Goal: Transaction & Acquisition: Purchase product/service

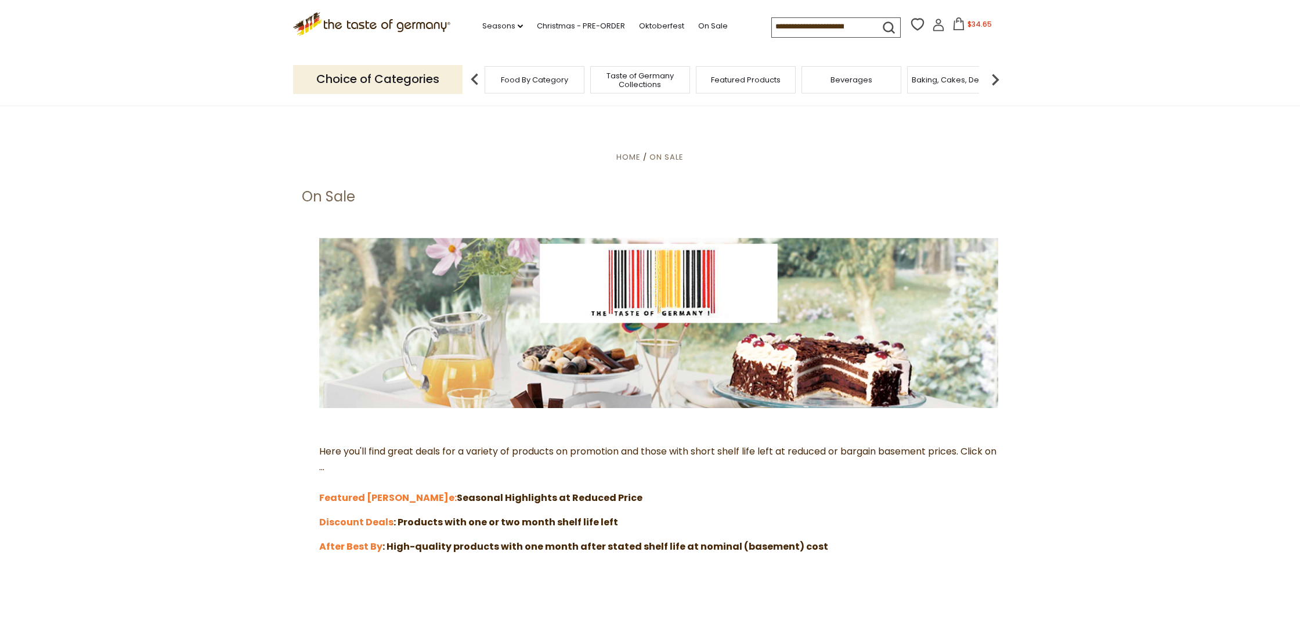
click at [997, 75] on img at bounding box center [995, 79] width 23 height 23
click at [935, 84] on div "Breads" at bounding box center [909, 79] width 100 height 27
click at [913, 83] on div "Breads" at bounding box center [909, 79] width 100 height 27
click at [928, 75] on span "Breads" at bounding box center [917, 79] width 27 height 9
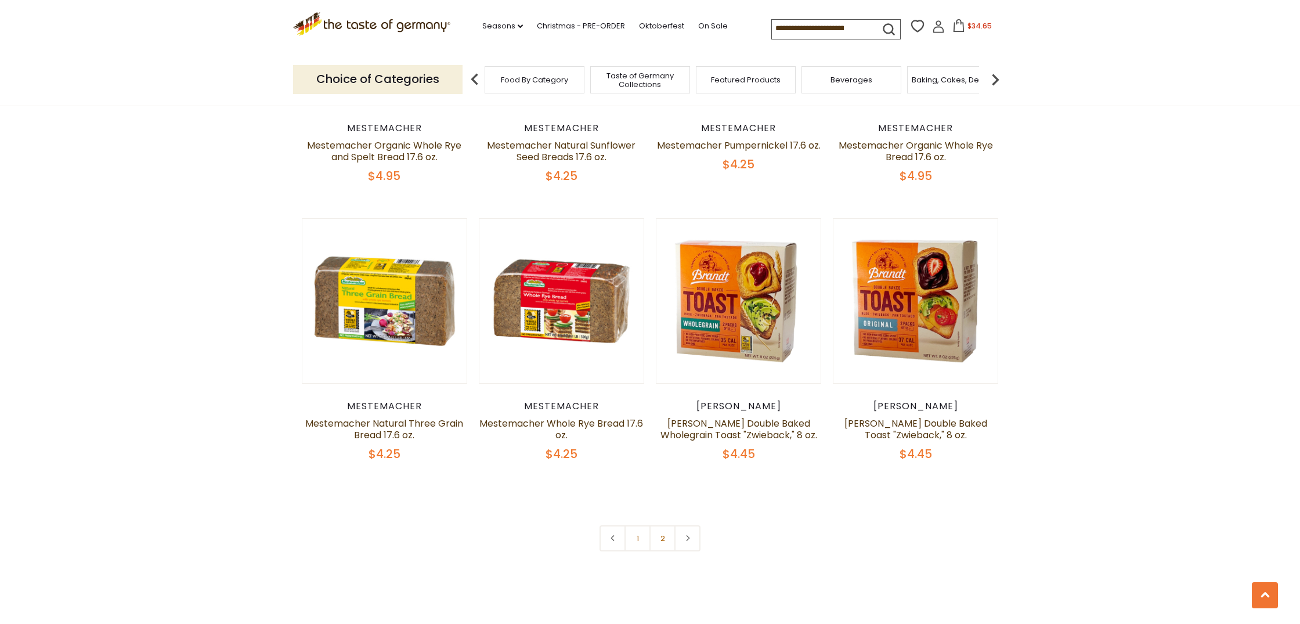
scroll to position [2582, 0]
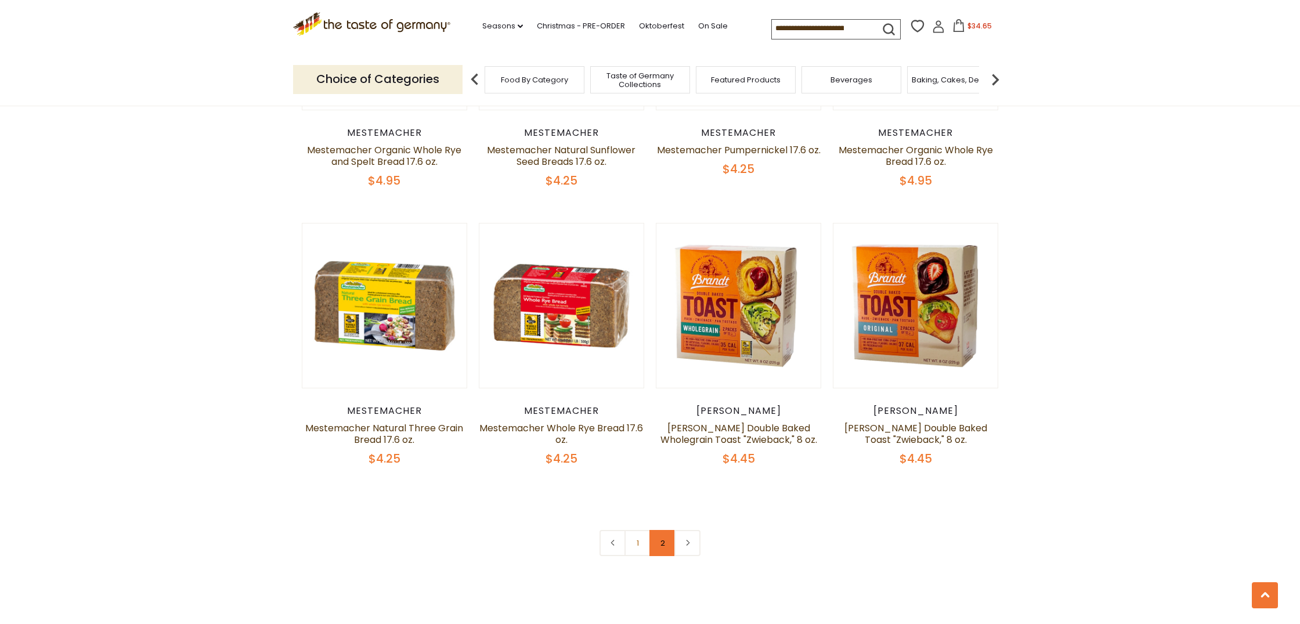
click at [654, 543] on link "2" at bounding box center [663, 543] width 26 height 26
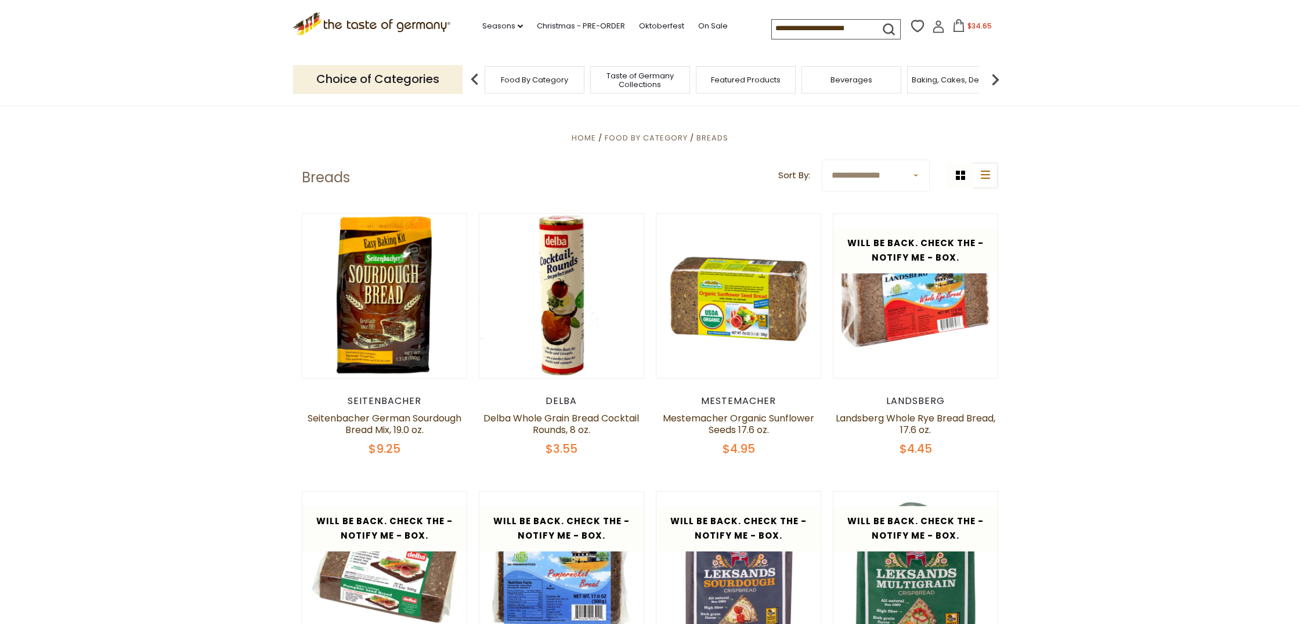
scroll to position [344, 0]
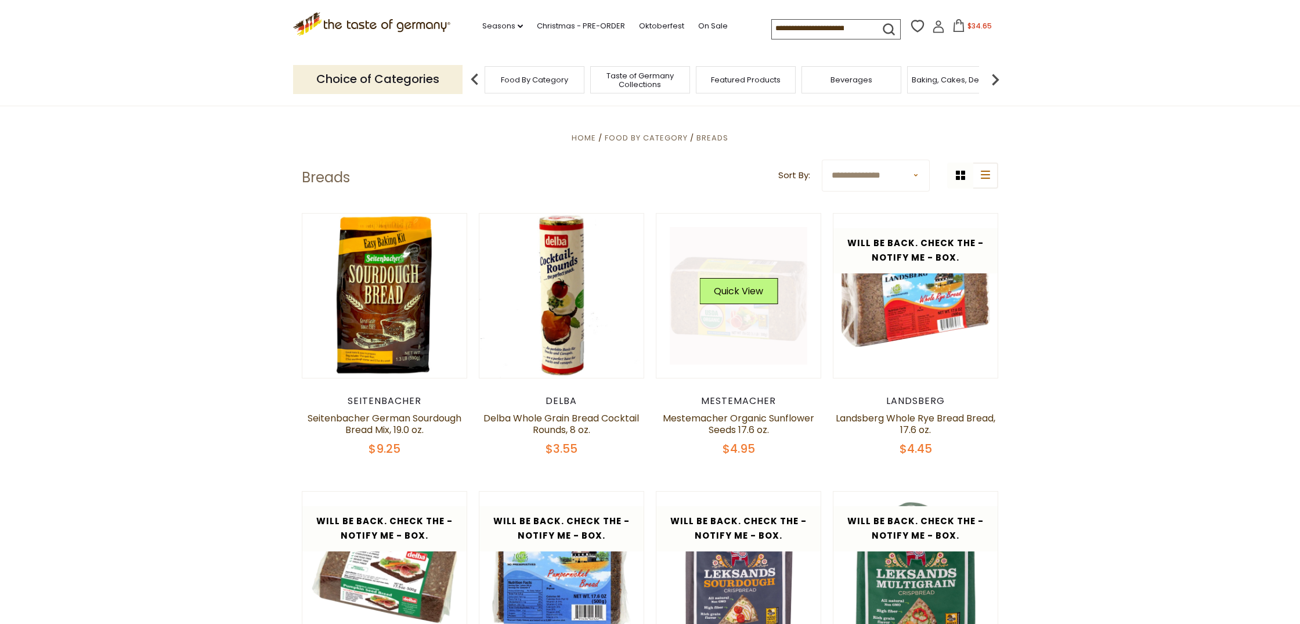
click at [752, 334] on link at bounding box center [739, 296] width 138 height 138
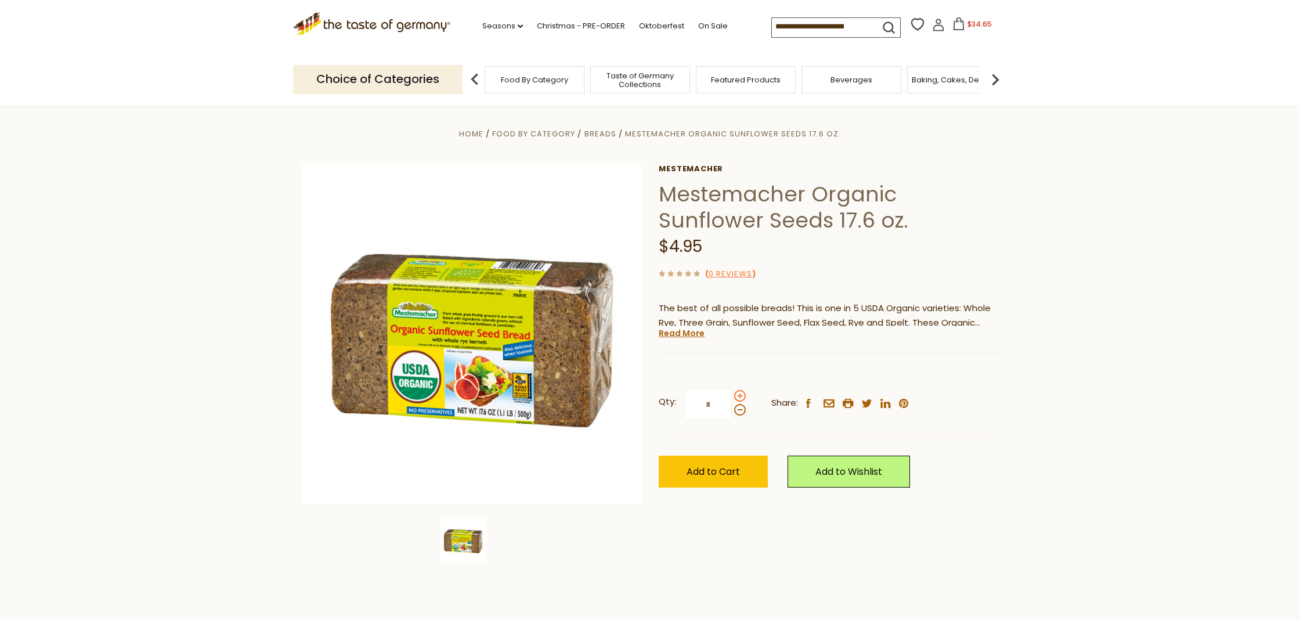
click at [739, 395] on span at bounding box center [740, 396] width 12 height 12
click at [732, 395] on input "*" at bounding box center [708, 404] width 48 height 32
type input "*"
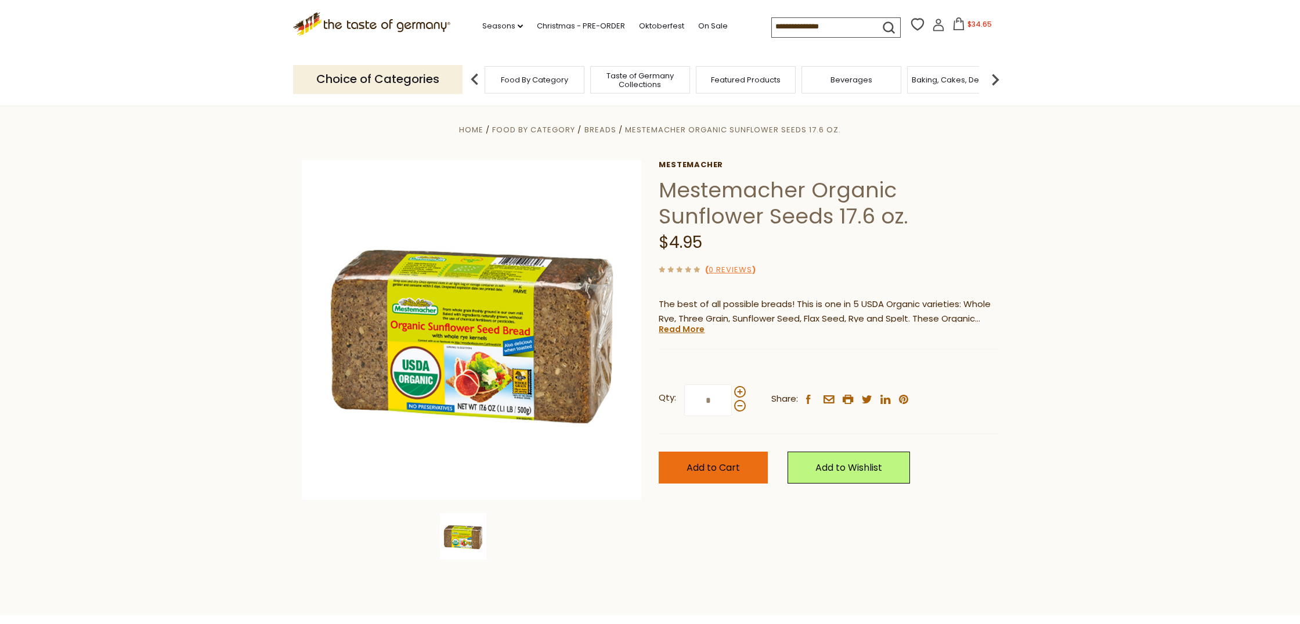
scroll to position [3, 0]
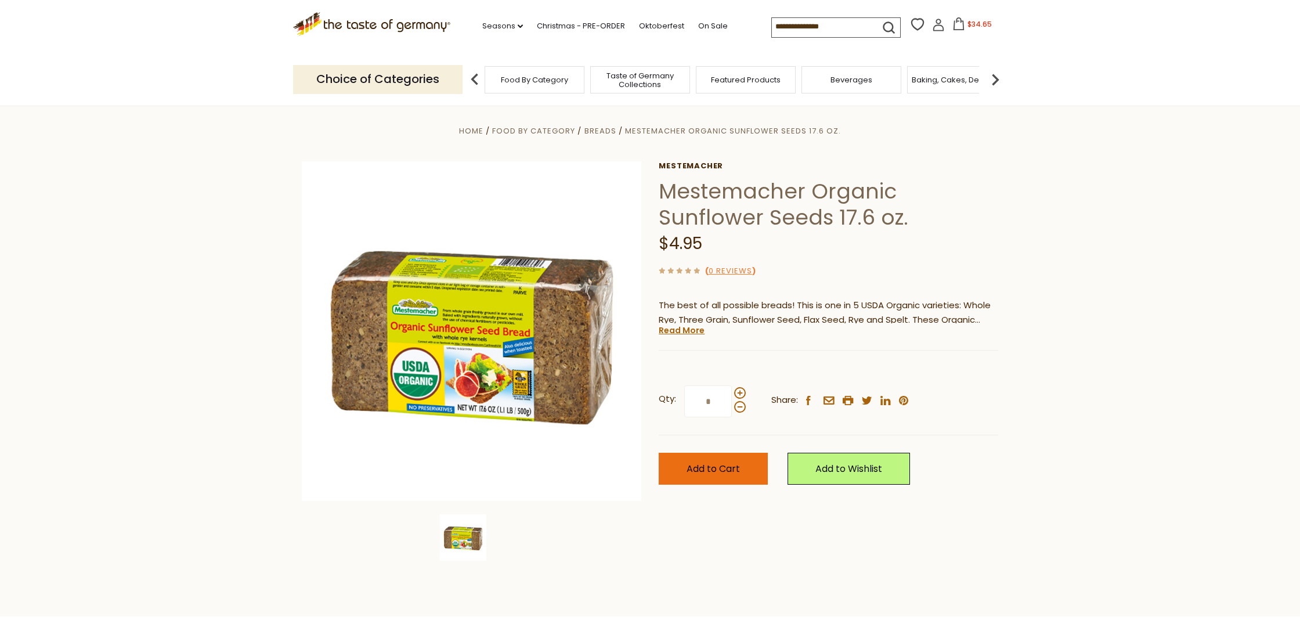
click at [740, 470] on span "Add to Cart" at bounding box center [713, 468] width 53 height 13
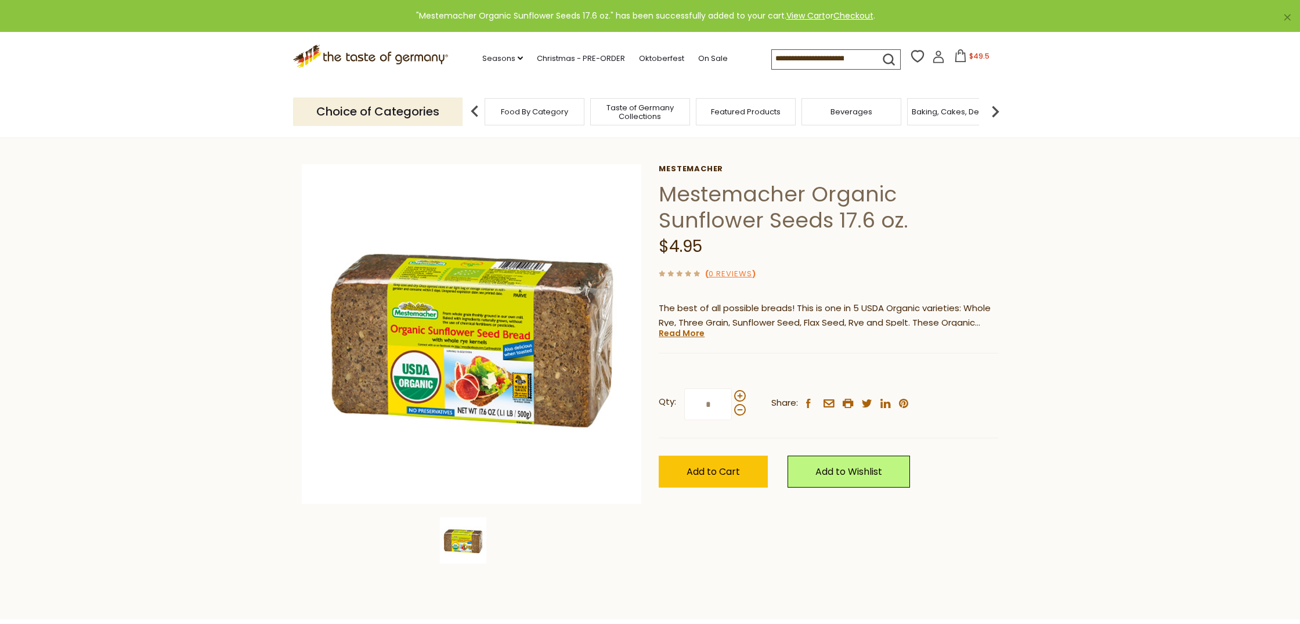
click at [996, 109] on img at bounding box center [995, 111] width 23 height 23
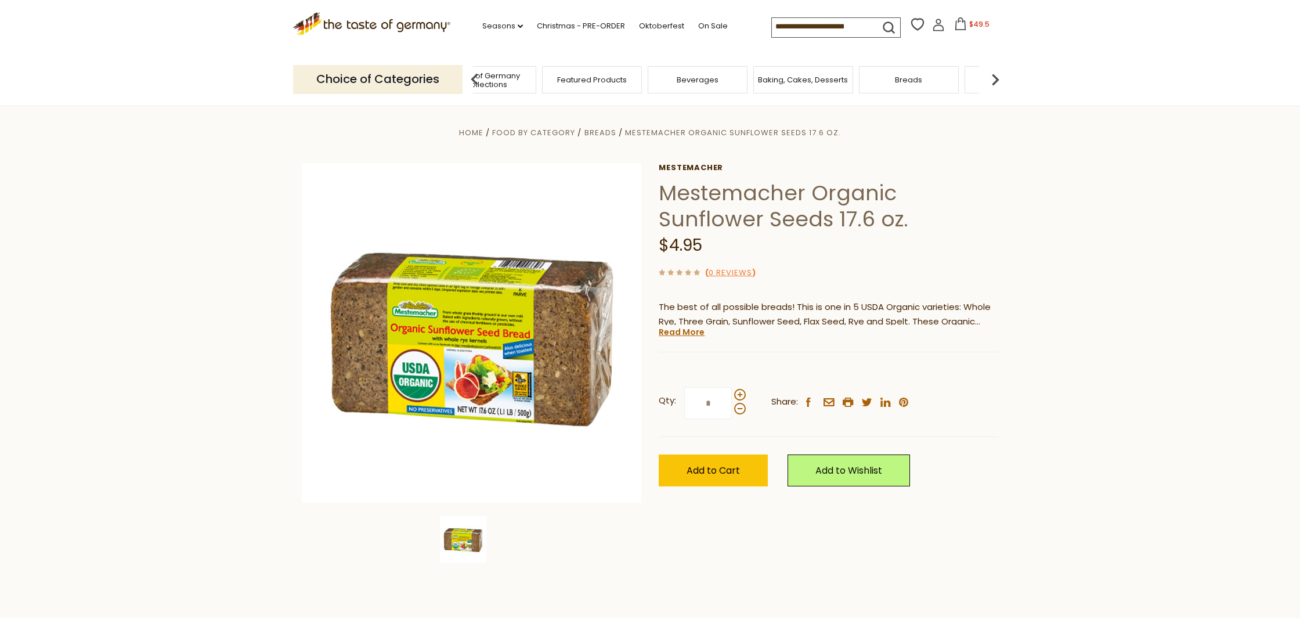
scroll to position [1, 1]
click at [802, 79] on span "Baking, Cakes, Desserts" at bounding box center [803, 79] width 90 height 9
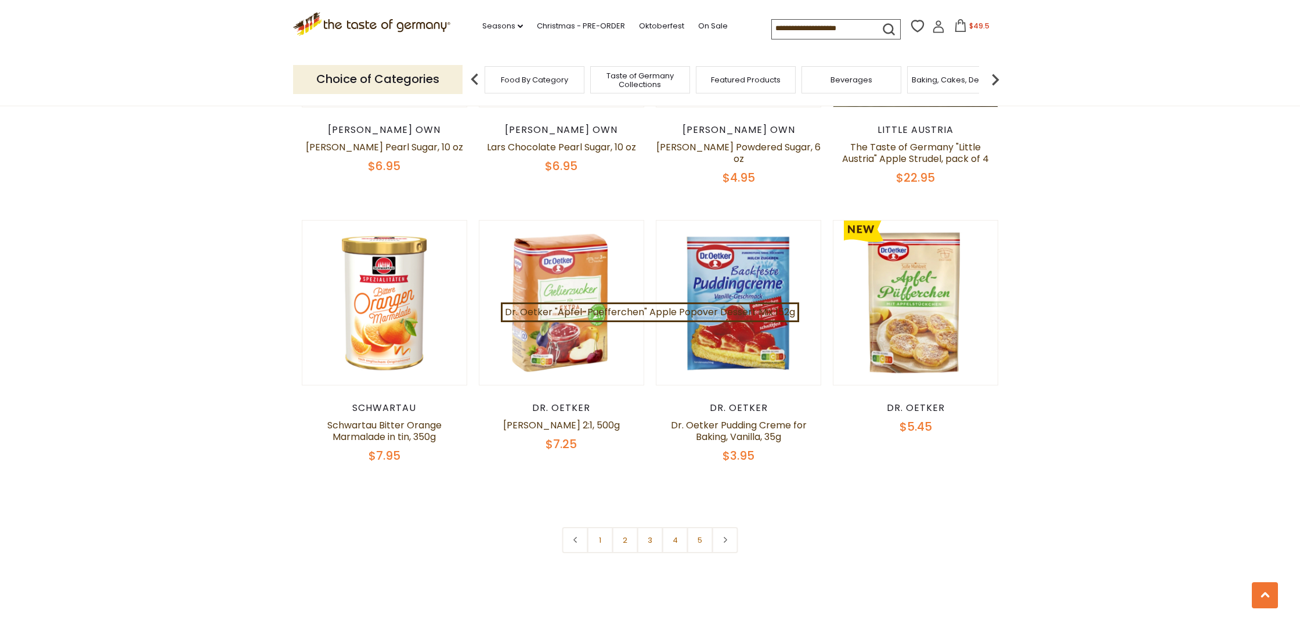
scroll to position [2608, 0]
click at [621, 528] on link "2" at bounding box center [625, 539] width 26 height 26
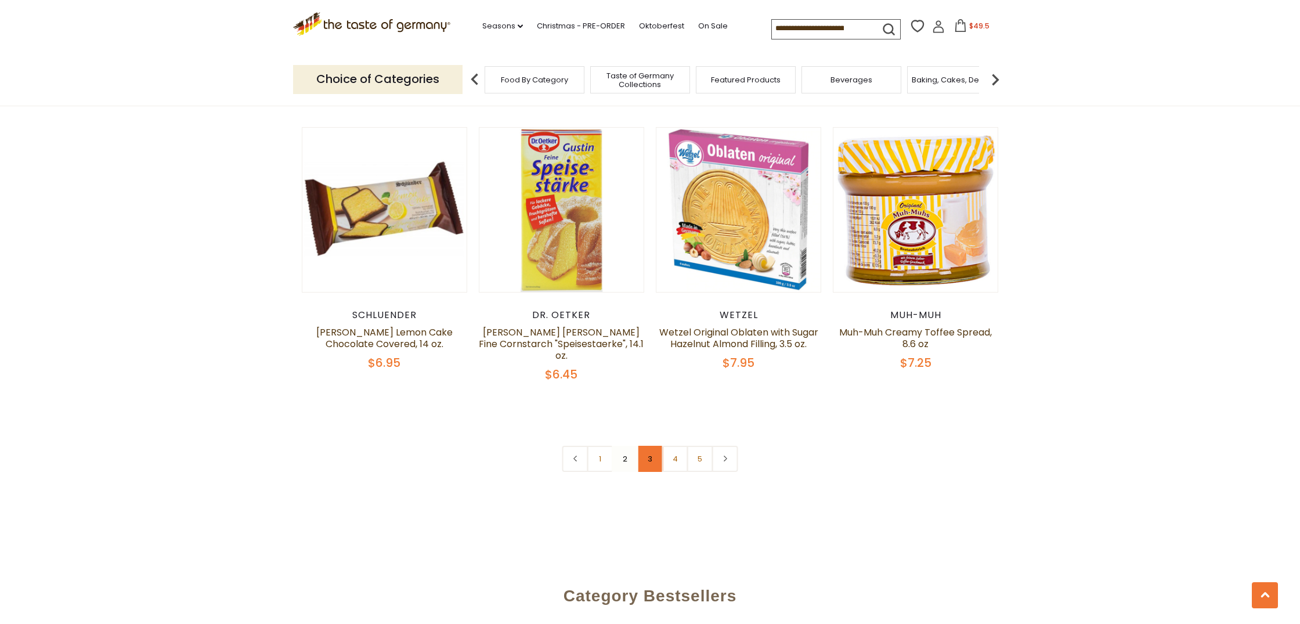
scroll to position [2726, 1]
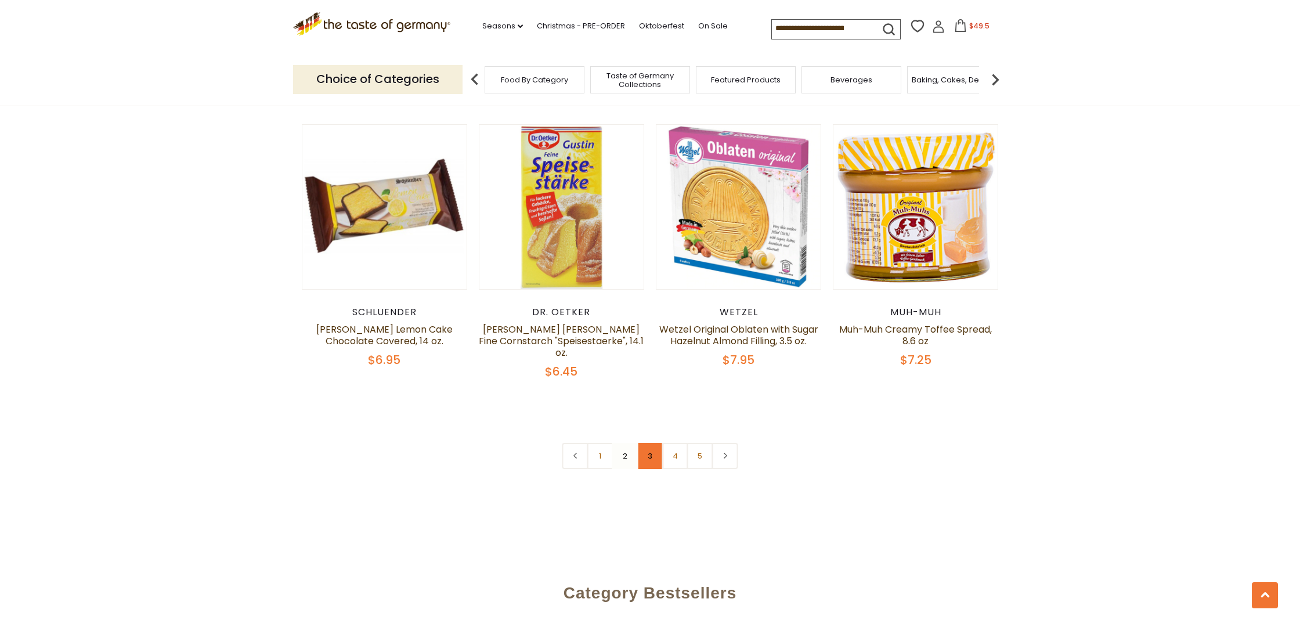
click at [646, 443] on link "3" at bounding box center [650, 456] width 26 height 26
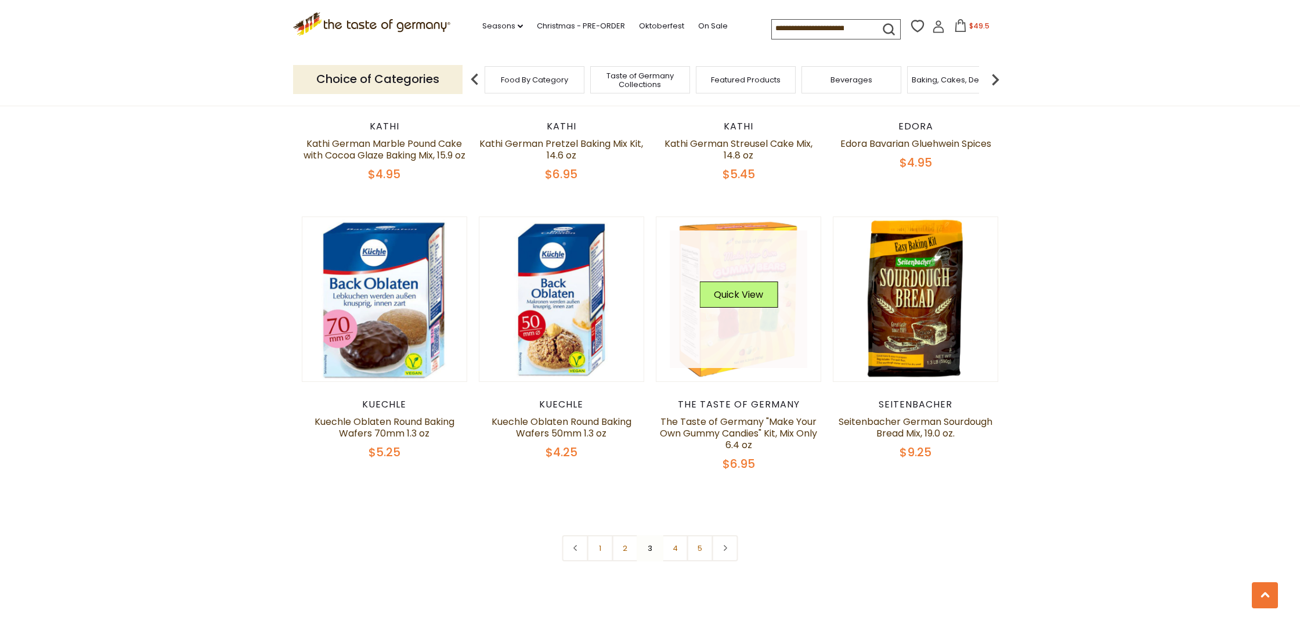
scroll to position [2618, 0]
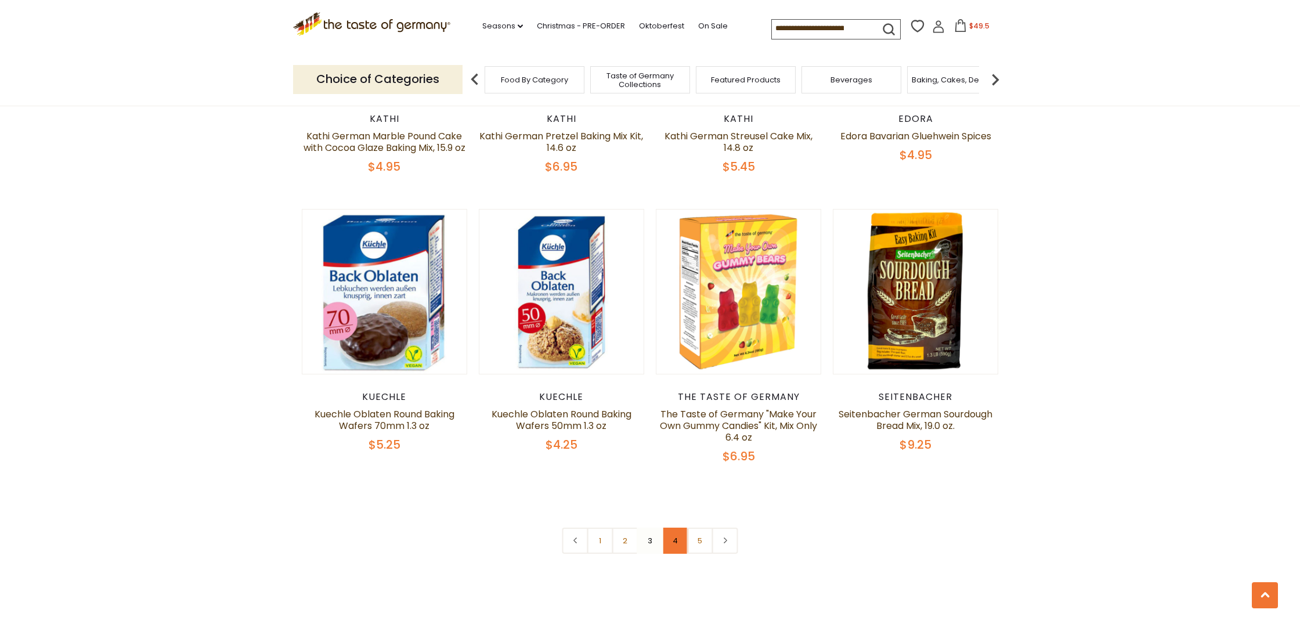
click at [676, 544] on link "4" at bounding box center [675, 541] width 26 height 26
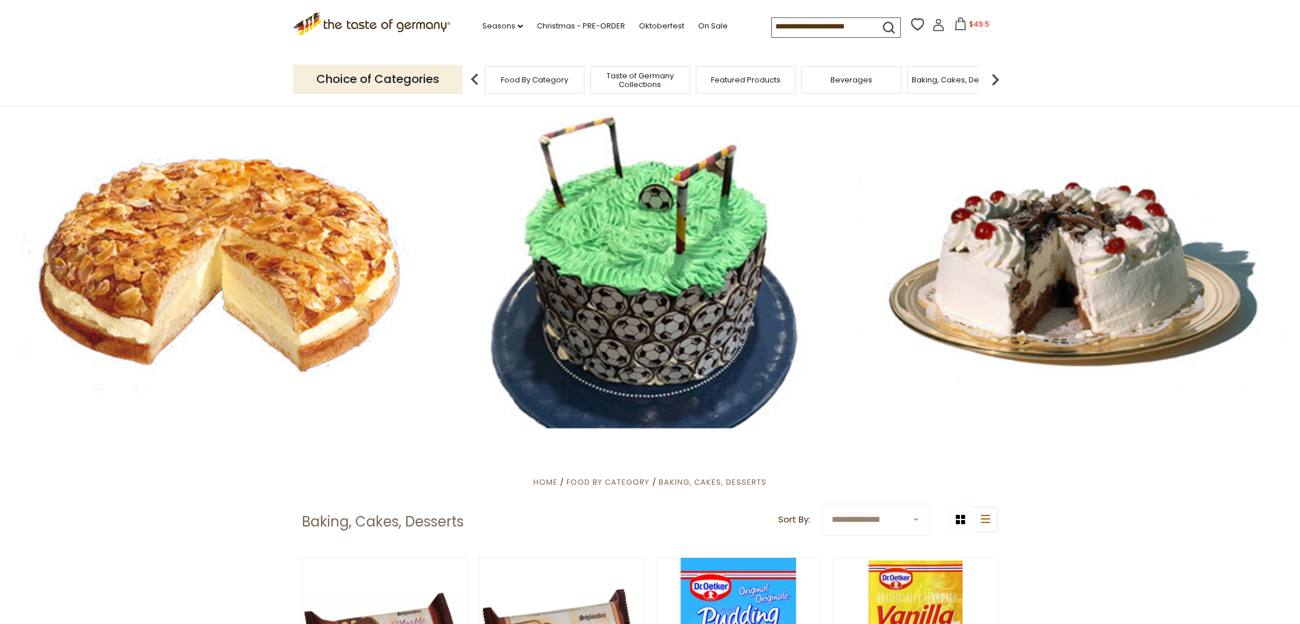
scroll to position [0, 0]
click at [995, 75] on img at bounding box center [995, 79] width 23 height 23
click at [840, 84] on div "Cereal" at bounding box center [813, 79] width 100 height 27
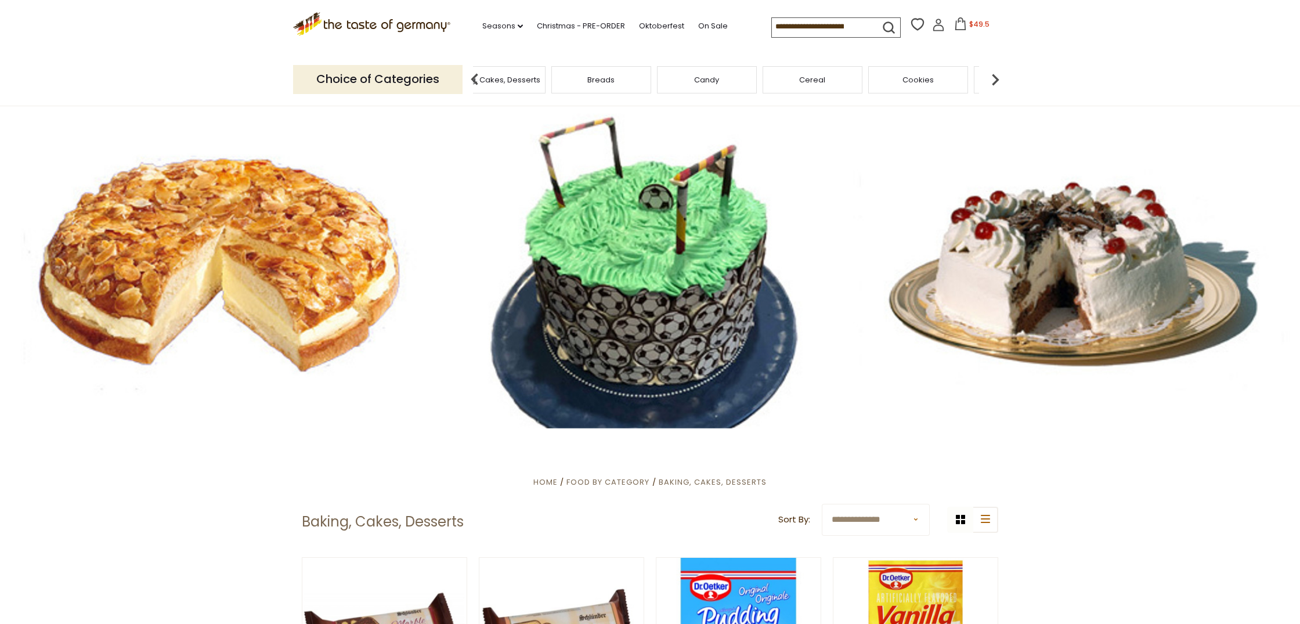
click at [815, 77] on span "Cereal" at bounding box center [812, 79] width 26 height 9
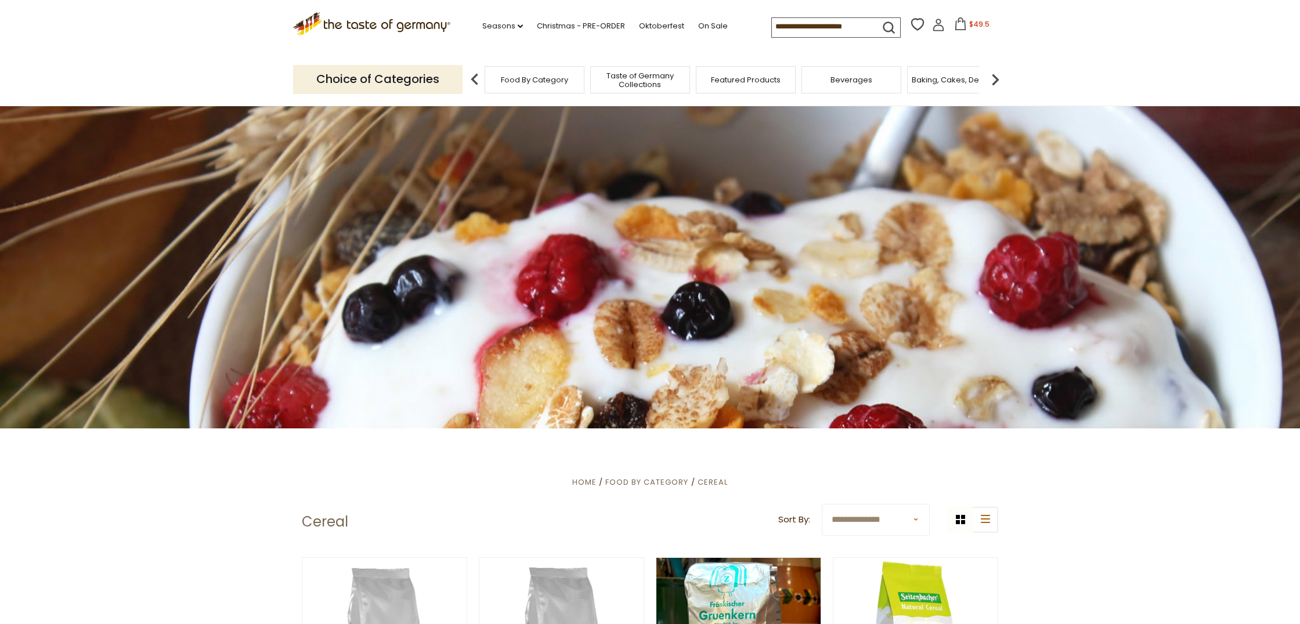
click at [1000, 75] on img at bounding box center [995, 79] width 23 height 23
click at [997, 75] on img at bounding box center [995, 79] width 23 height 23
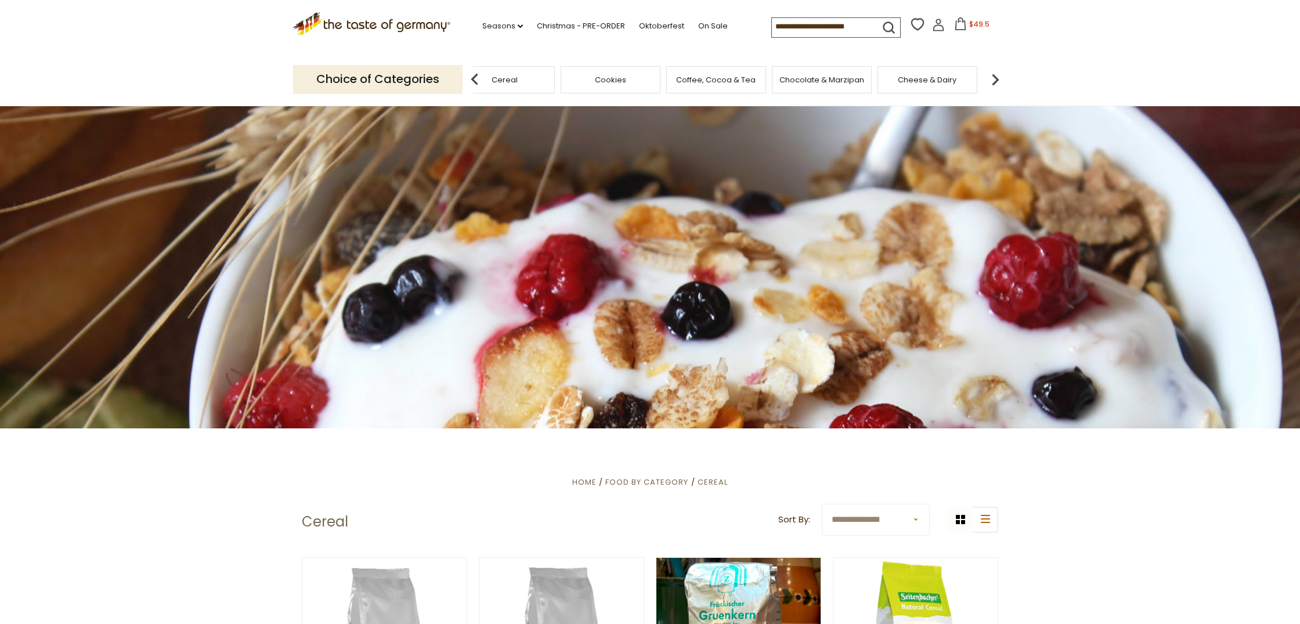
click at [997, 75] on img at bounding box center [995, 79] width 23 height 23
click at [866, 77] on span "Condiments, Seasonings" at bounding box center [879, 79] width 93 height 17
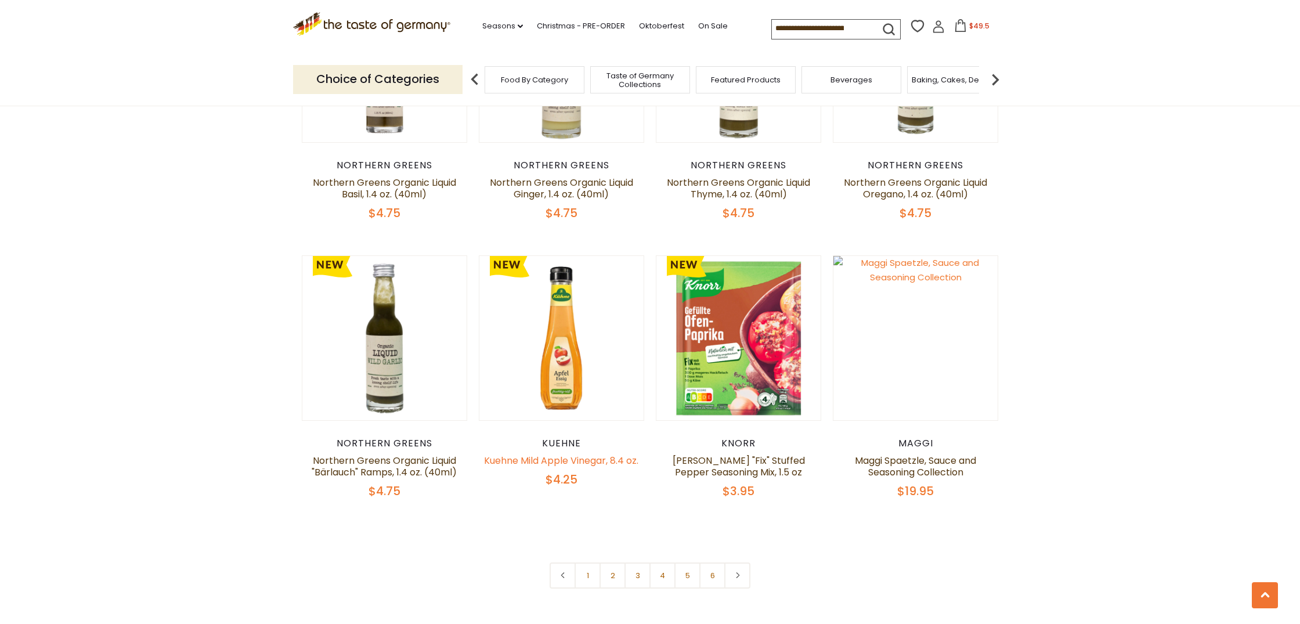
scroll to position [2609, 1]
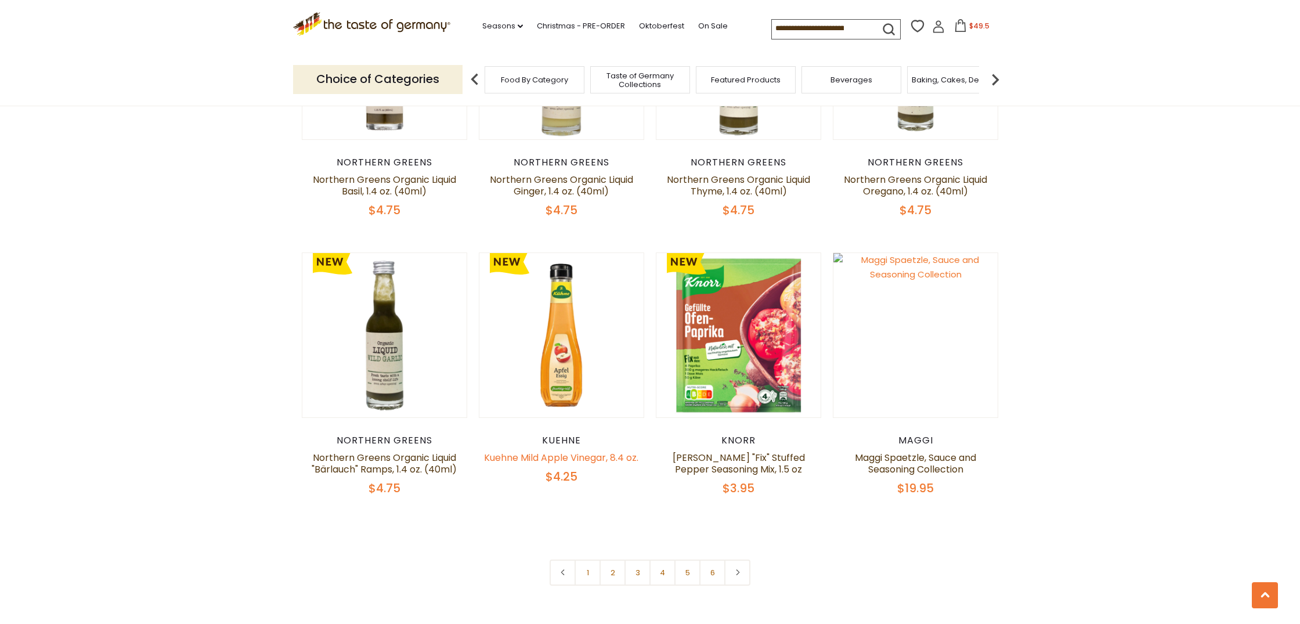
click at [559, 451] on link "Kuehne Mild Apple Vinegar, 8.4 oz." at bounding box center [561, 457] width 154 height 13
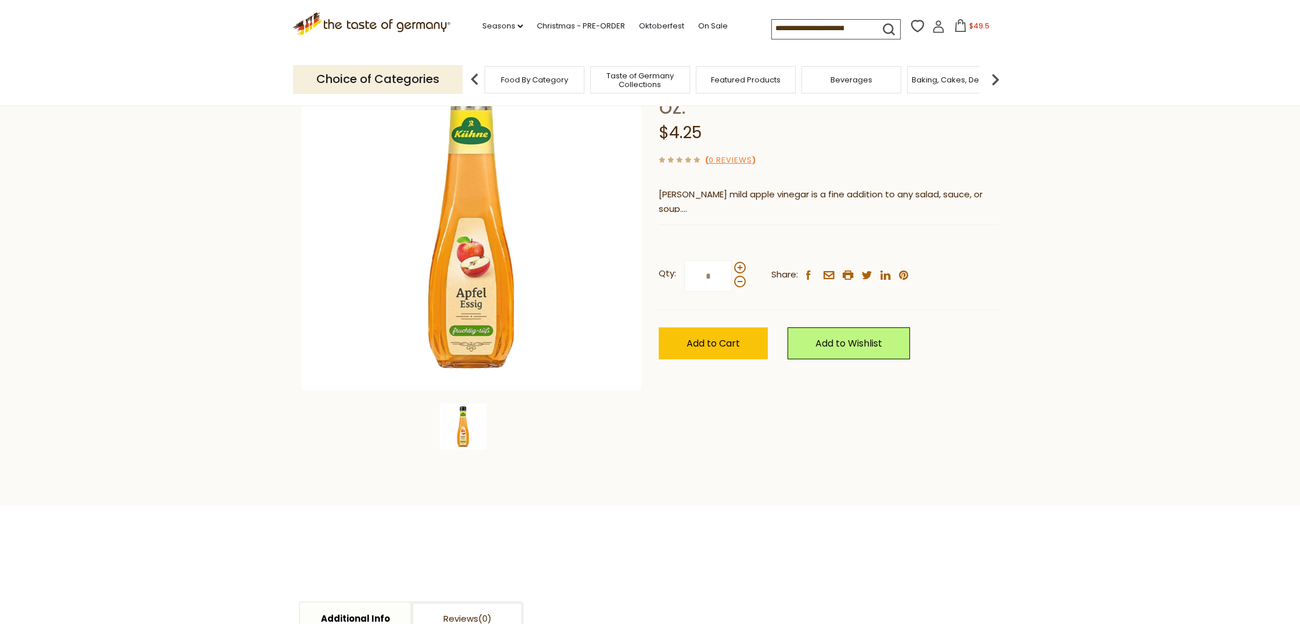
scroll to position [64, 0]
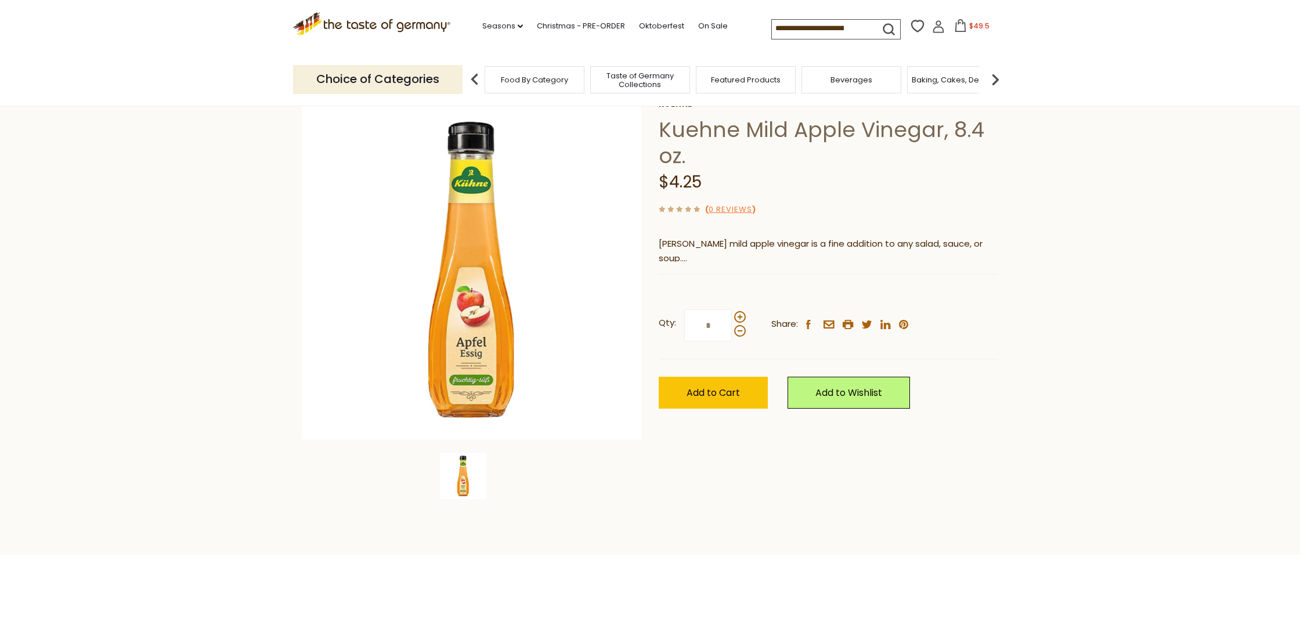
drag, startPoint x: 736, startPoint y: 384, endPoint x: 773, endPoint y: 380, distance: 37.4
click at [736, 386] on span "Add to Cart" at bounding box center [713, 392] width 53 height 13
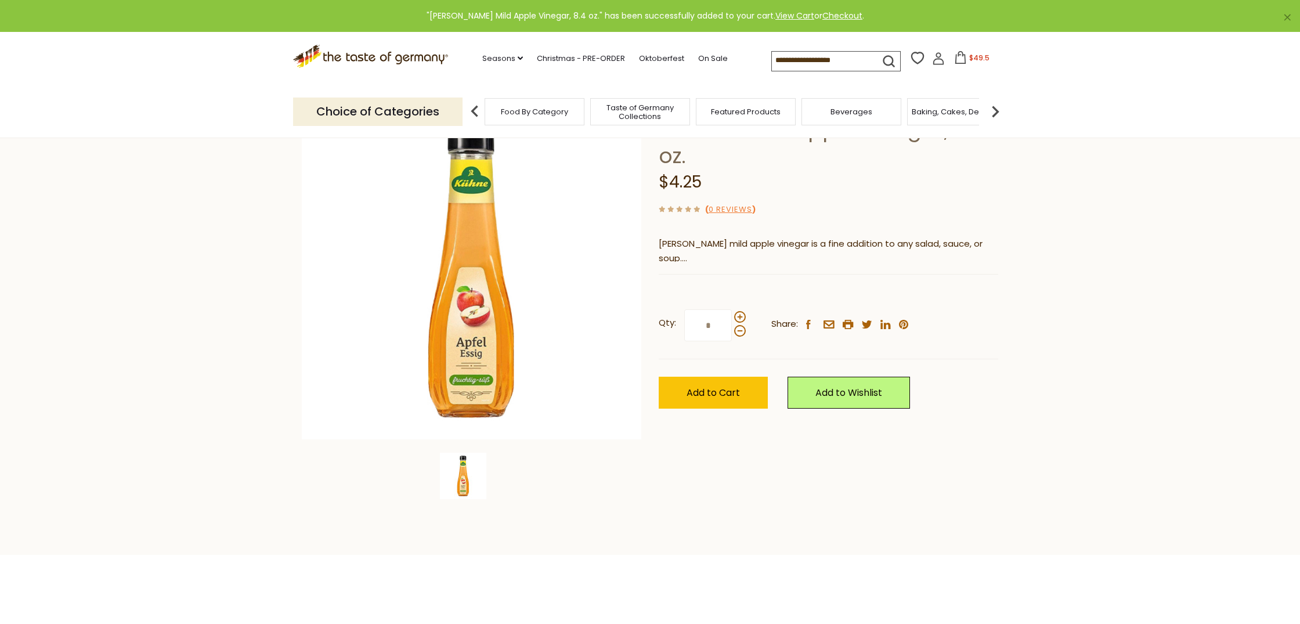
scroll to position [66, 0]
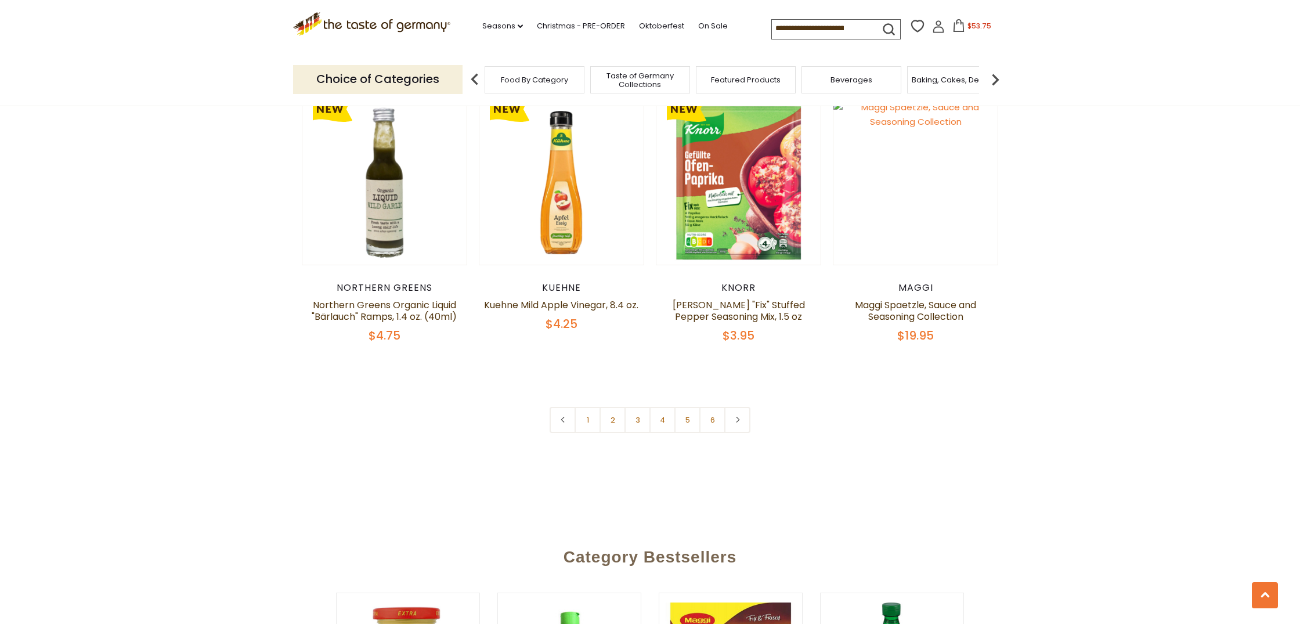
scroll to position [2764, 0]
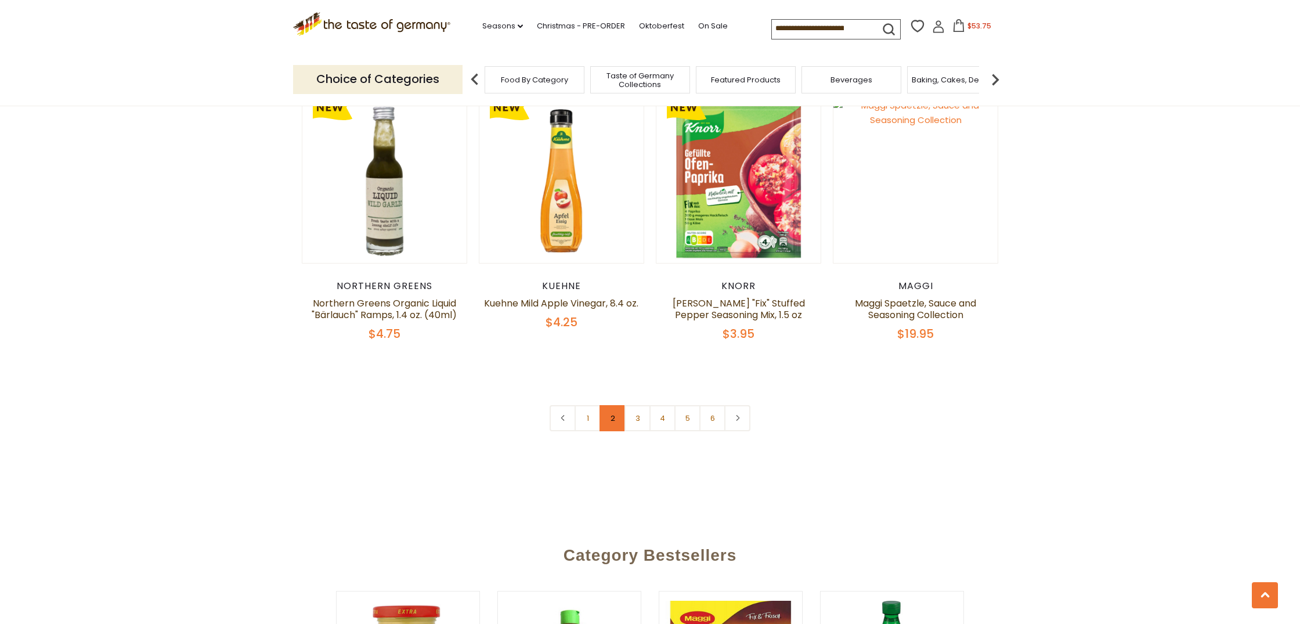
click at [609, 405] on link "2" at bounding box center [613, 418] width 26 height 26
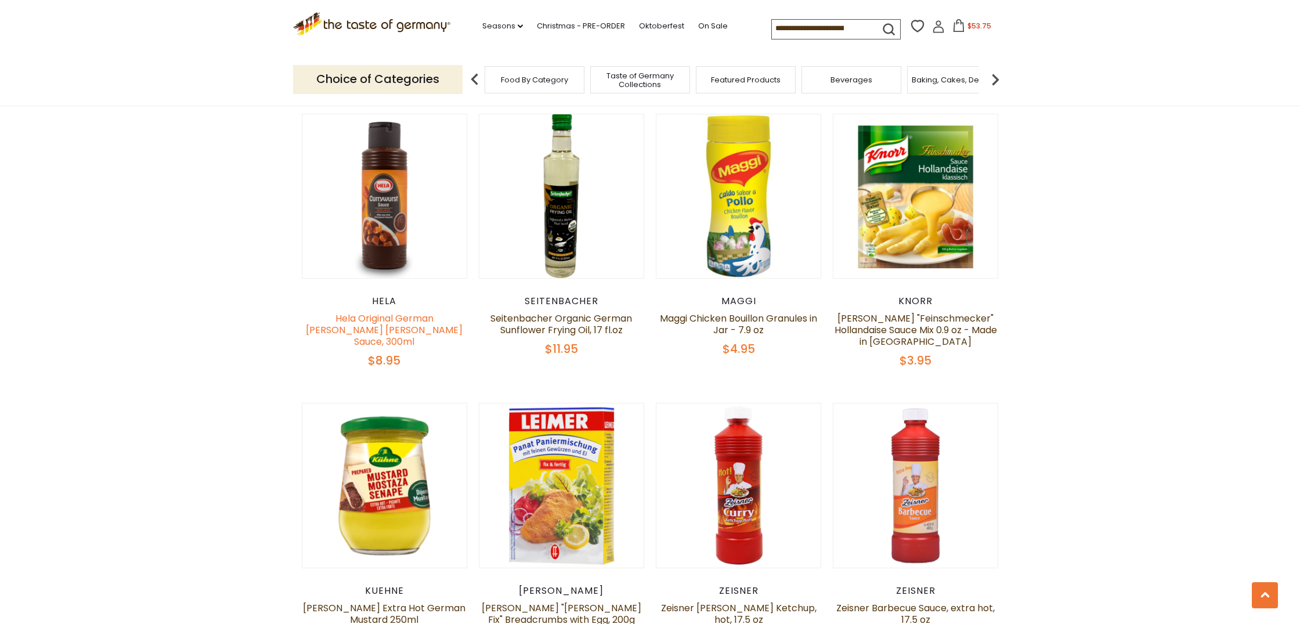
scroll to position [742, 0]
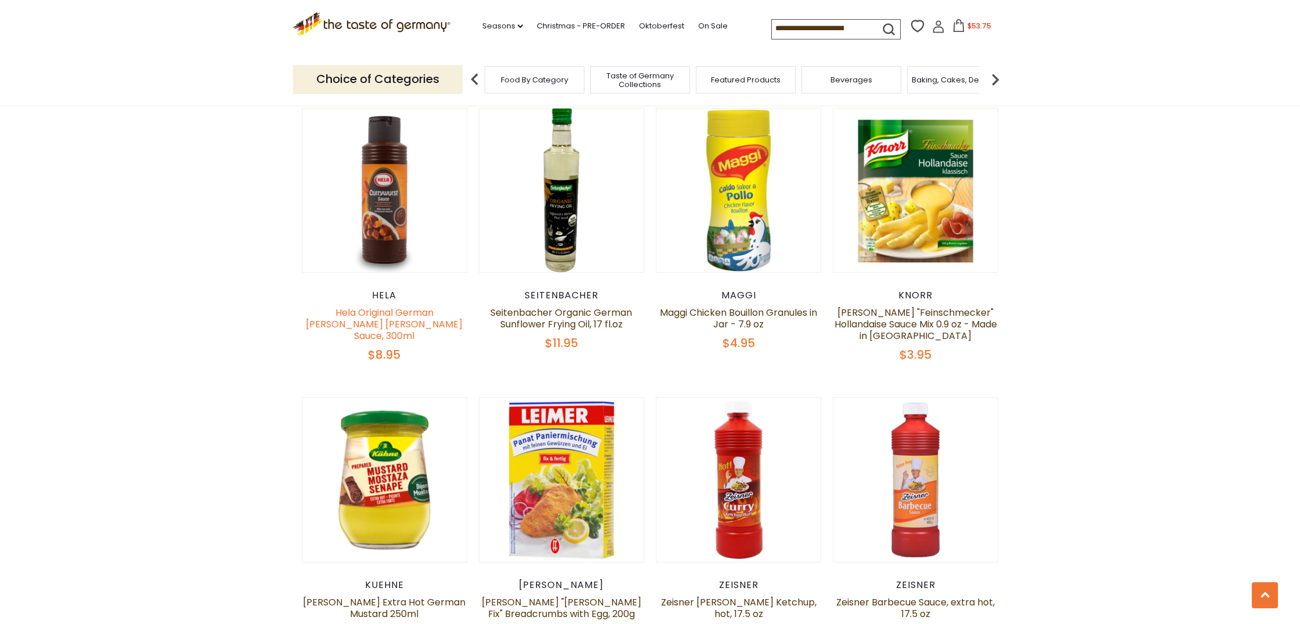
click at [403, 319] on link "Hela Original German [PERSON_NAME] [PERSON_NAME] Sauce, 300ml" at bounding box center [384, 324] width 157 height 37
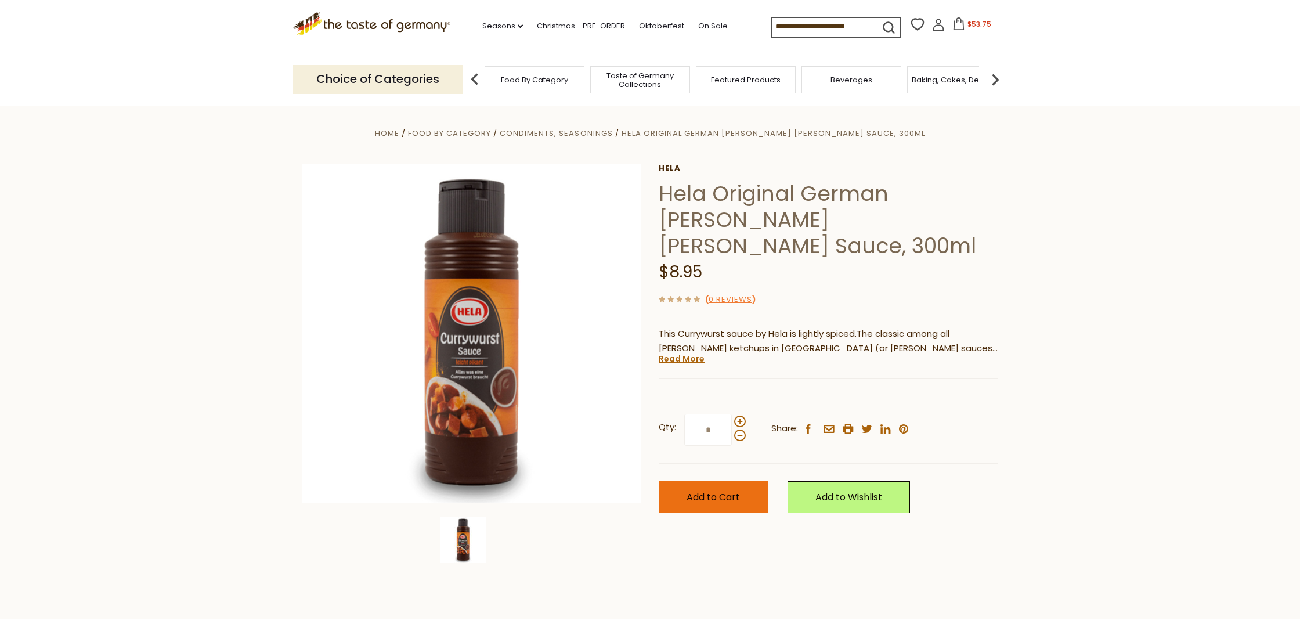
scroll to position [3, 0]
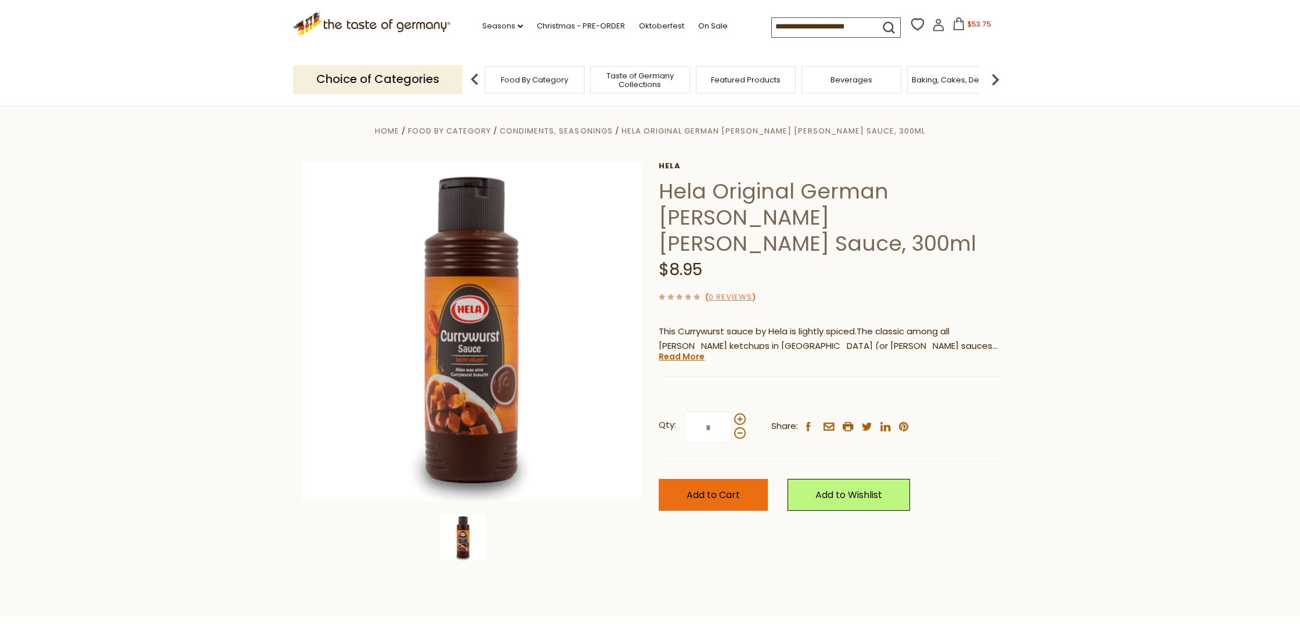
drag, startPoint x: 741, startPoint y: 459, endPoint x: 748, endPoint y: 458, distance: 7.1
click at [742, 479] on button "Add to Cart" at bounding box center [713, 495] width 109 height 32
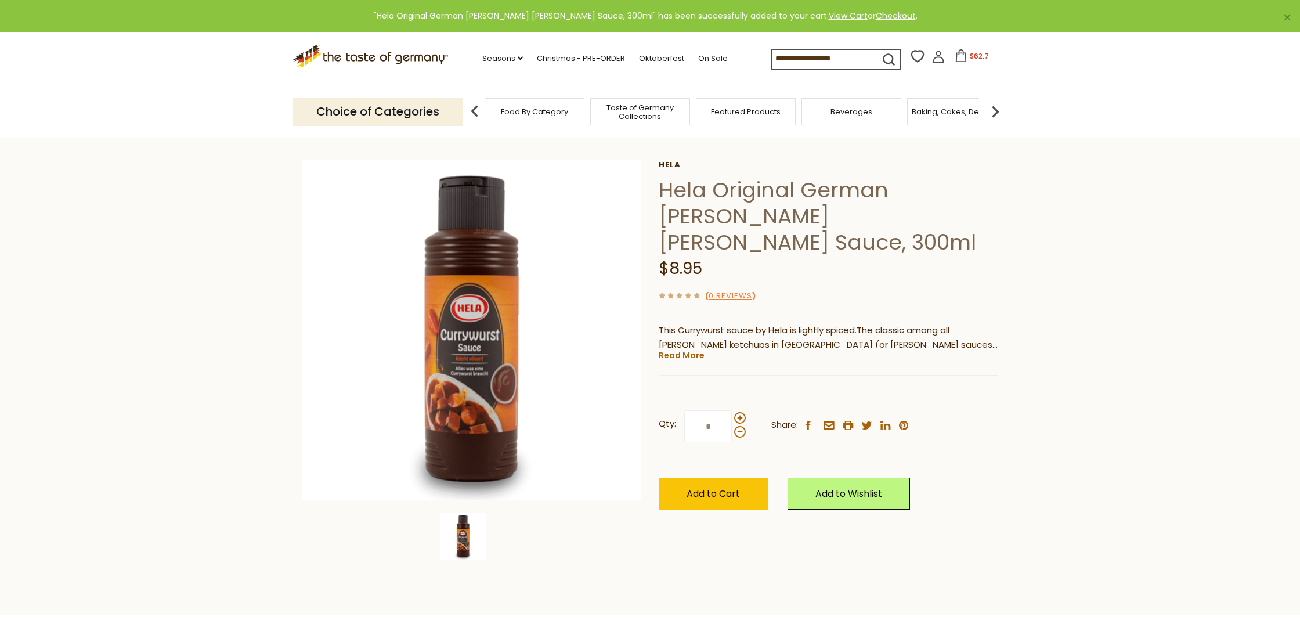
scroll to position [4, 0]
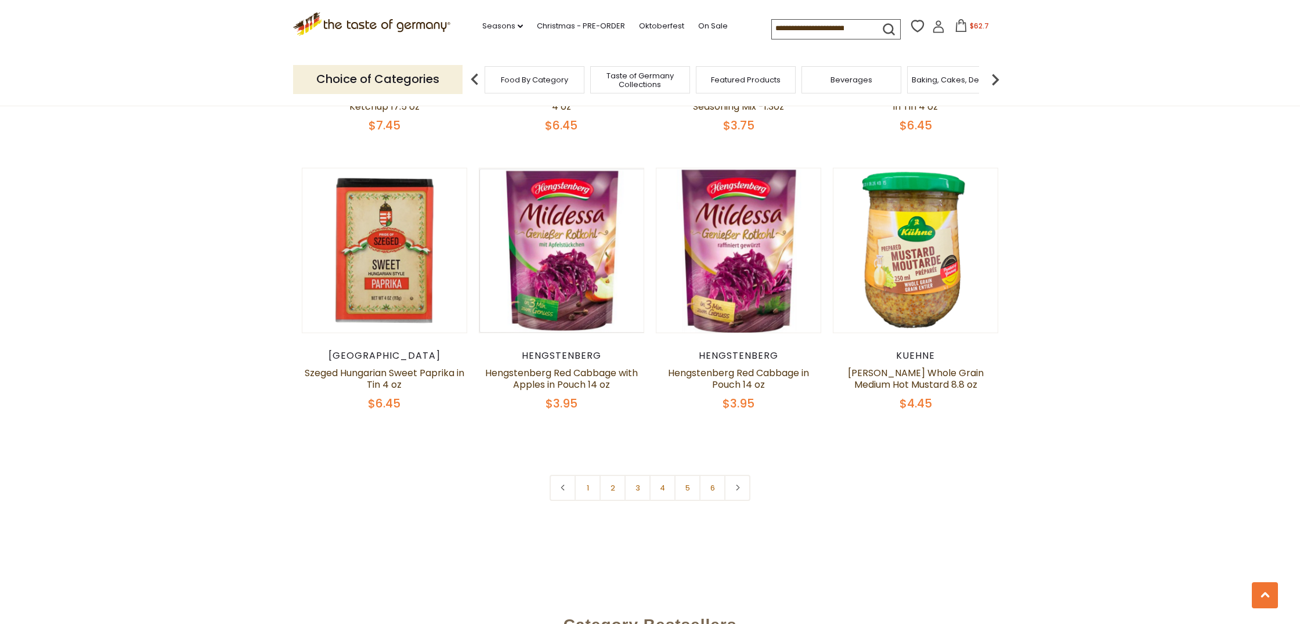
scroll to position [2675, 0]
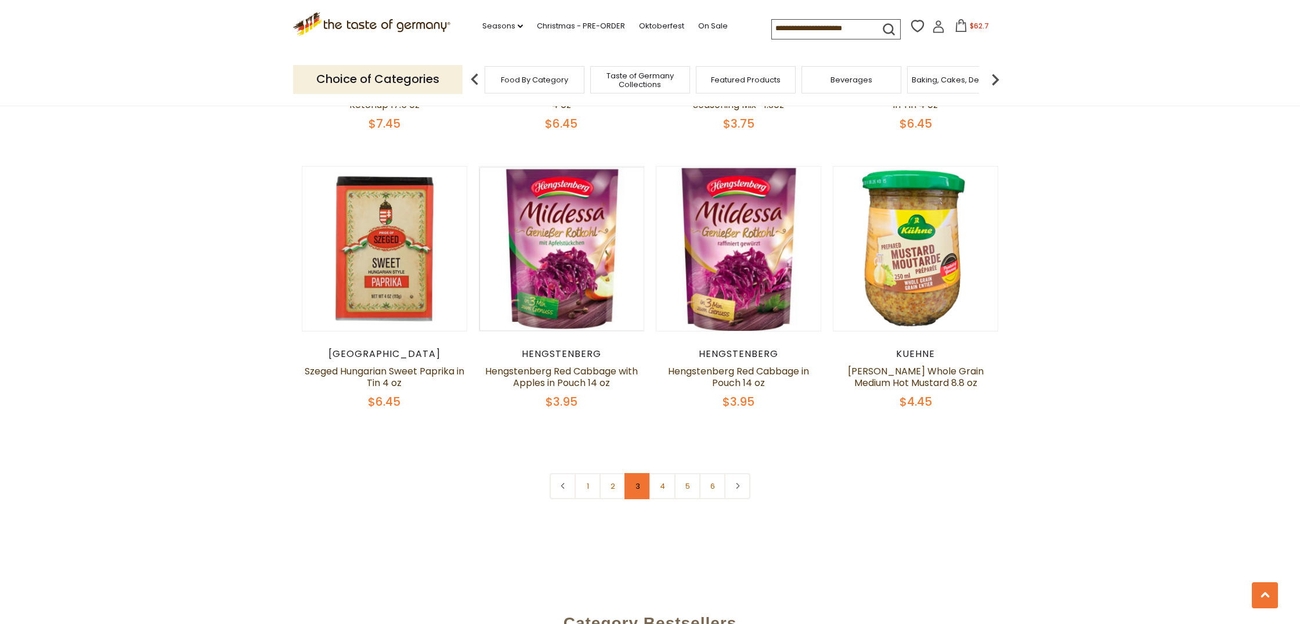
click at [633, 473] on link "3" at bounding box center [638, 486] width 26 height 26
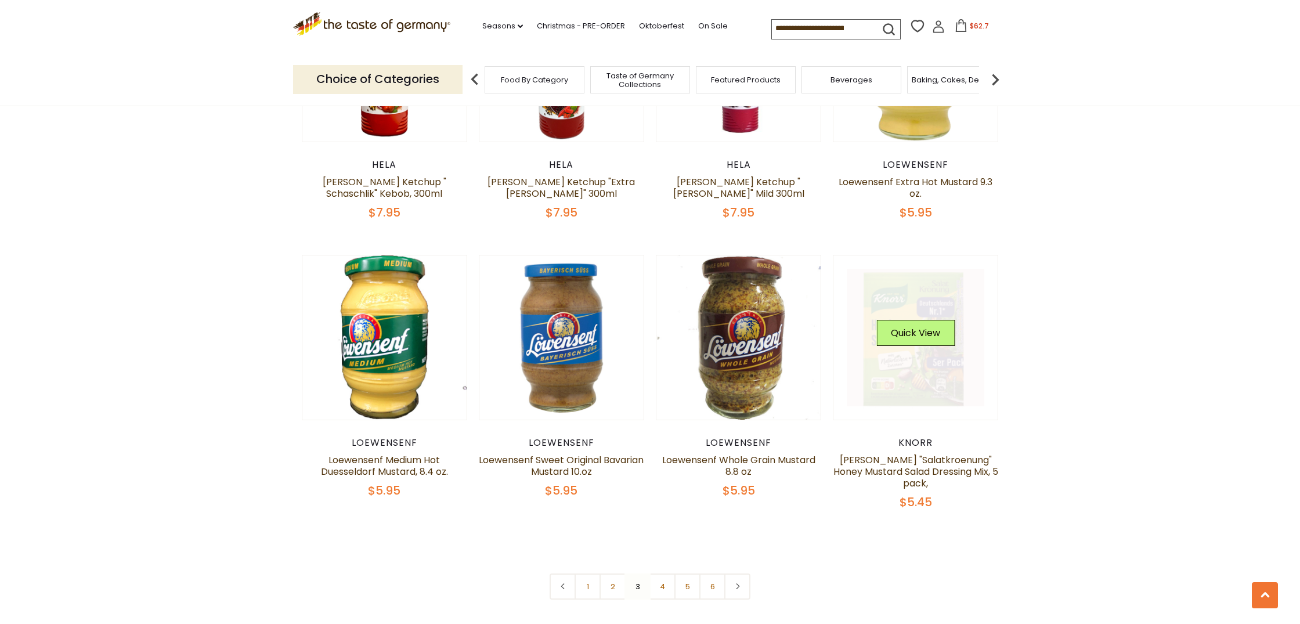
scroll to position [2587, 0]
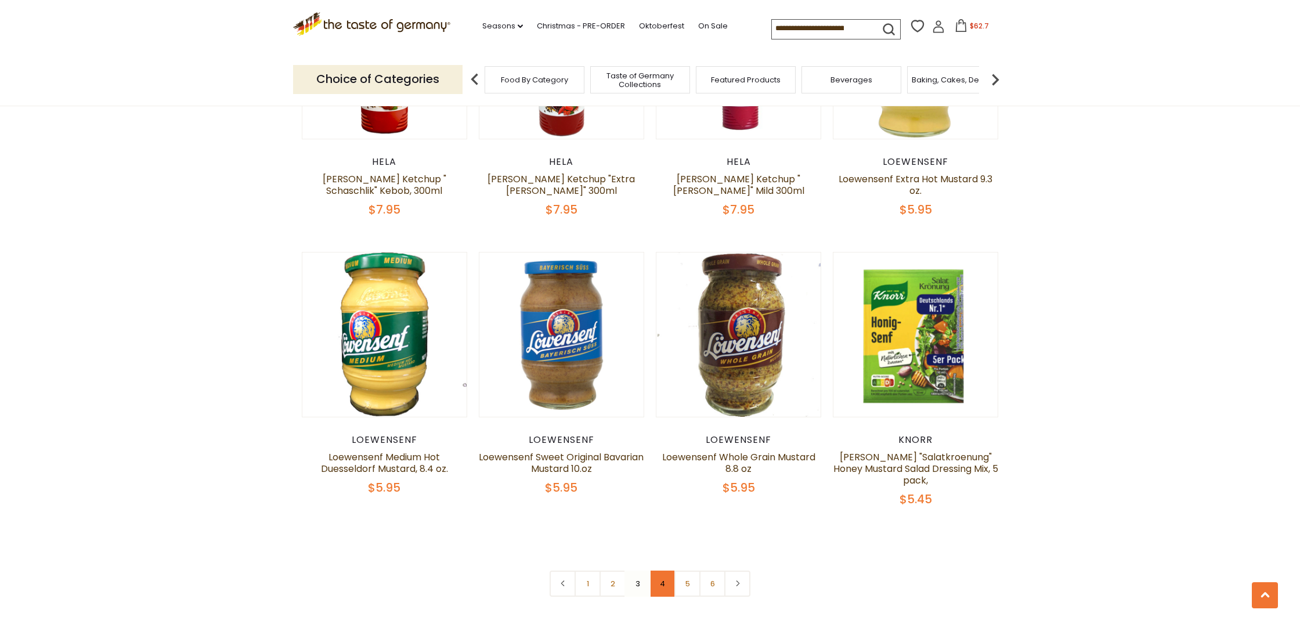
click at [663, 571] on link "4" at bounding box center [663, 584] width 26 height 26
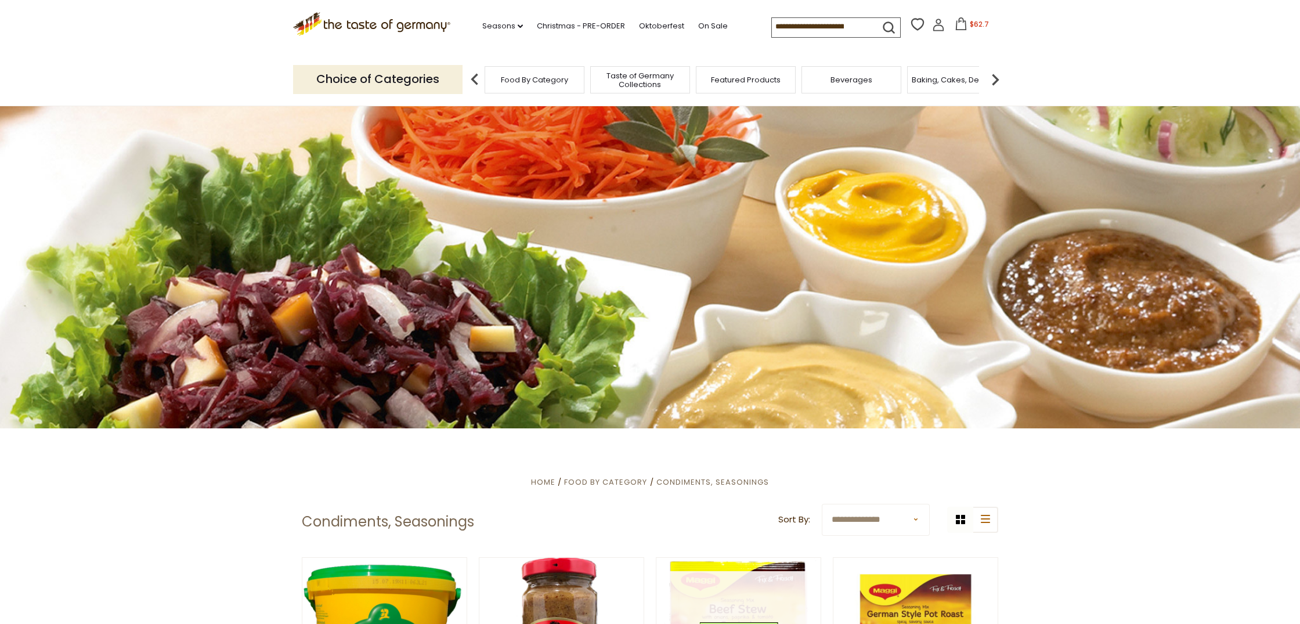
scroll to position [0, 0]
click at [998, 77] on img at bounding box center [995, 79] width 23 height 23
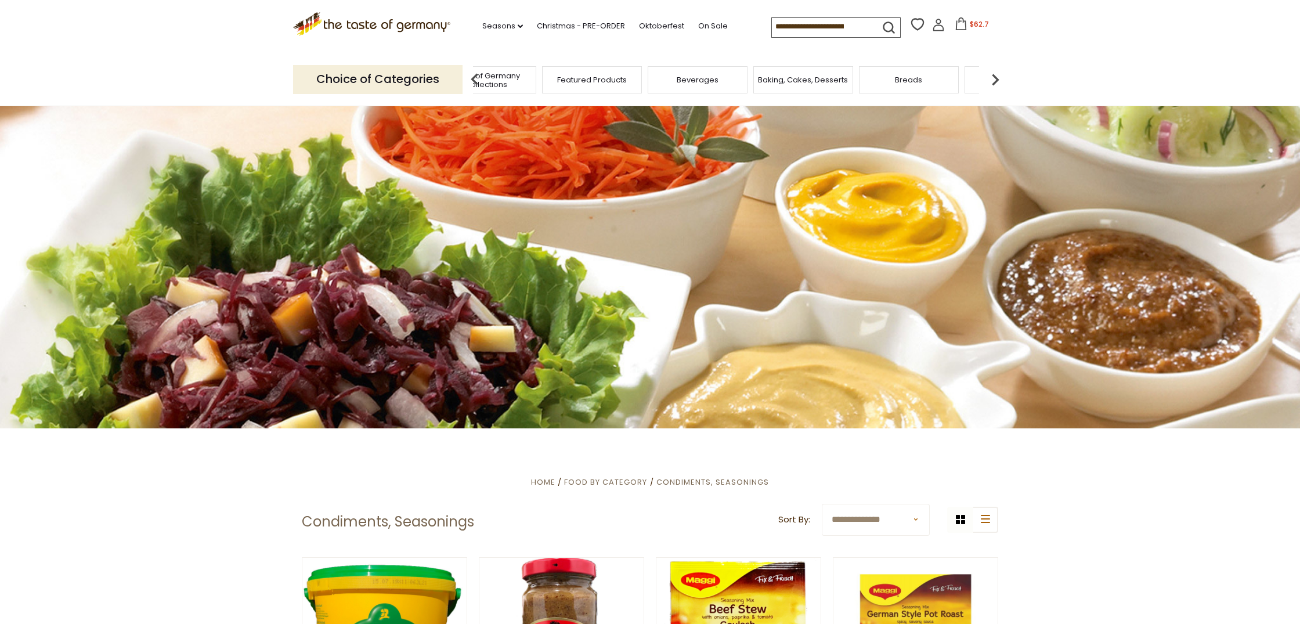
click at [998, 77] on img at bounding box center [995, 79] width 23 height 23
click at [821, 75] on span "Chocolate & Marzipan" at bounding box center [822, 79] width 85 height 9
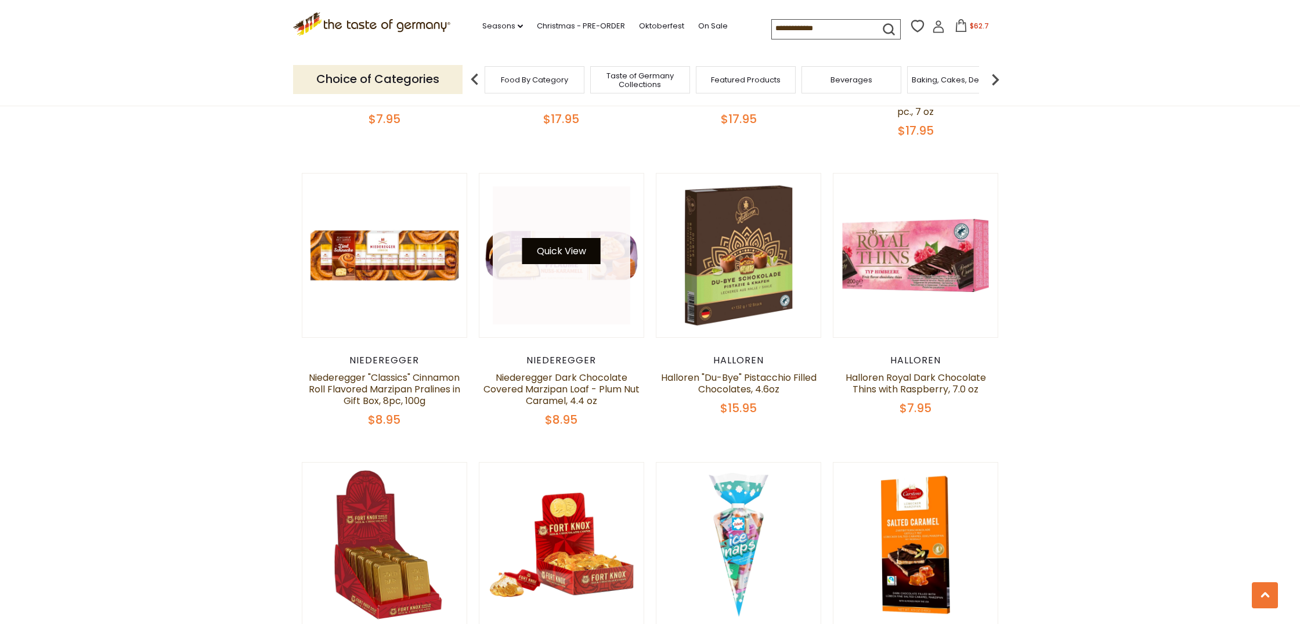
scroll to position [676, 0]
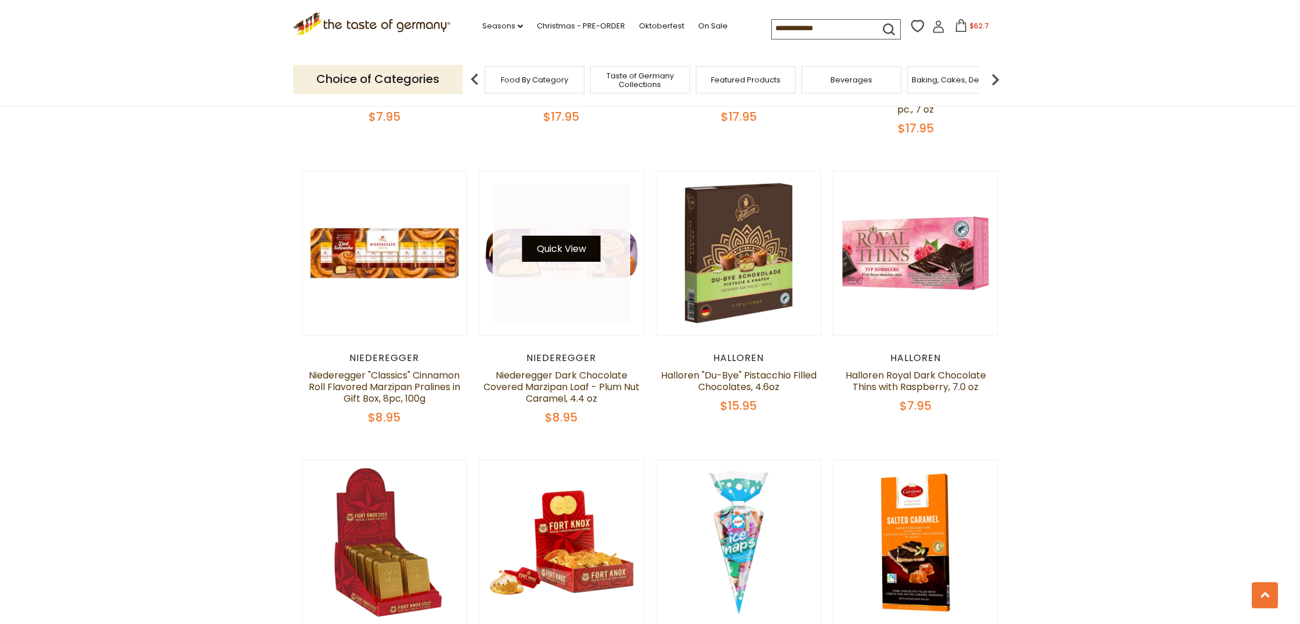
click at [547, 249] on button "Quick View" at bounding box center [561, 249] width 78 height 26
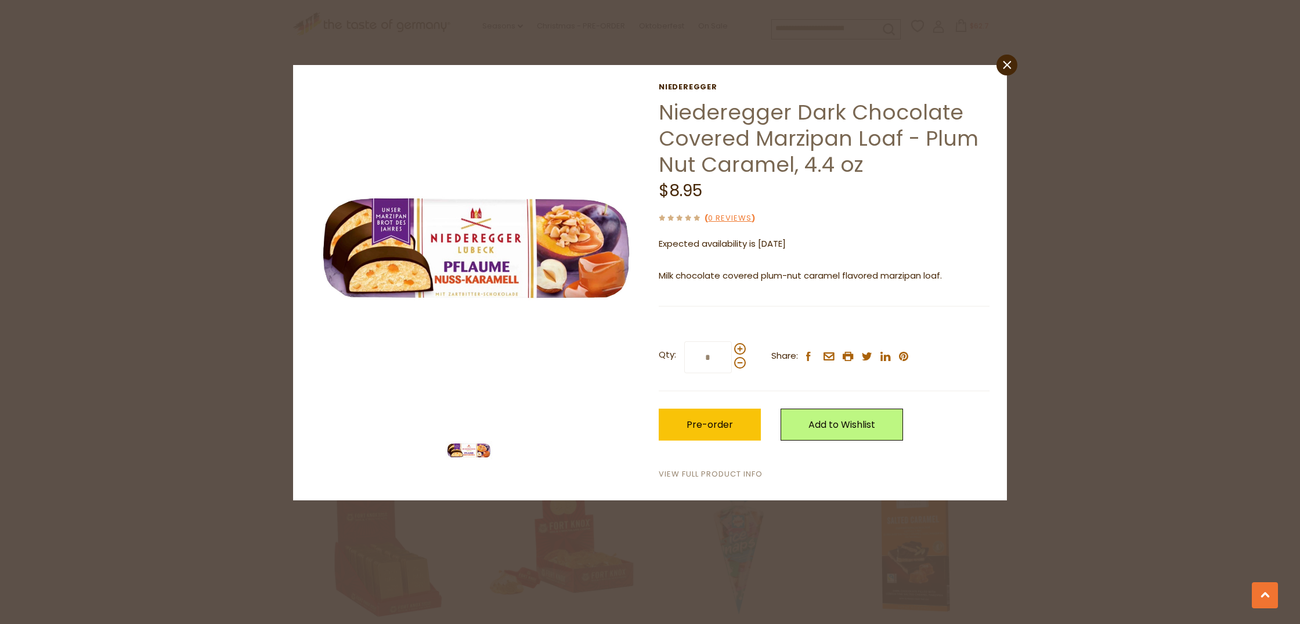
click at [692, 472] on link "View Full Product Info" at bounding box center [711, 474] width 104 height 12
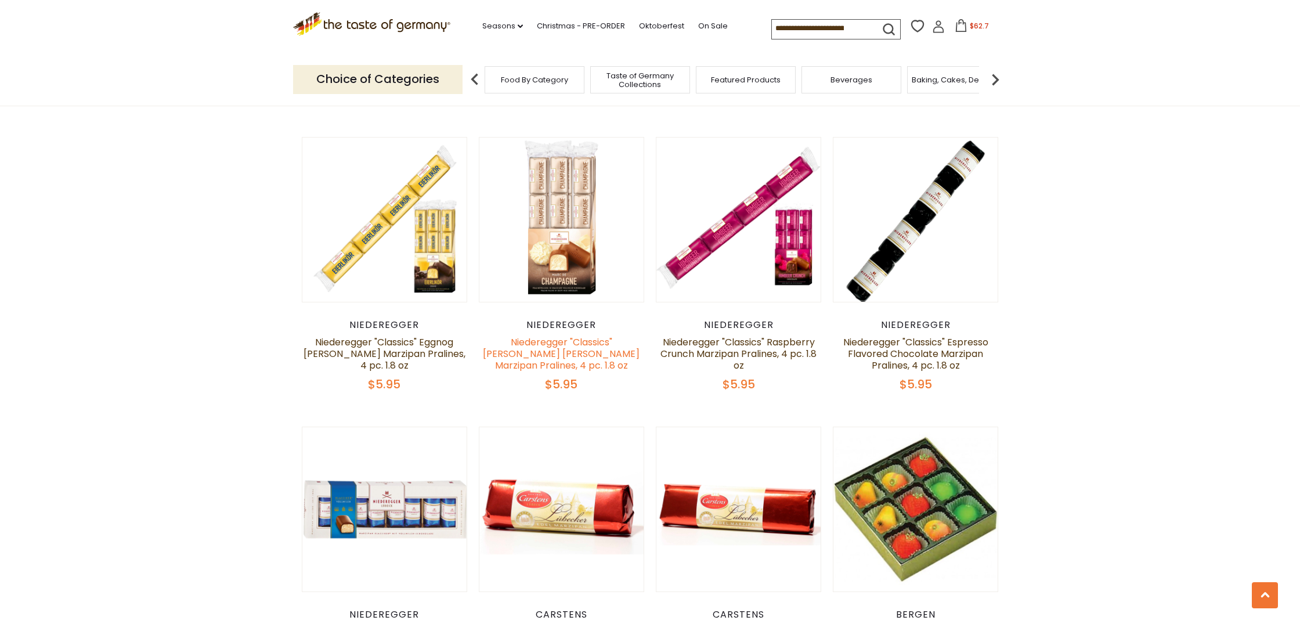
scroll to position [2176, 0]
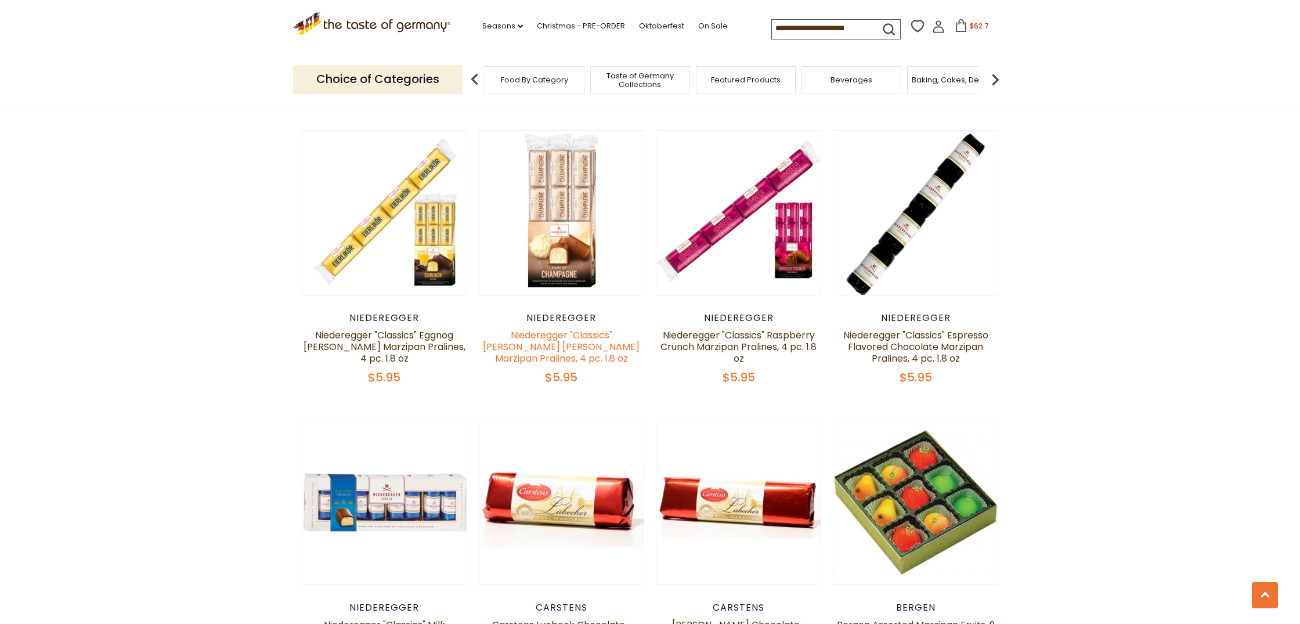
click at [546, 352] on link "Niederegger "Classics" Marc de Champagne Brandy Marzipan Pralines, 4 pc. 1.8 oz" at bounding box center [561, 347] width 157 height 37
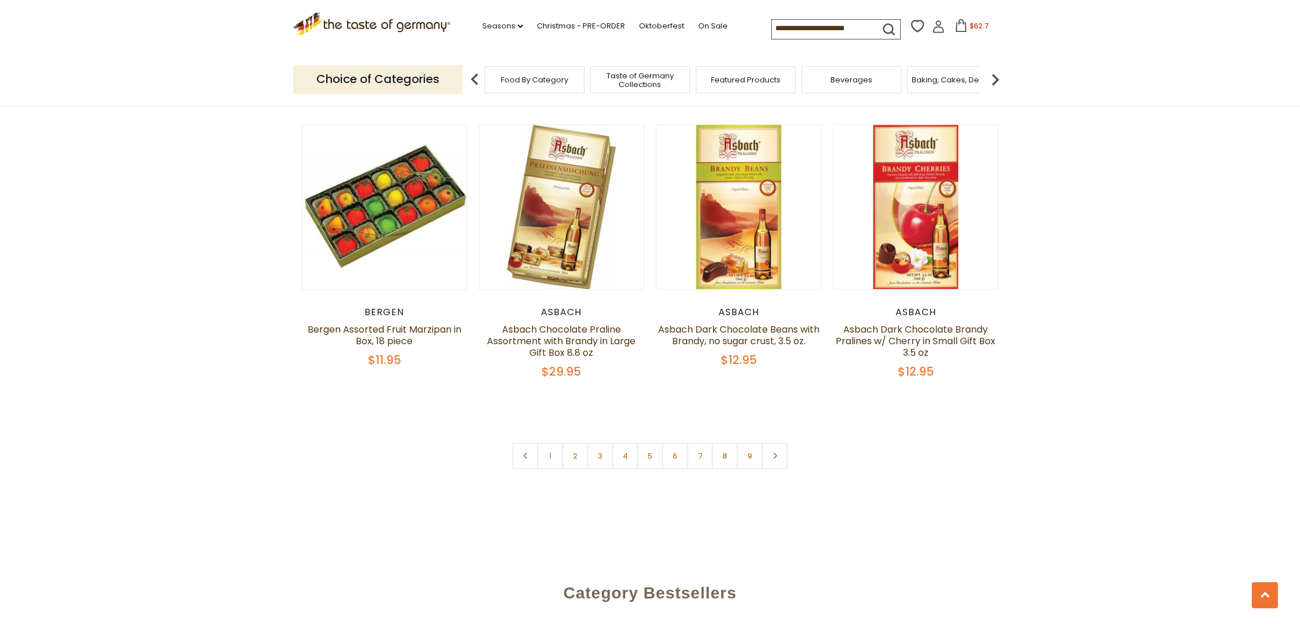
scroll to position [2767, 0]
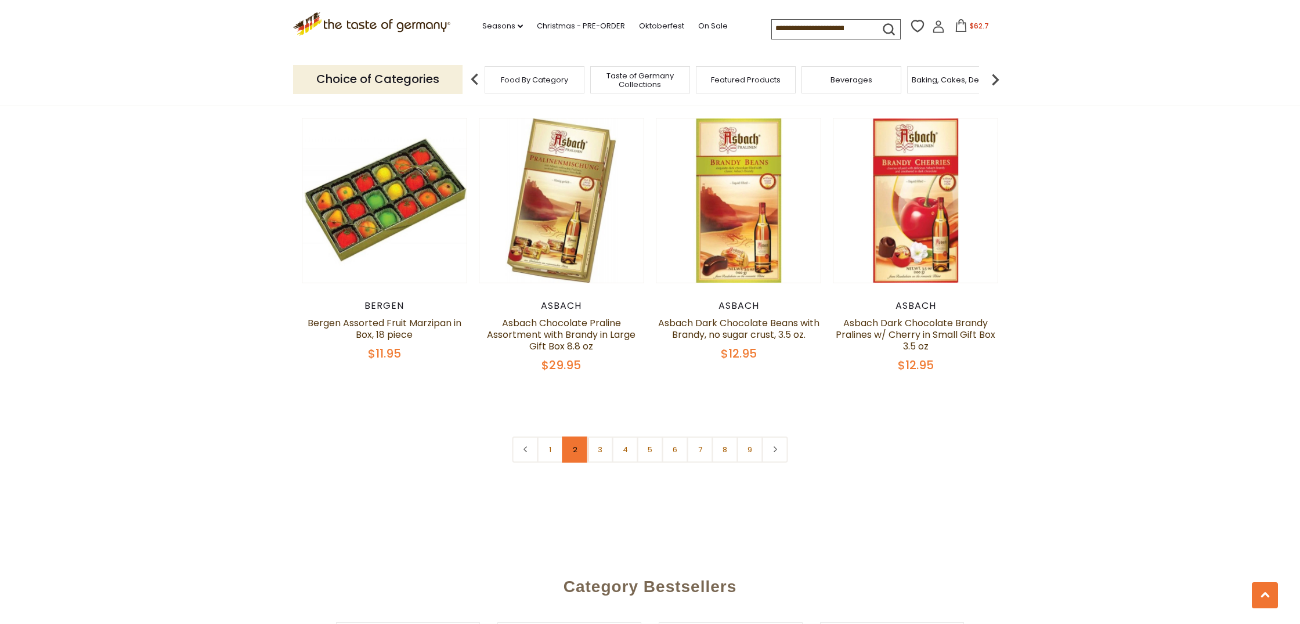
click at [567, 437] on link "2" at bounding box center [575, 450] width 26 height 26
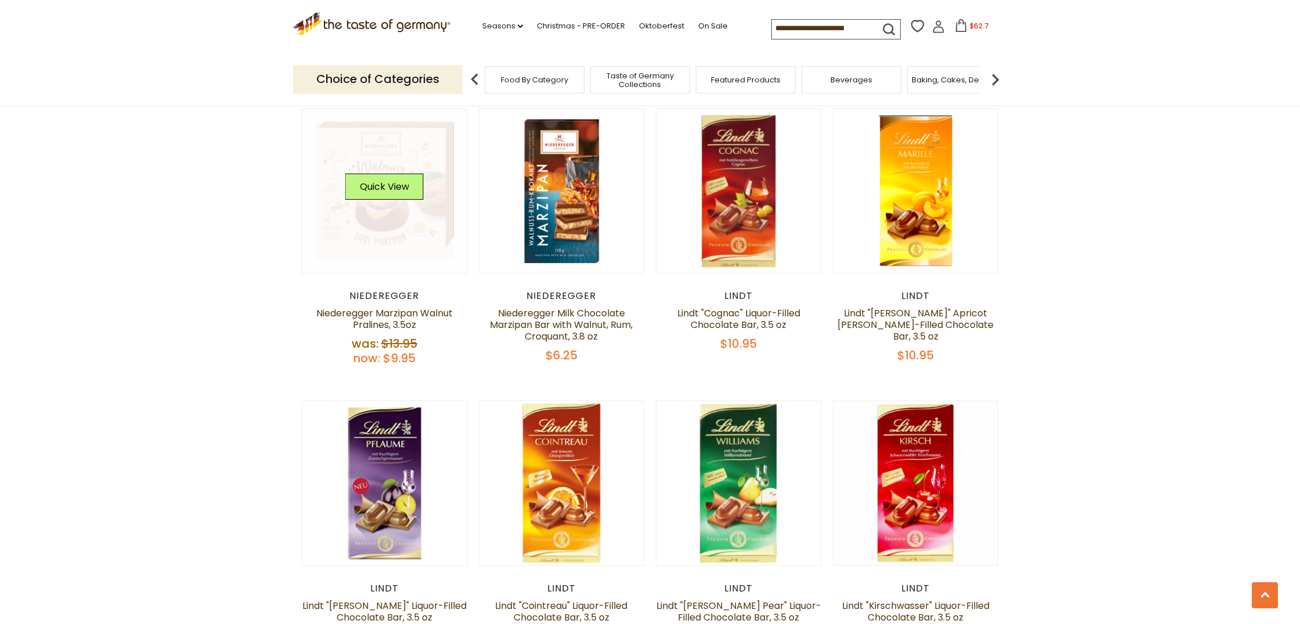
scroll to position [1895, 0]
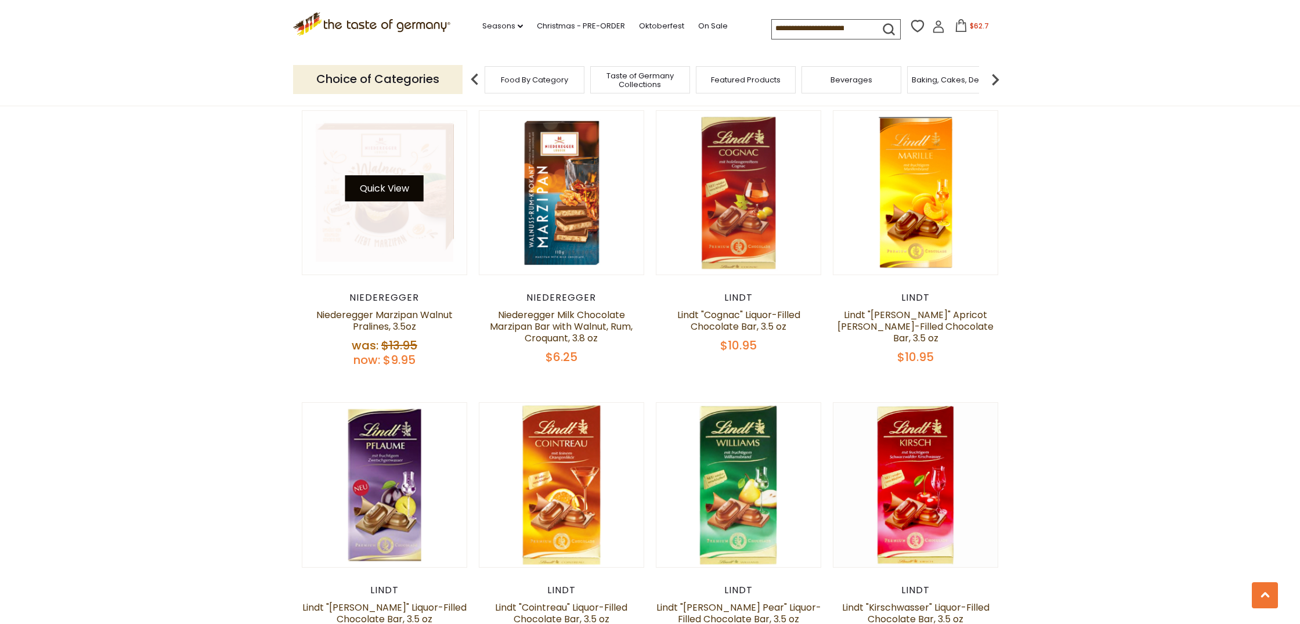
click at [383, 193] on button "Quick View" at bounding box center [384, 188] width 78 height 26
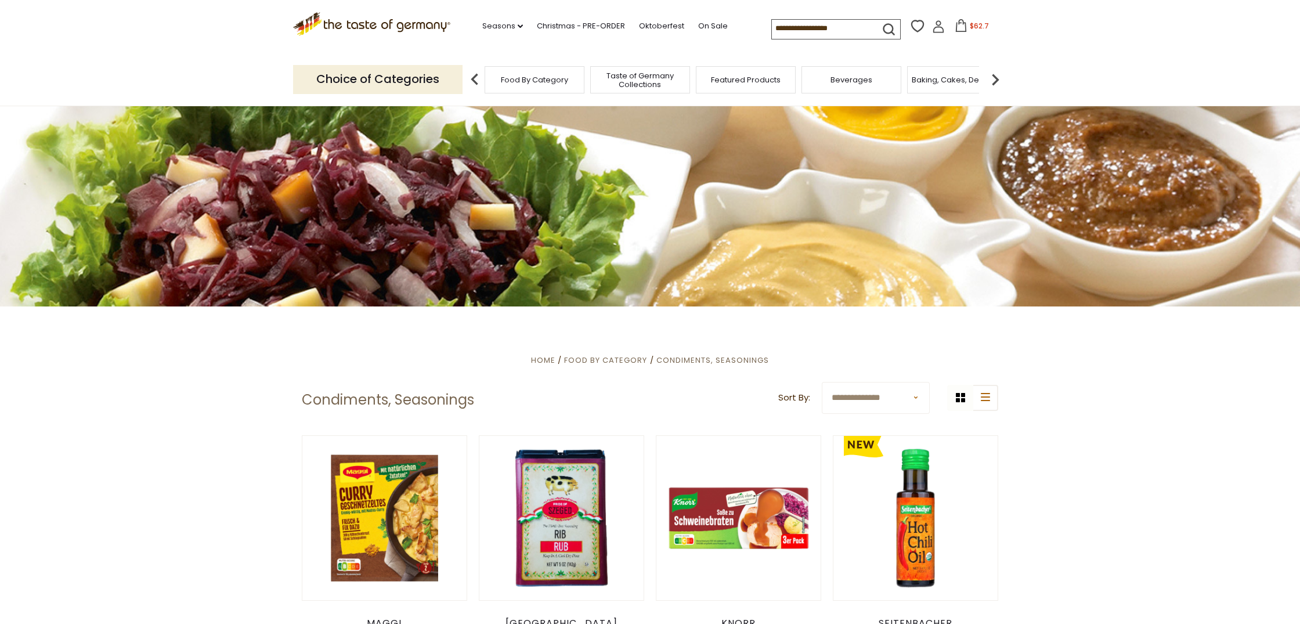
scroll to position [117, 0]
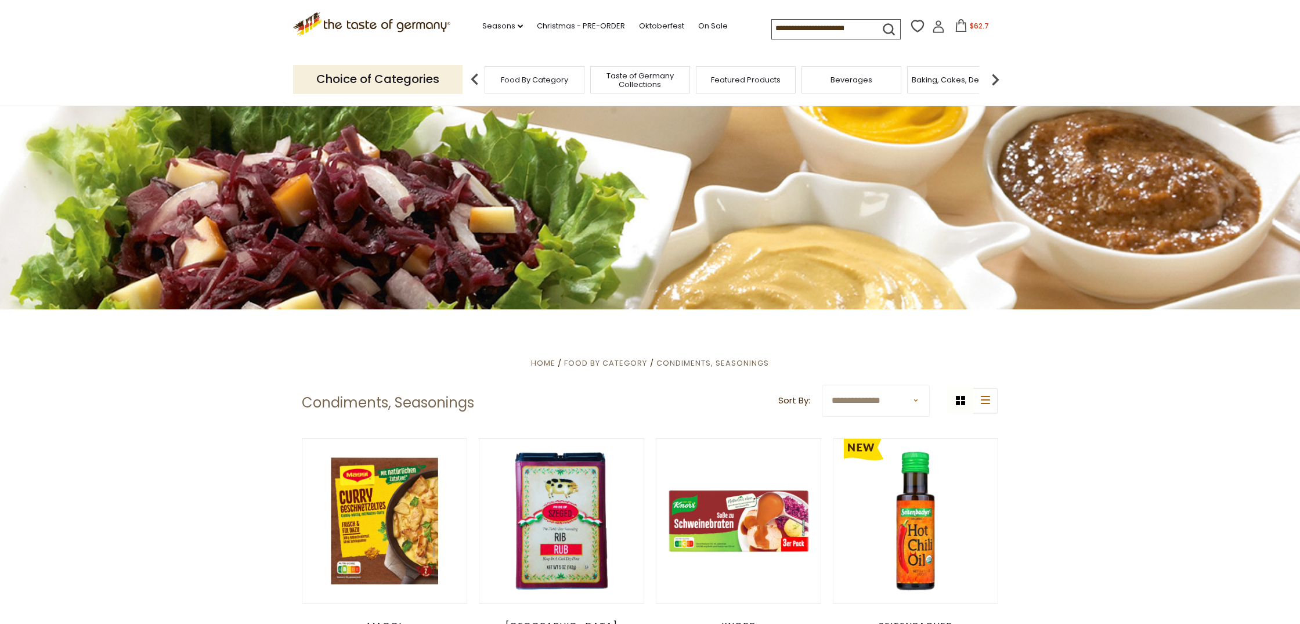
click at [996, 80] on img at bounding box center [995, 79] width 23 height 23
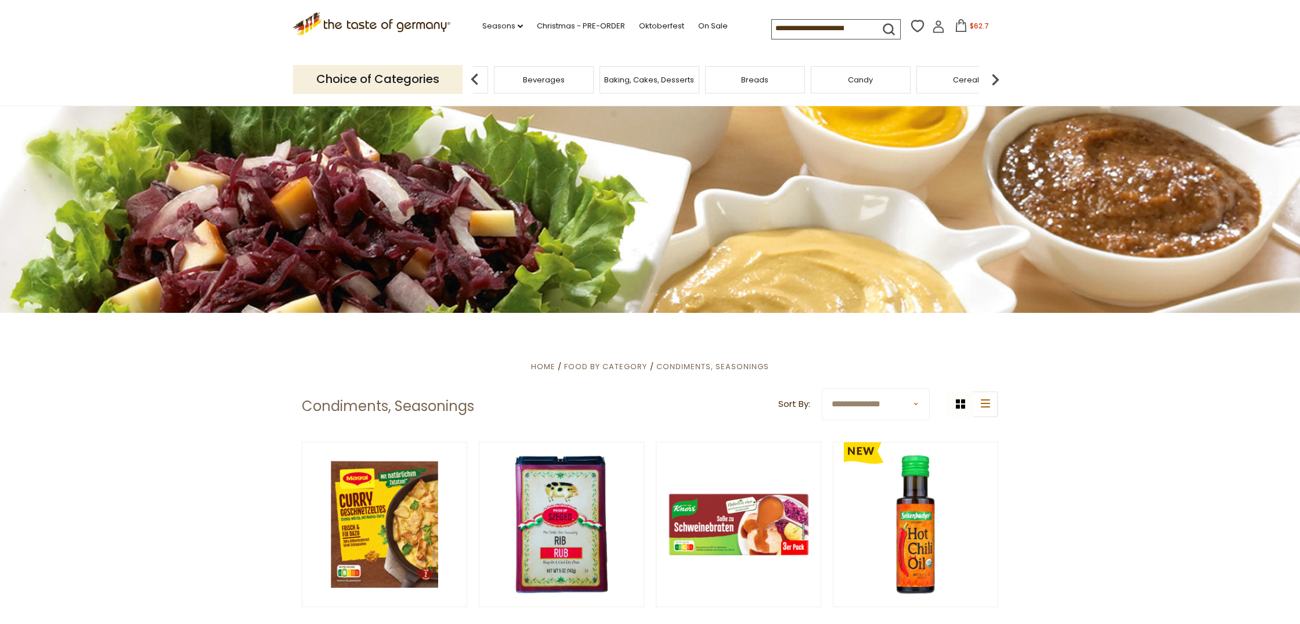
click at [1000, 77] on img at bounding box center [995, 79] width 23 height 23
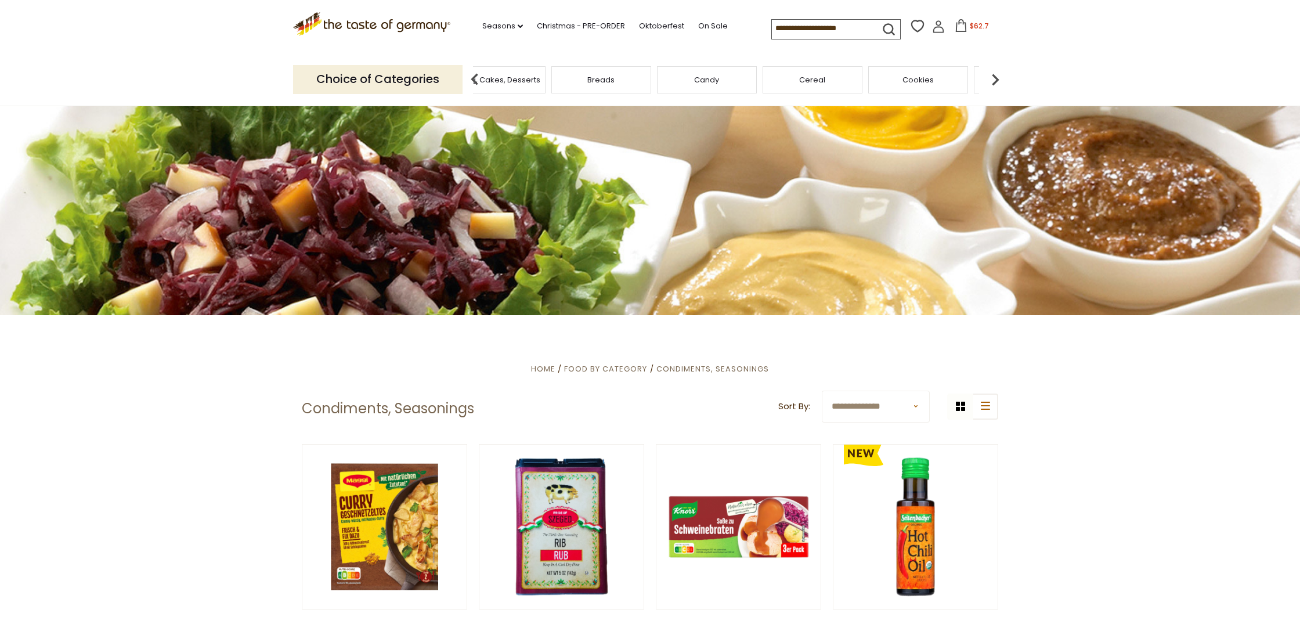
click at [996, 78] on img at bounding box center [995, 79] width 23 height 23
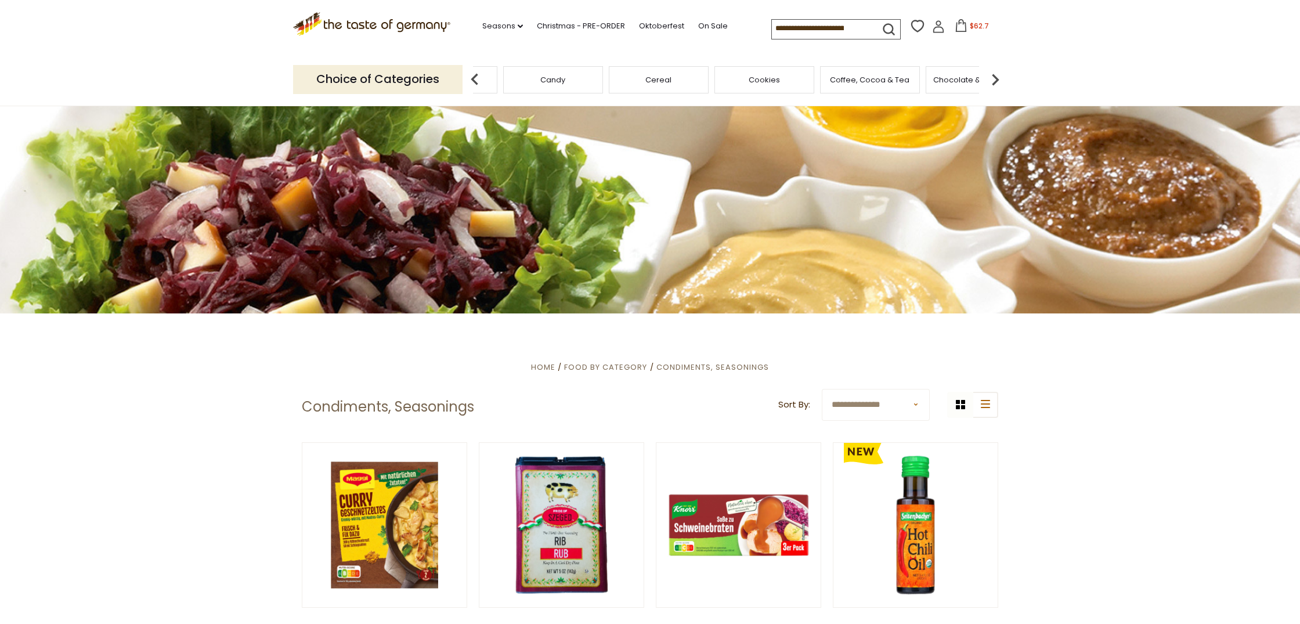
scroll to position [114, 0]
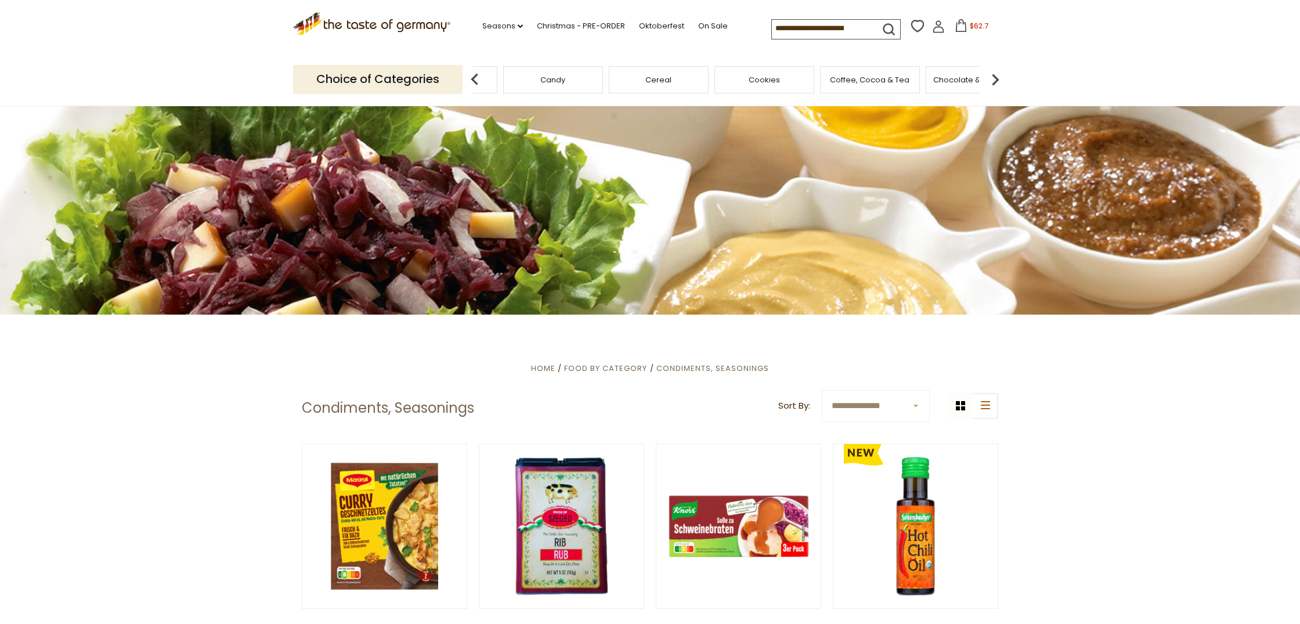
click at [950, 77] on span "Chocolate & Marzipan" at bounding box center [975, 79] width 85 height 9
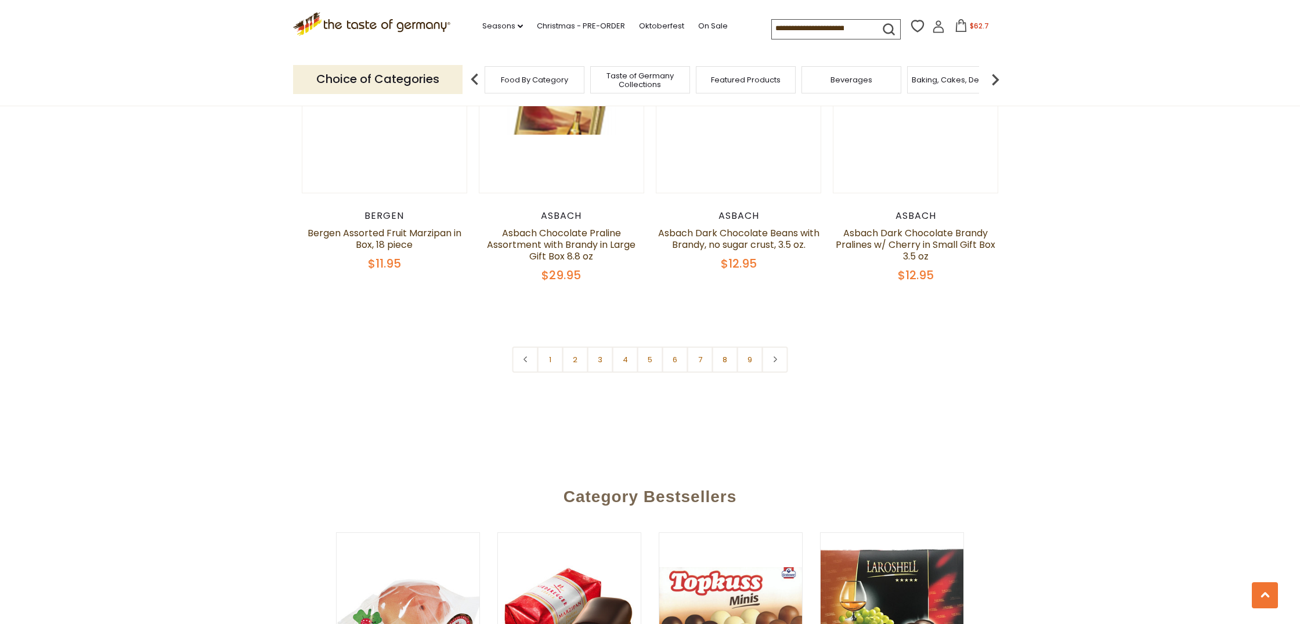
scroll to position [2918, 0]
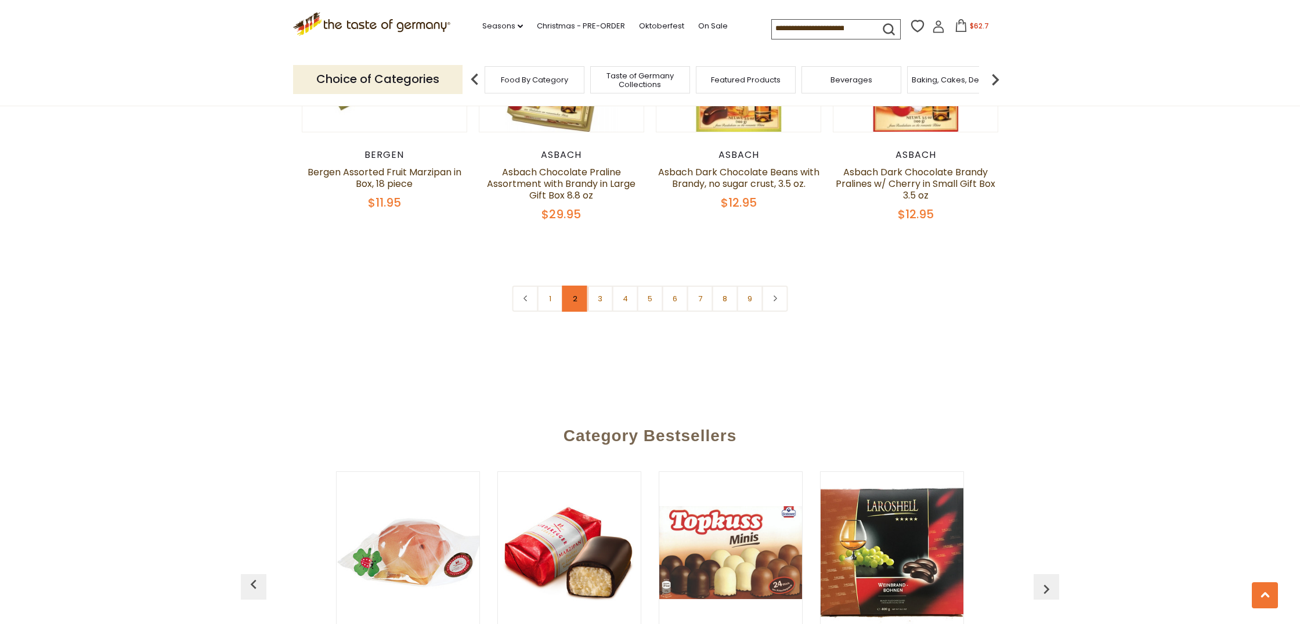
click at [575, 287] on link "2" at bounding box center [575, 299] width 26 height 26
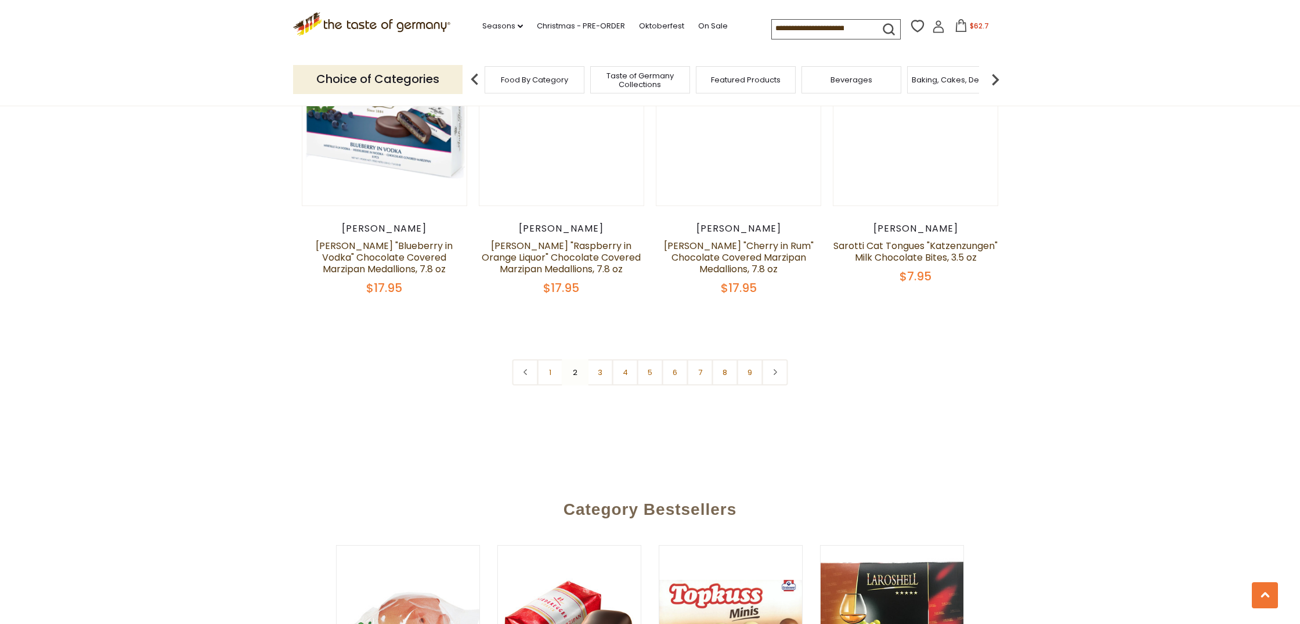
scroll to position [2848, 1]
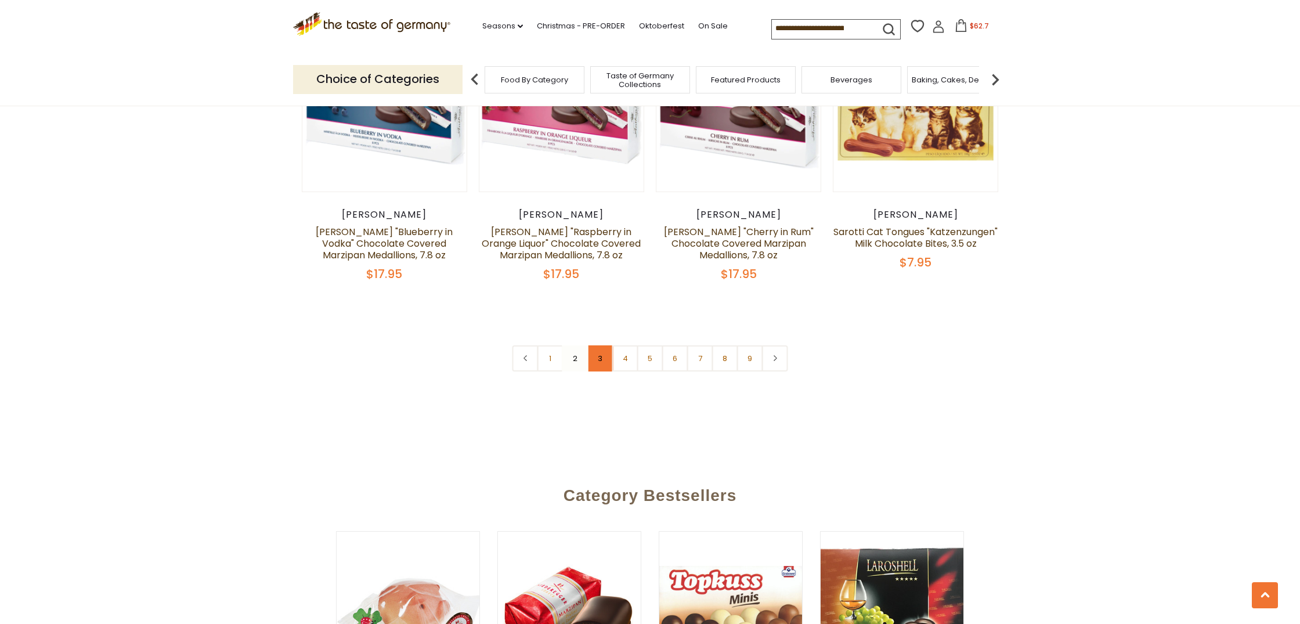
click at [598, 349] on link "3" at bounding box center [600, 358] width 26 height 26
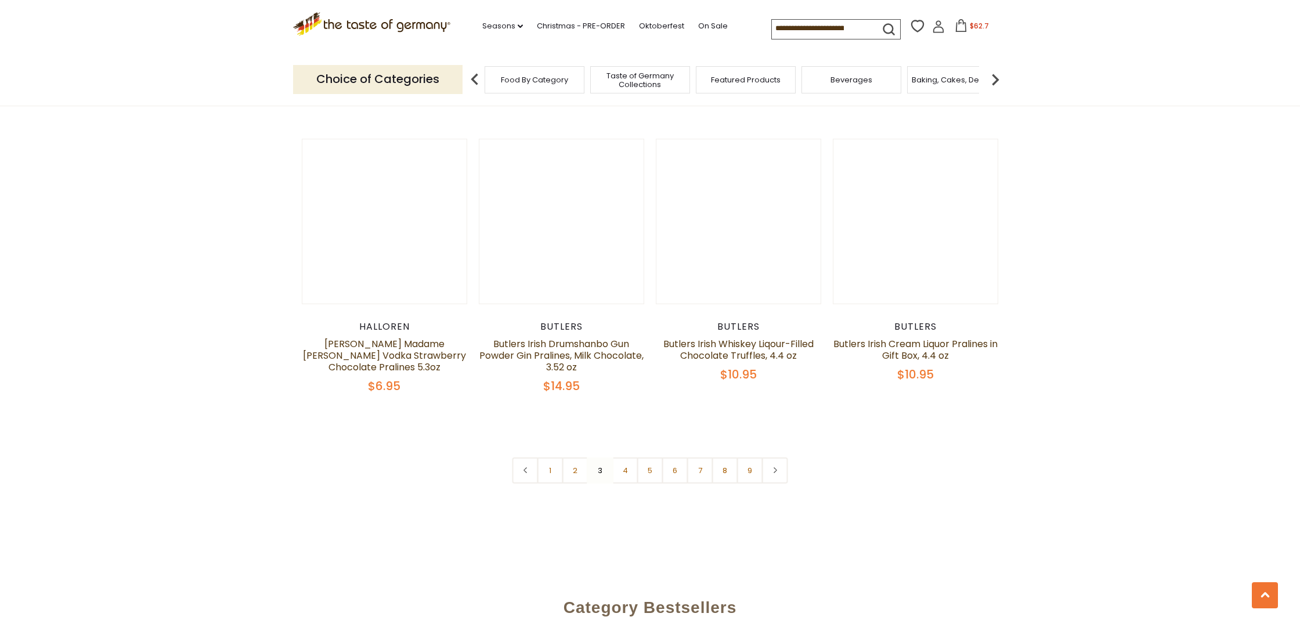
scroll to position [2746, 0]
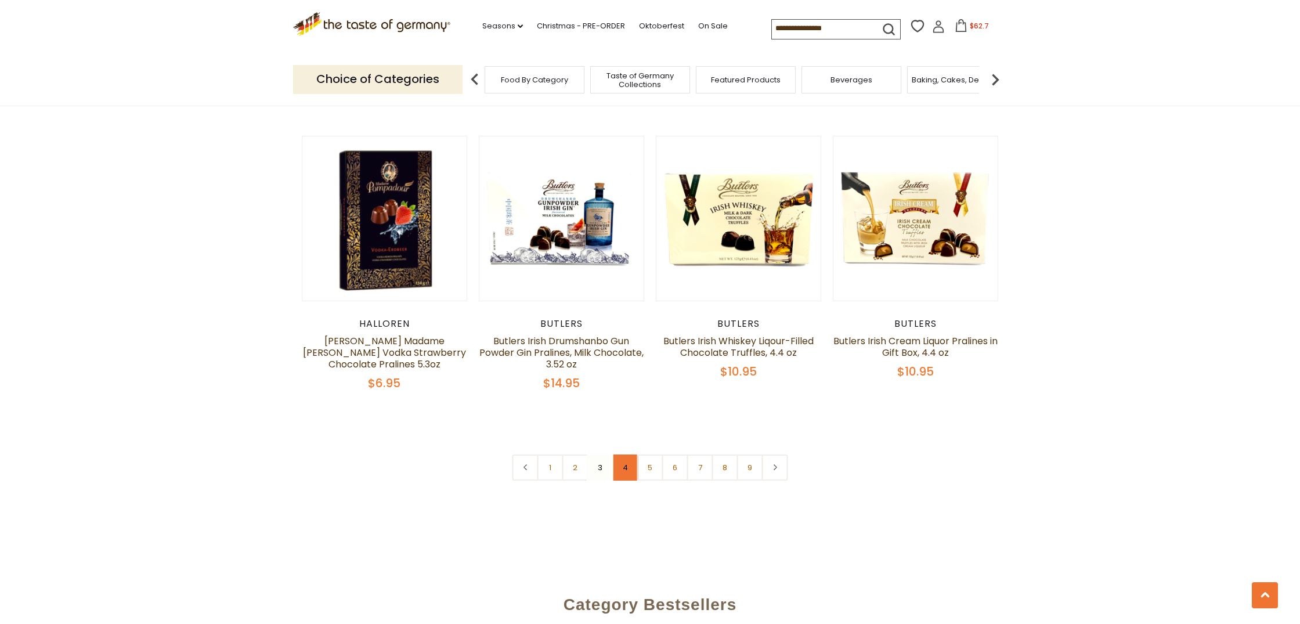
click at [629, 462] on link "4" at bounding box center [625, 468] width 26 height 26
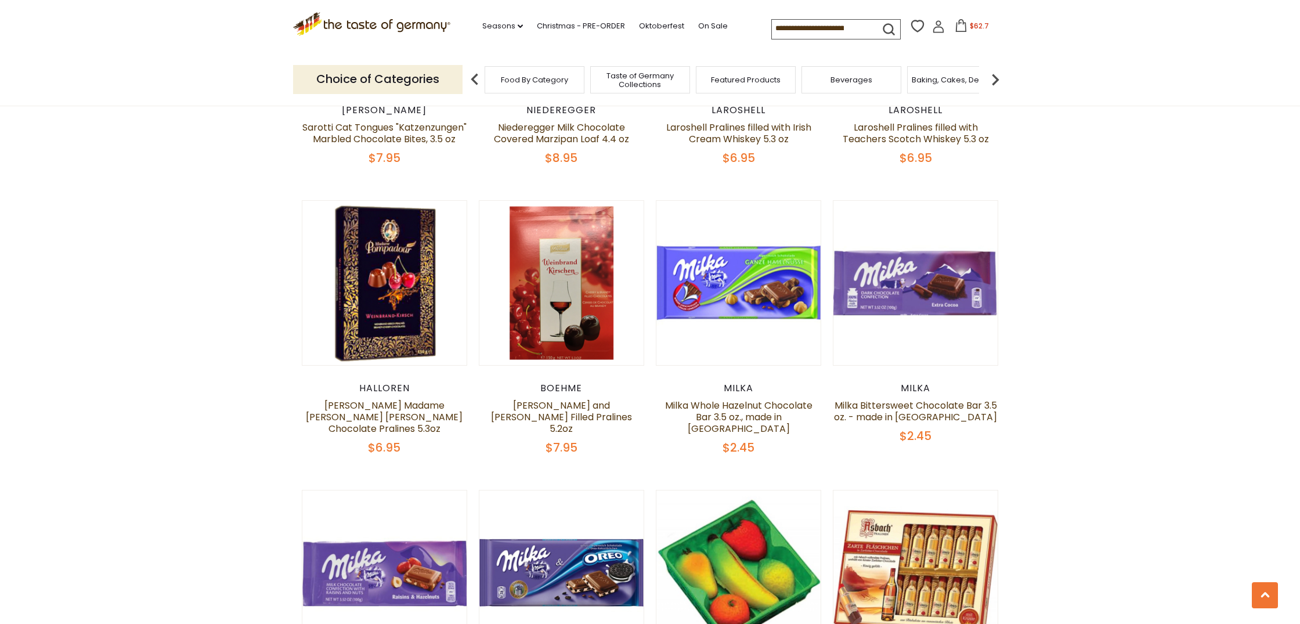
scroll to position [1254, 1]
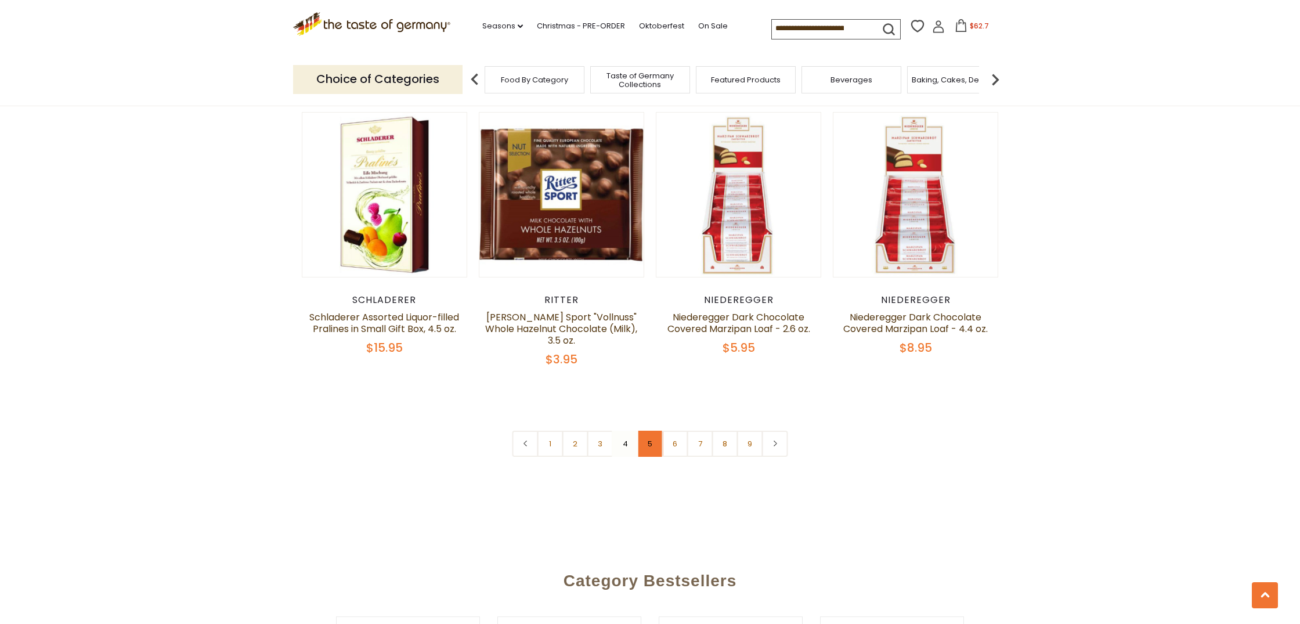
click at [652, 431] on link "5" at bounding box center [650, 444] width 26 height 26
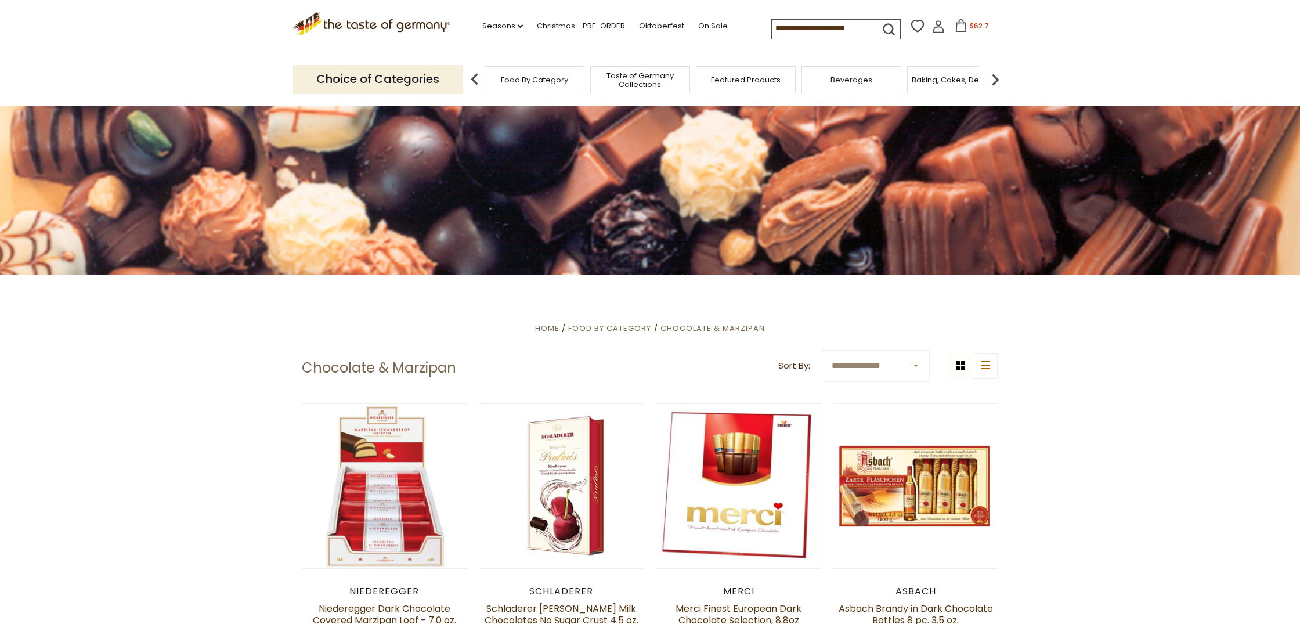
scroll to position [143, 0]
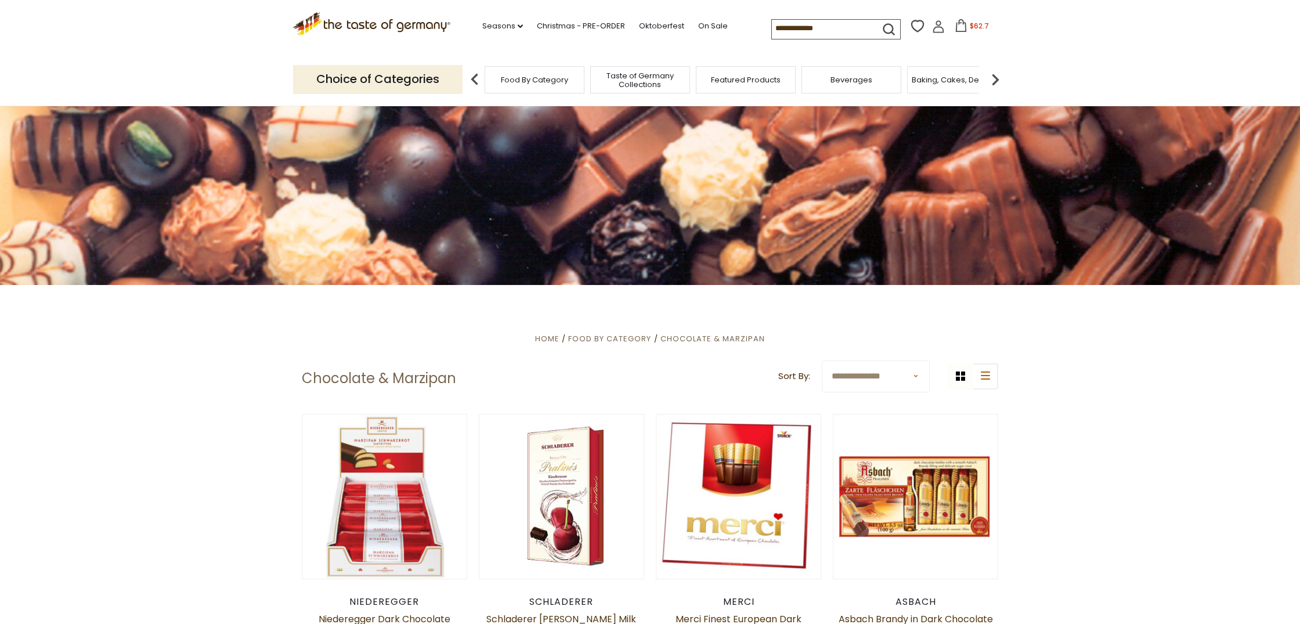
click at [995, 77] on img at bounding box center [995, 79] width 23 height 23
click at [792, 79] on span "Baking, Cakes, Desserts" at bounding box center [803, 79] width 90 height 9
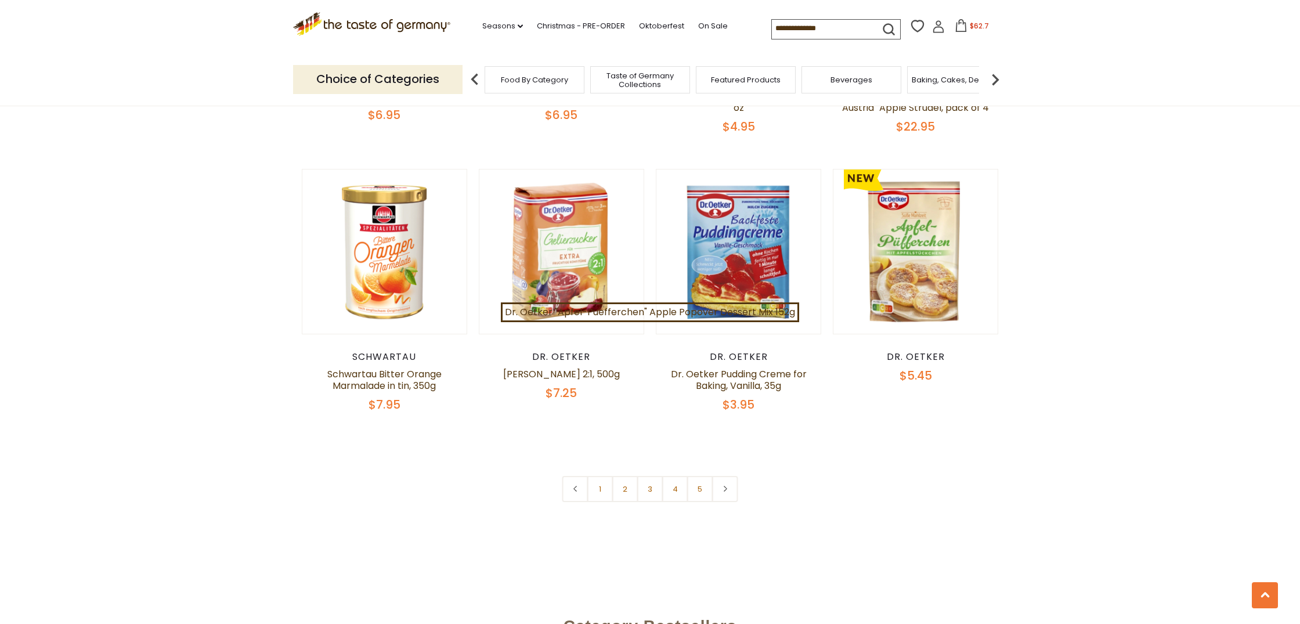
scroll to position [2659, 0]
click at [619, 475] on link "2" at bounding box center [625, 488] width 26 height 26
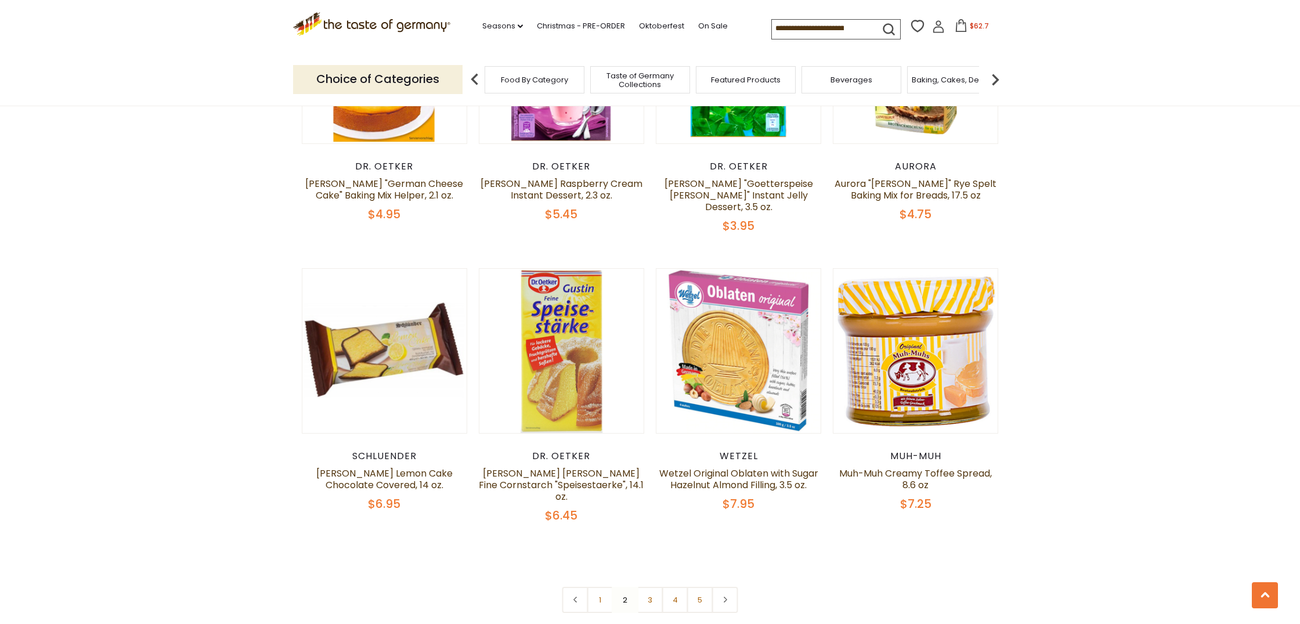
scroll to position [2580, 1]
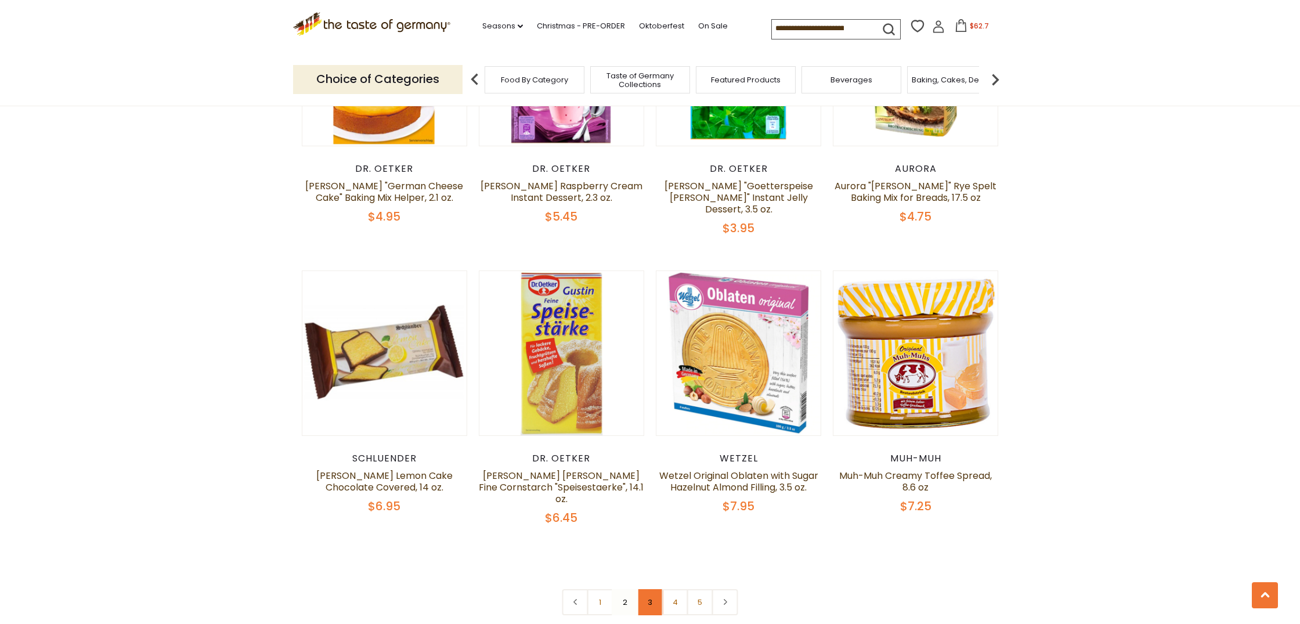
click at [650, 589] on link "3" at bounding box center [650, 602] width 26 height 26
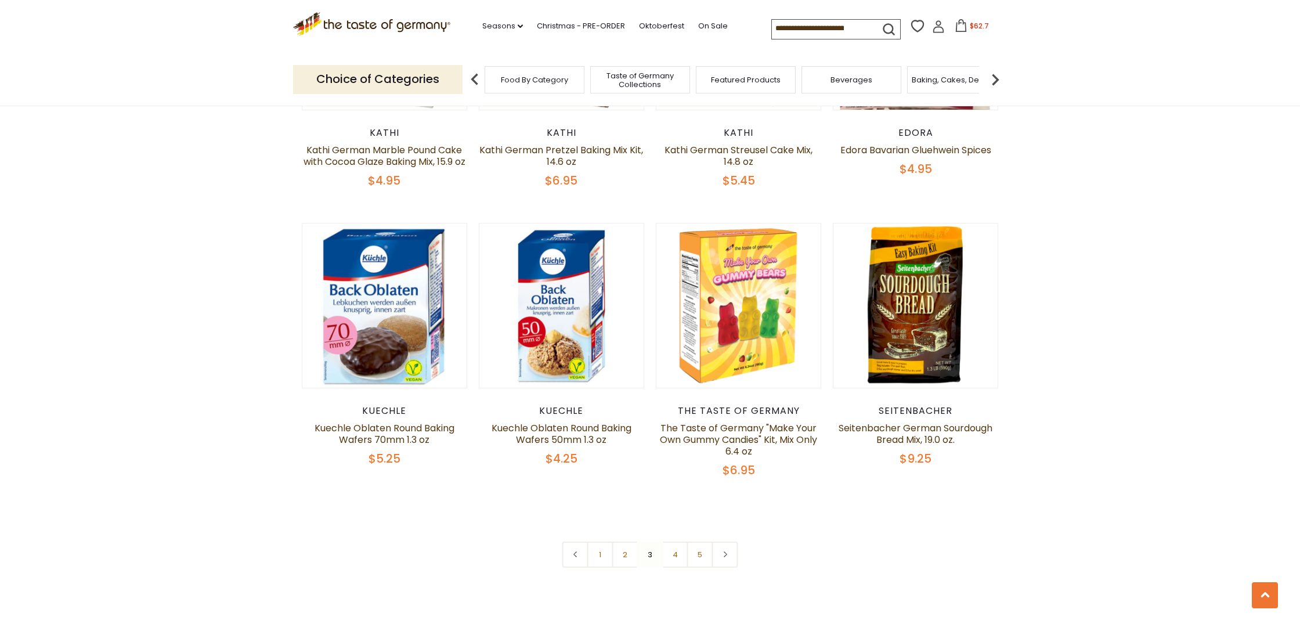
scroll to position [2650, 0]
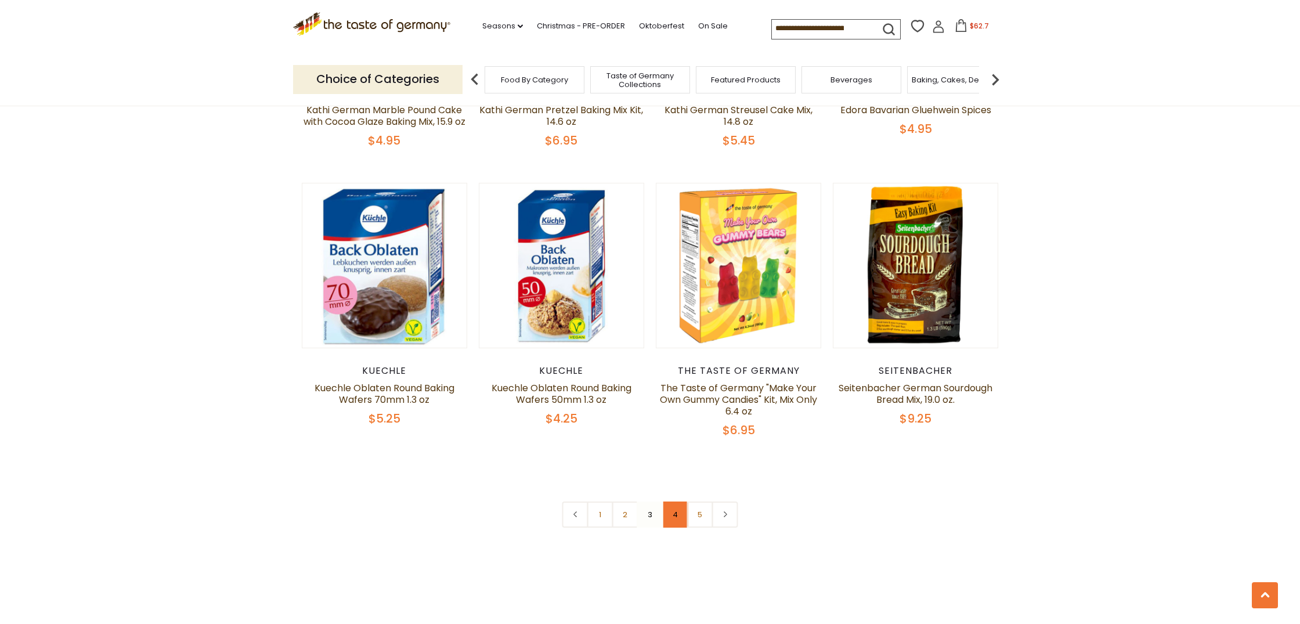
click at [671, 513] on link "4" at bounding box center [675, 515] width 26 height 26
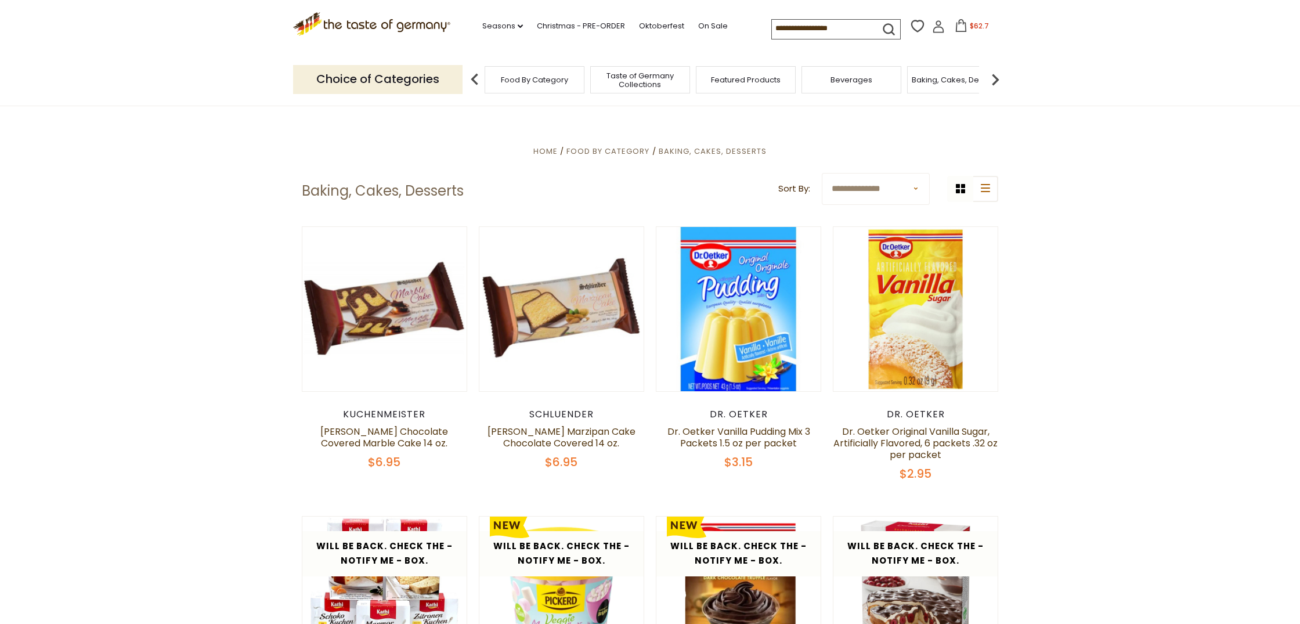
scroll to position [330, 0]
click at [993, 79] on img at bounding box center [995, 79] width 23 height 23
click at [993, 78] on img at bounding box center [995, 79] width 23 height 23
click at [999, 77] on img at bounding box center [995, 79] width 23 height 23
click at [997, 77] on img at bounding box center [995, 79] width 23 height 23
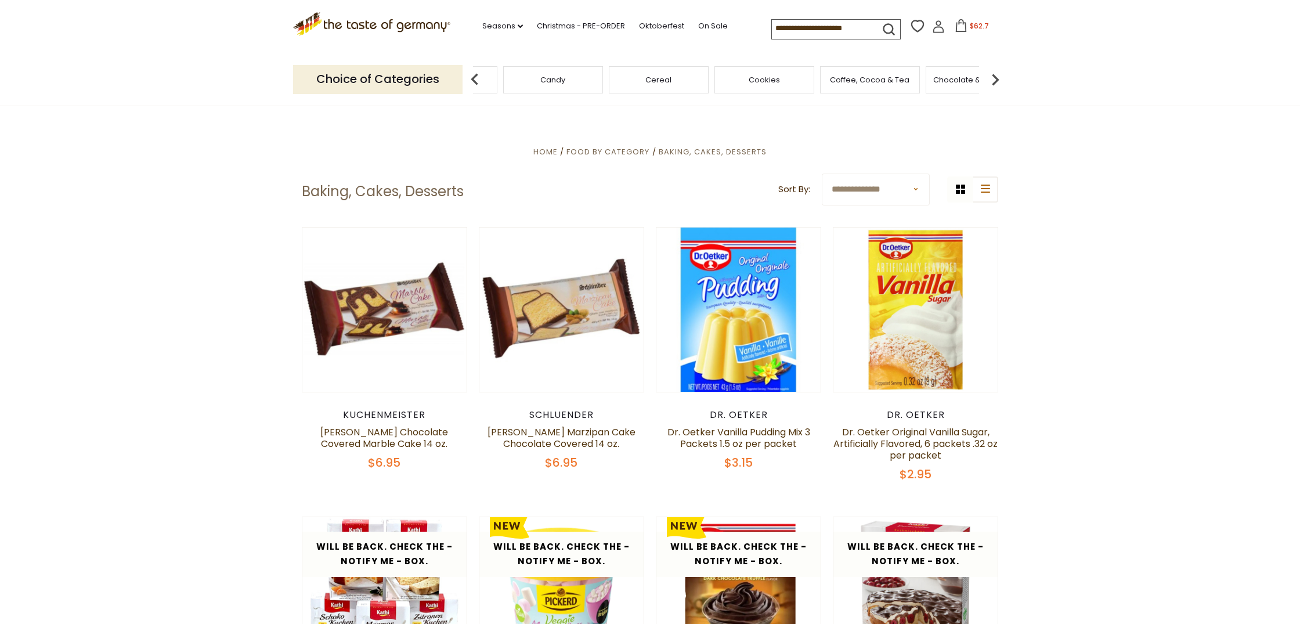
click at [997, 77] on img at bounding box center [995, 79] width 23 height 23
click at [994, 73] on img at bounding box center [995, 79] width 23 height 23
click at [948, 79] on span "Jams and Honey" at bounding box center [937, 79] width 64 height 9
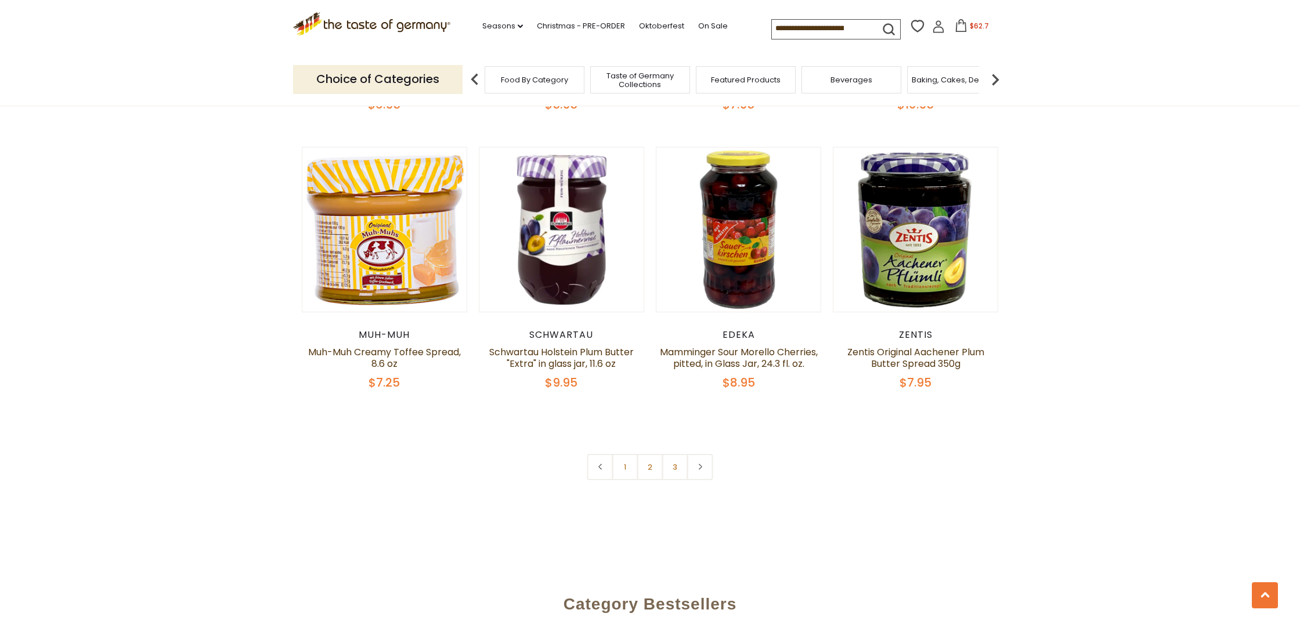
scroll to position [2659, 0]
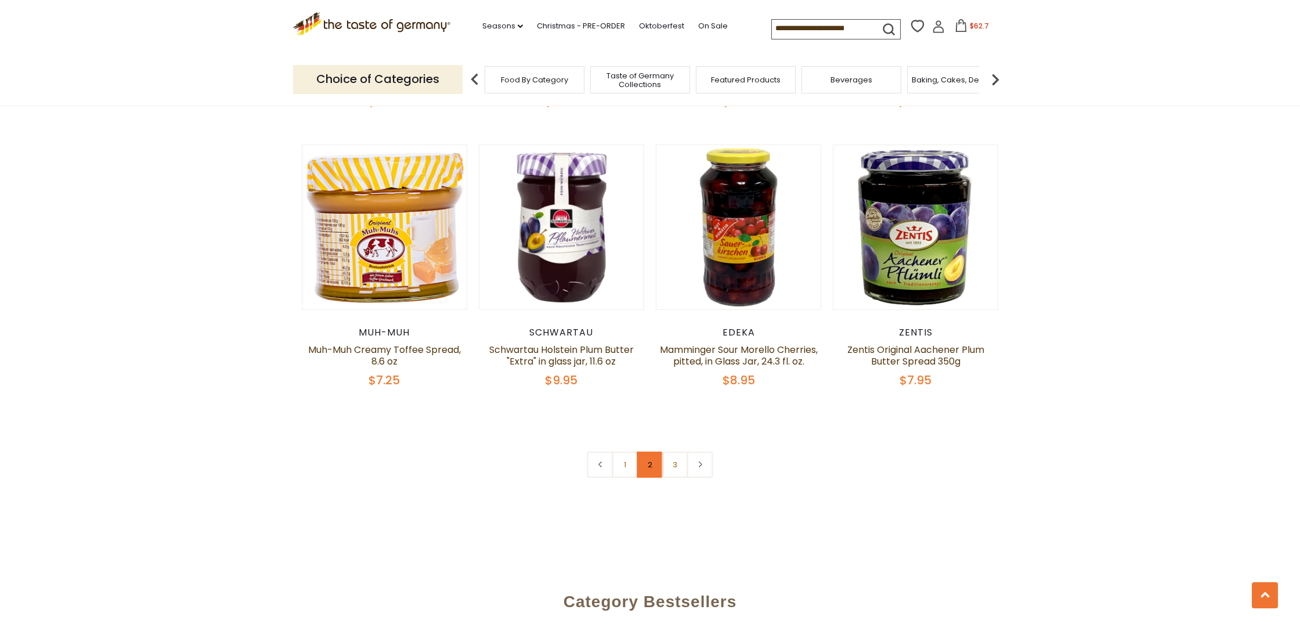
click at [652, 466] on link "2" at bounding box center [650, 465] width 26 height 26
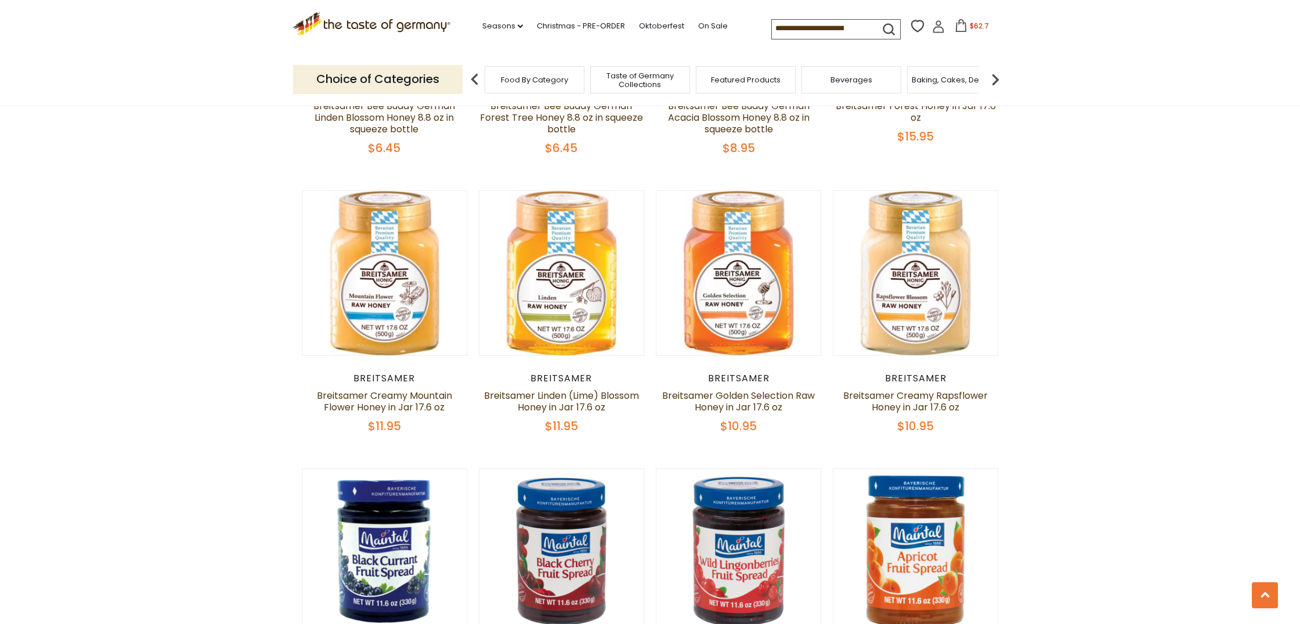
scroll to position [1178, 0]
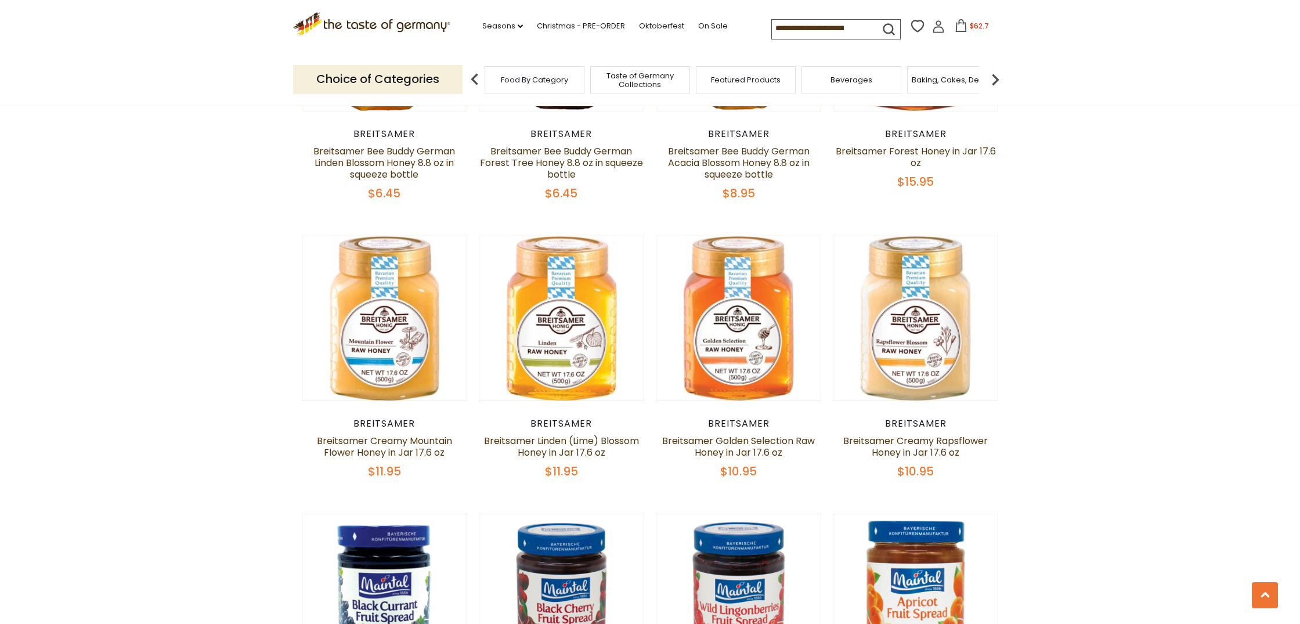
click at [1000, 73] on img at bounding box center [995, 79] width 23 height 23
click at [787, 80] on span "Baking, Cakes, Desserts" at bounding box center [803, 79] width 90 height 9
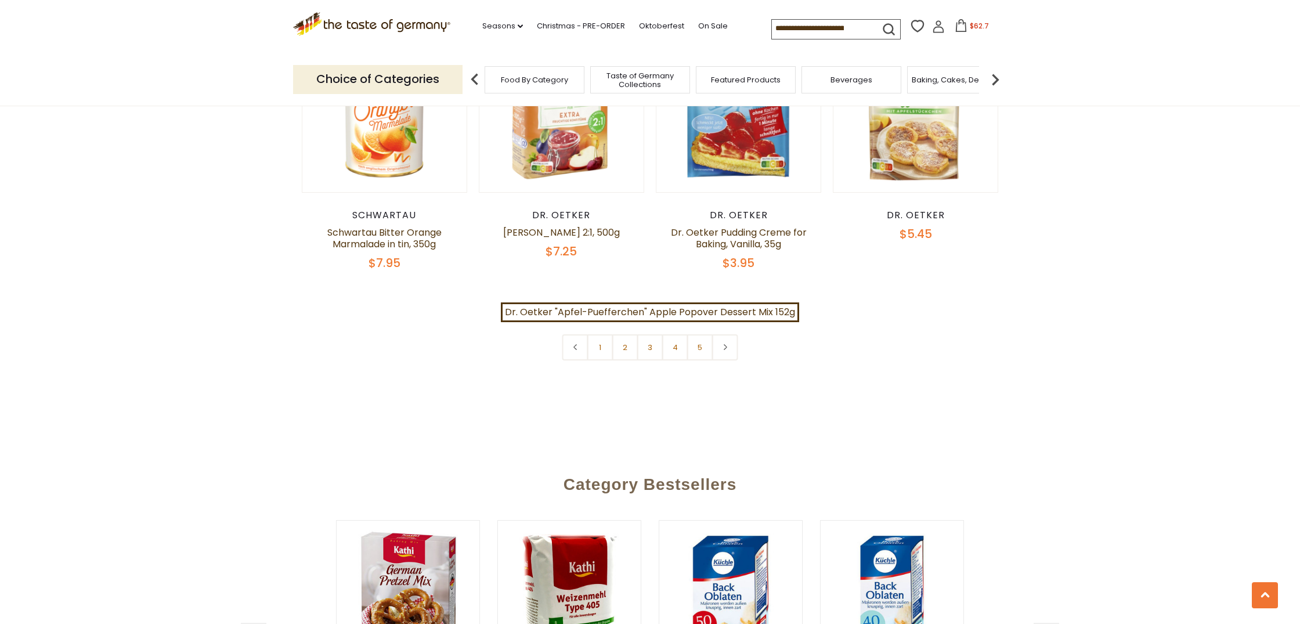
scroll to position [2800, 1]
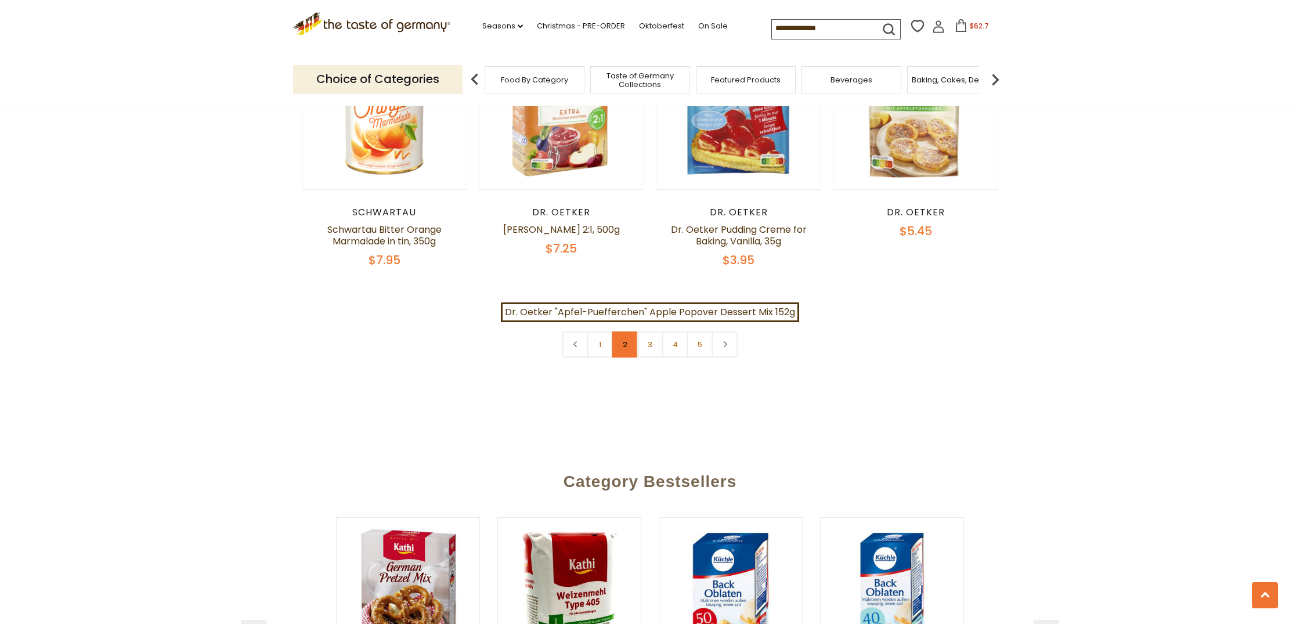
click at [622, 341] on link "2" at bounding box center [625, 344] width 26 height 26
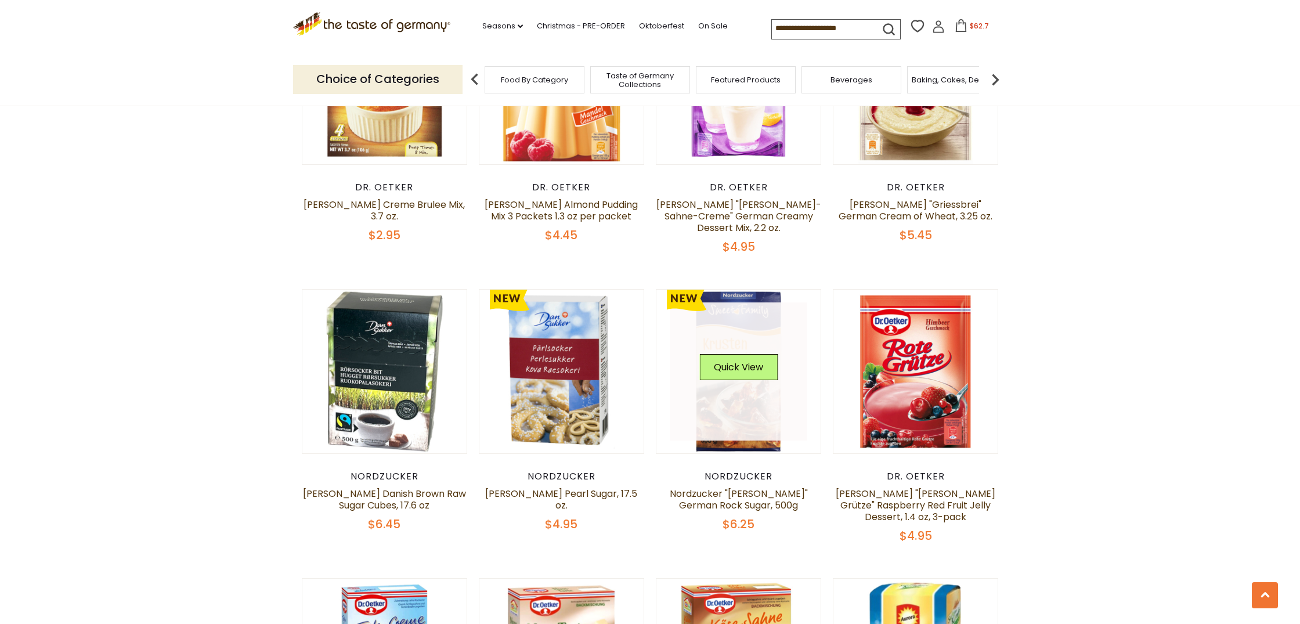
scroll to position [1697, 1]
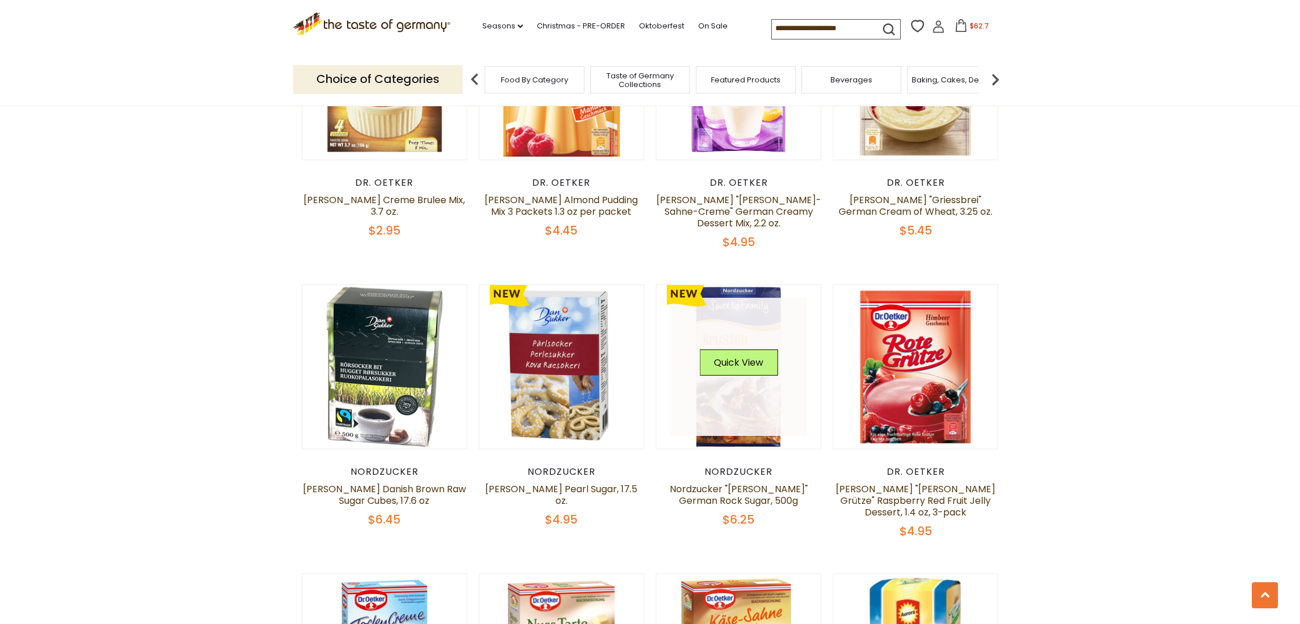
click at [749, 402] on img at bounding box center [739, 367] width 164 height 164
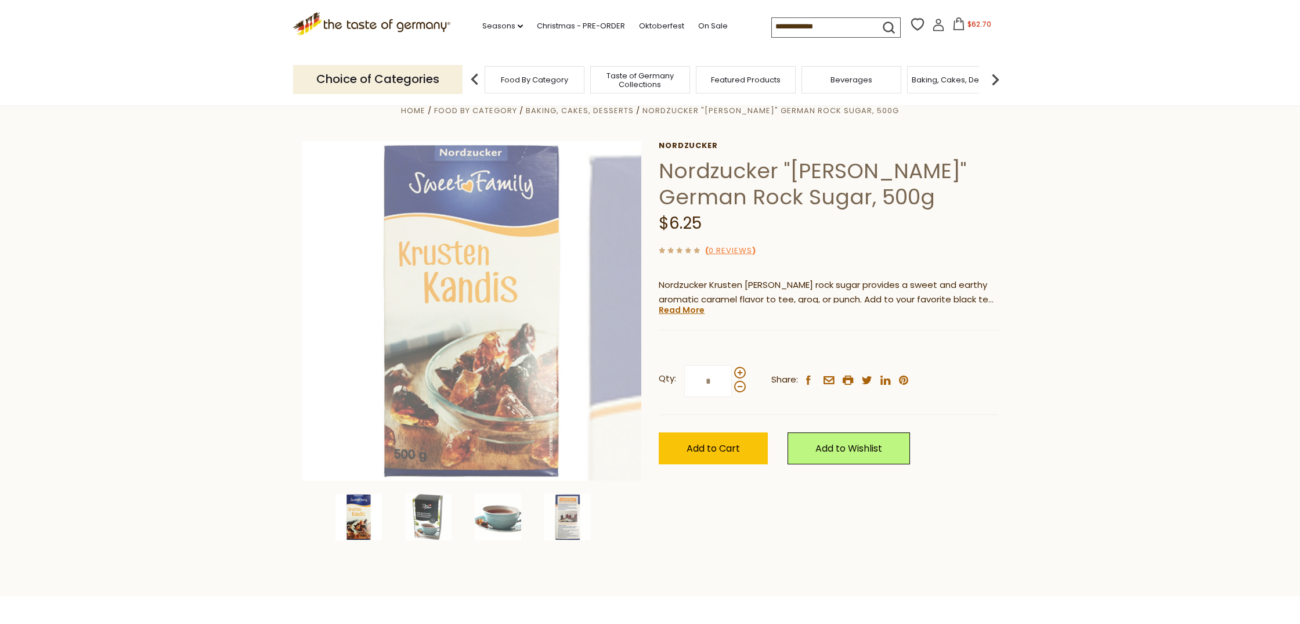
scroll to position [23, 1]
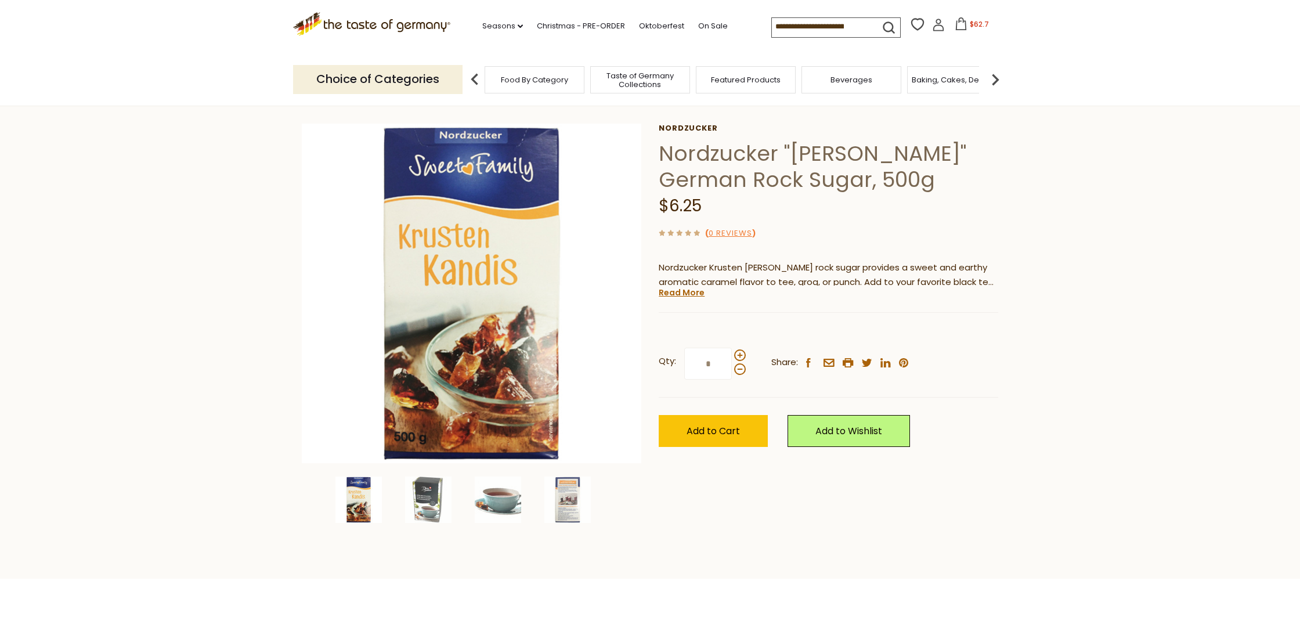
click at [705, 449] on div "Qty: * Share: facebook email printer twitter linkedin pinterest Add to Cart" at bounding box center [829, 397] width 340 height 134
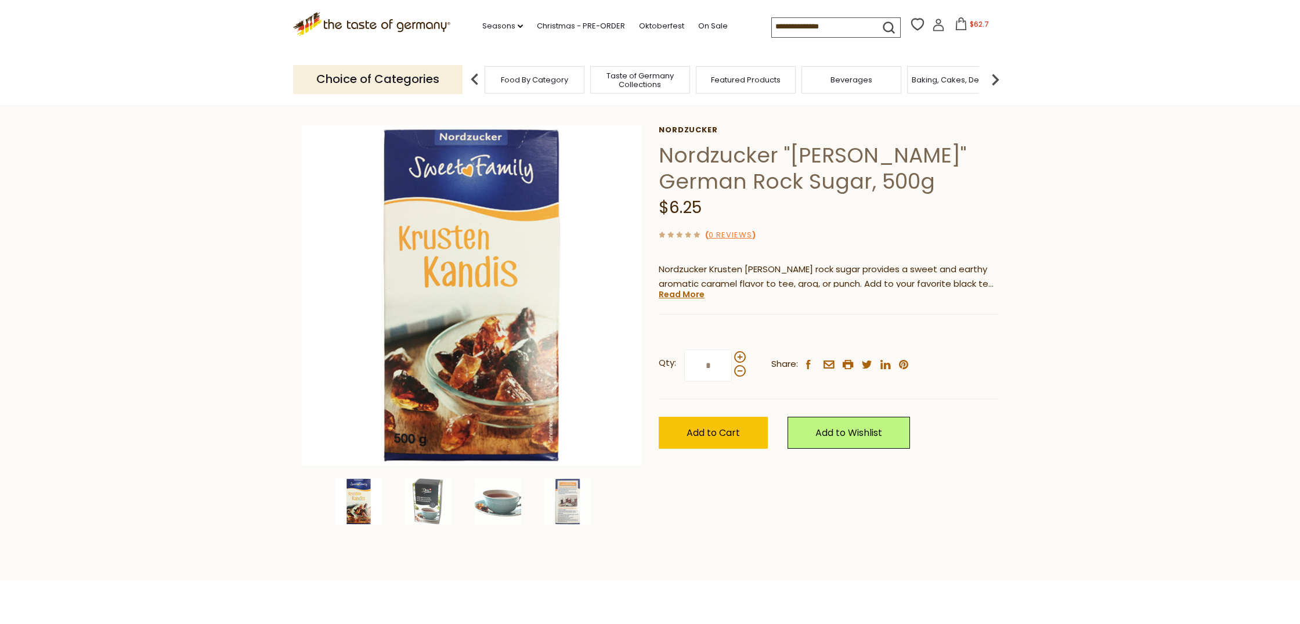
scroll to position [39, 0]
click at [732, 428] on span "Add to Cart" at bounding box center [713, 432] width 53 height 13
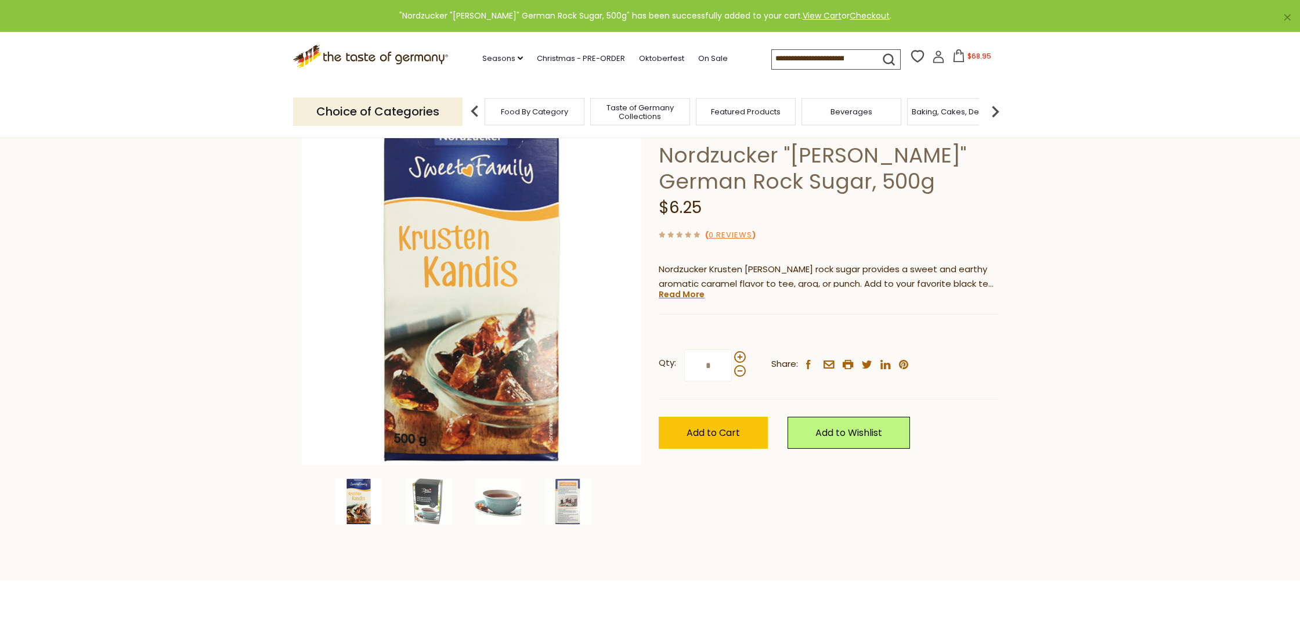
click at [968, 54] on span "$68.95" at bounding box center [980, 56] width 24 height 10
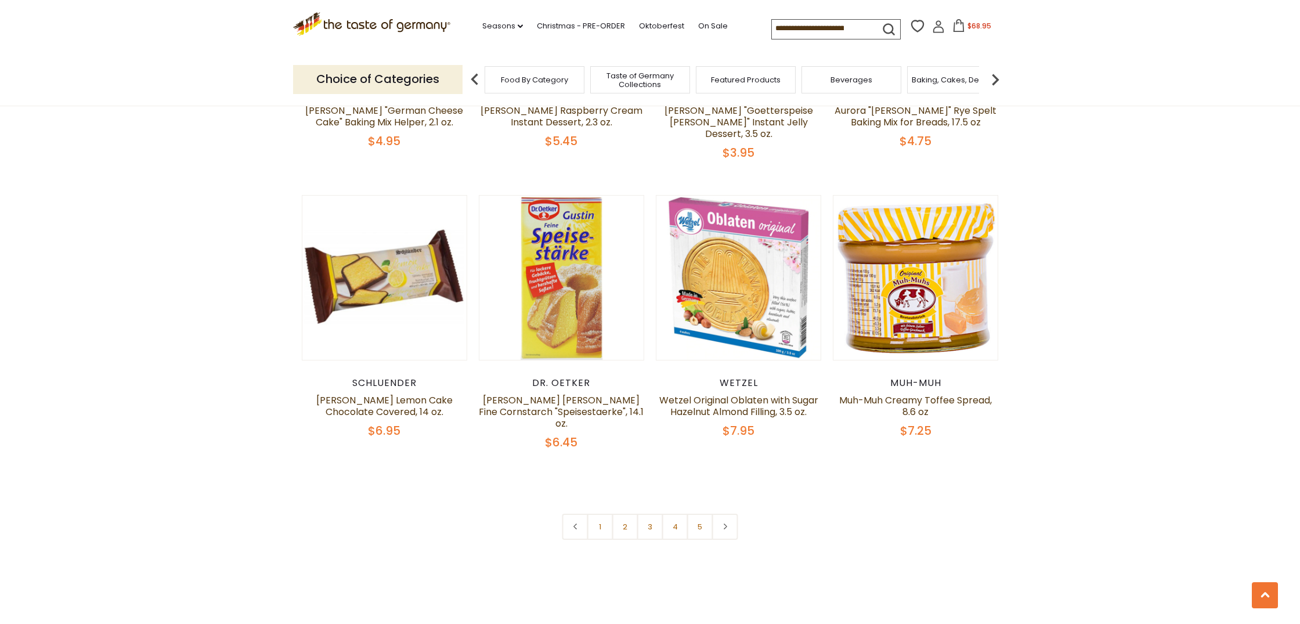
scroll to position [2656, 0]
click at [626, 513] on link "2" at bounding box center [625, 526] width 26 height 26
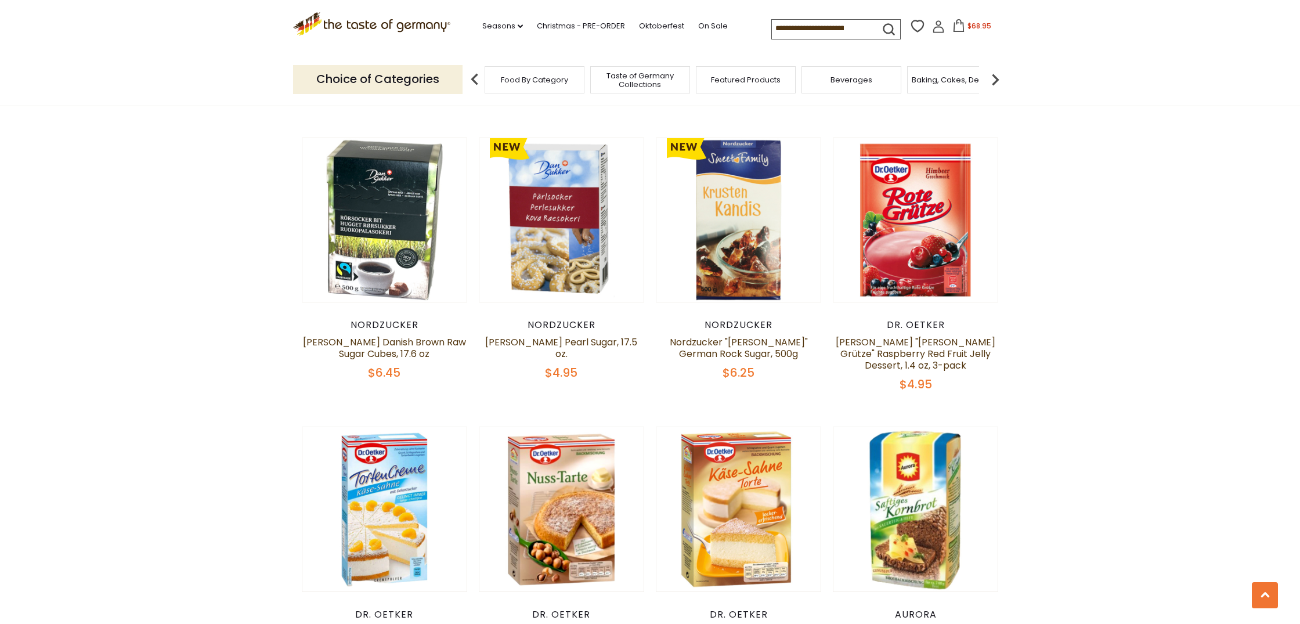
scroll to position [1844, 0]
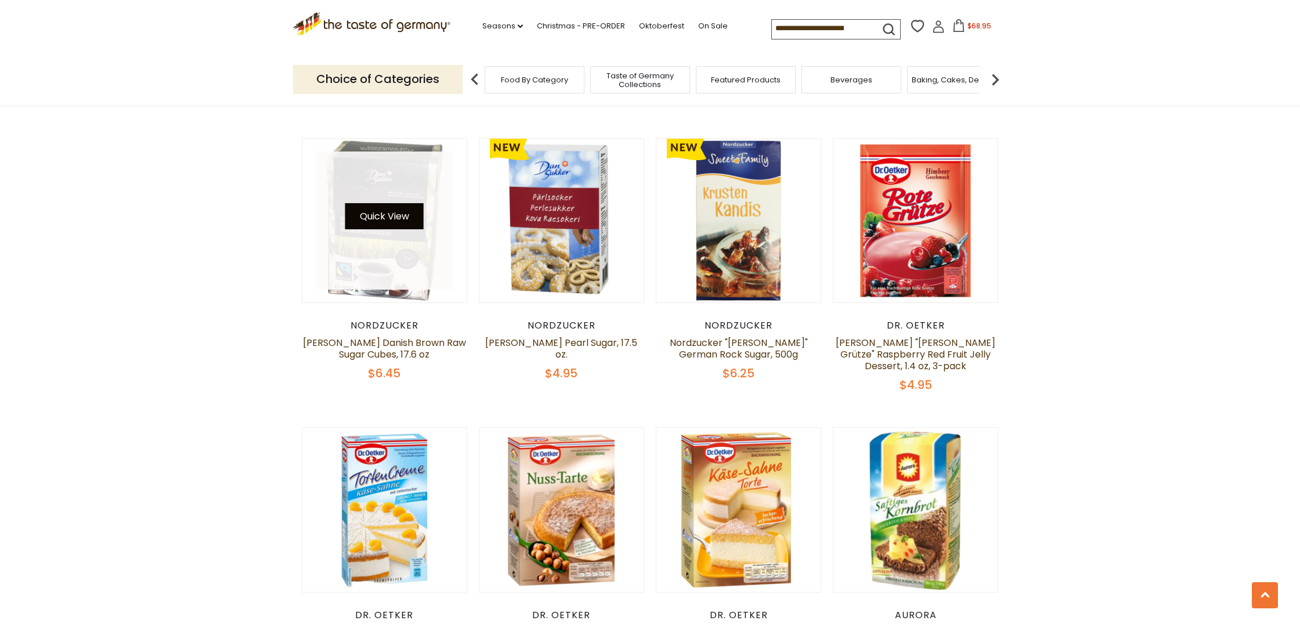
click at [392, 203] on button "Quick View" at bounding box center [384, 216] width 78 height 26
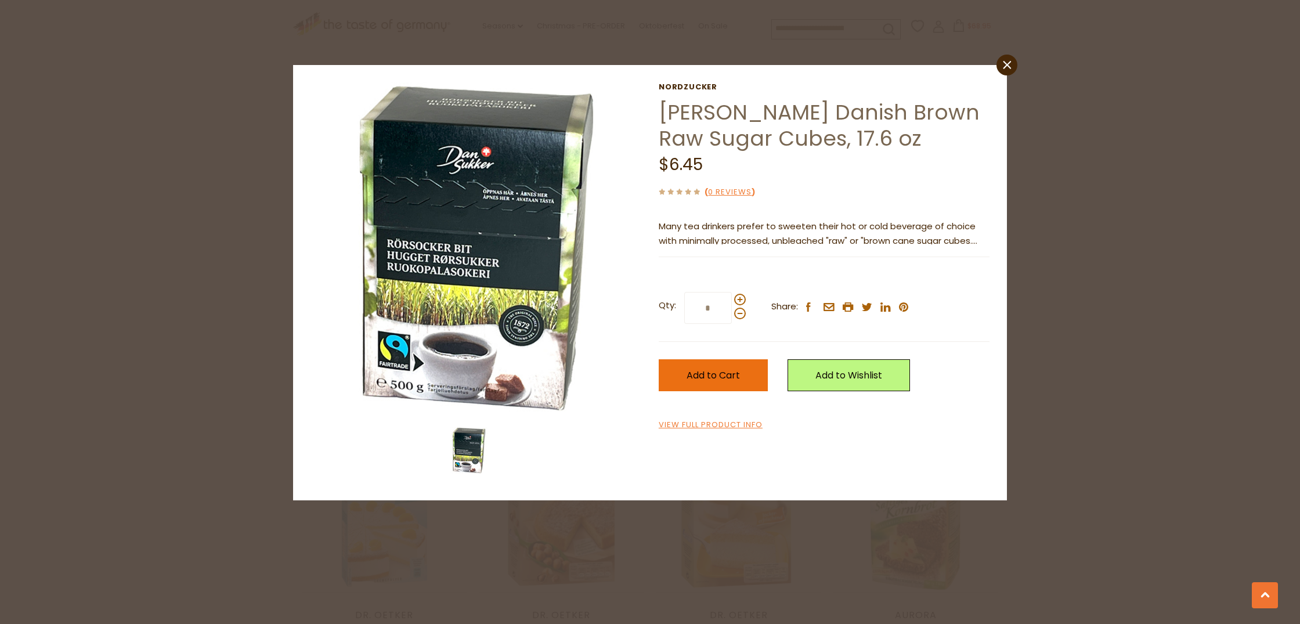
click at [692, 373] on span "Add to Cart" at bounding box center [713, 375] width 53 height 13
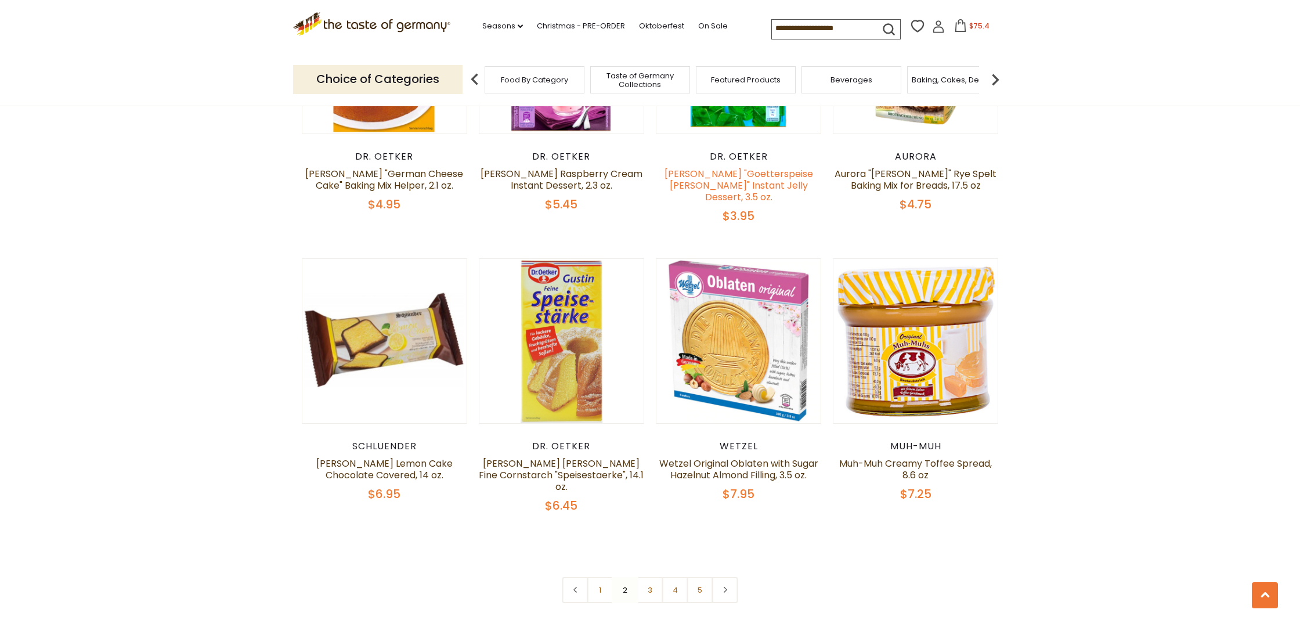
scroll to position [2592, 0]
click at [651, 576] on link "3" at bounding box center [650, 589] width 26 height 26
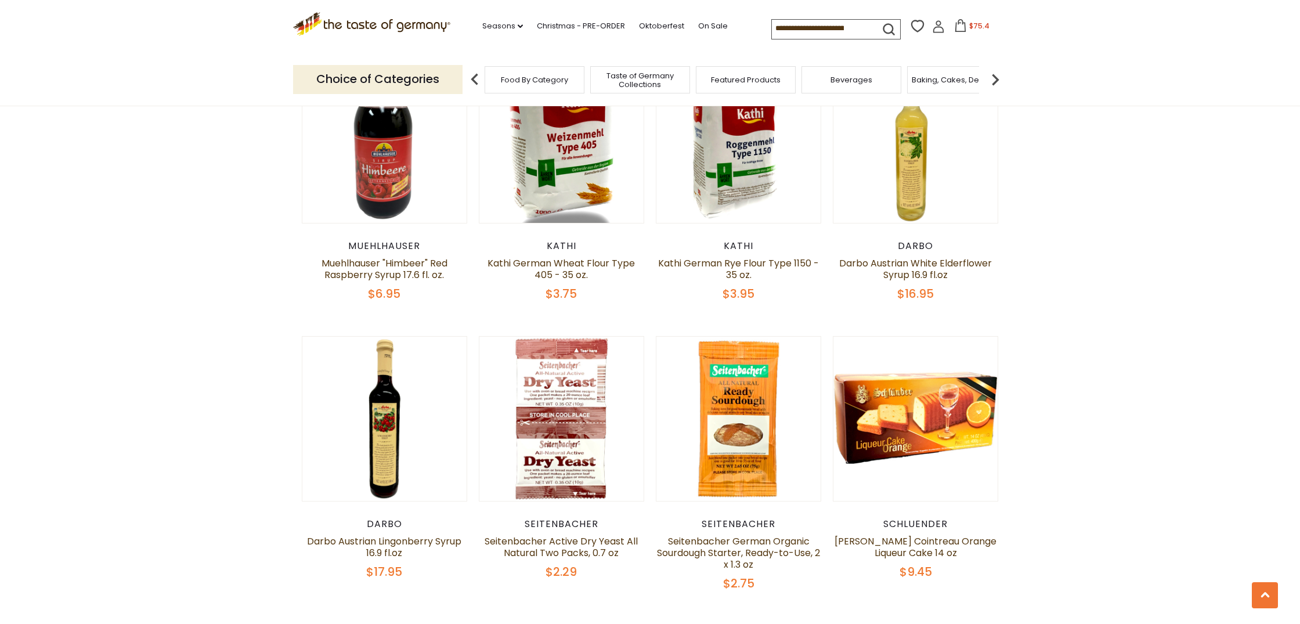
scroll to position [1149, 0]
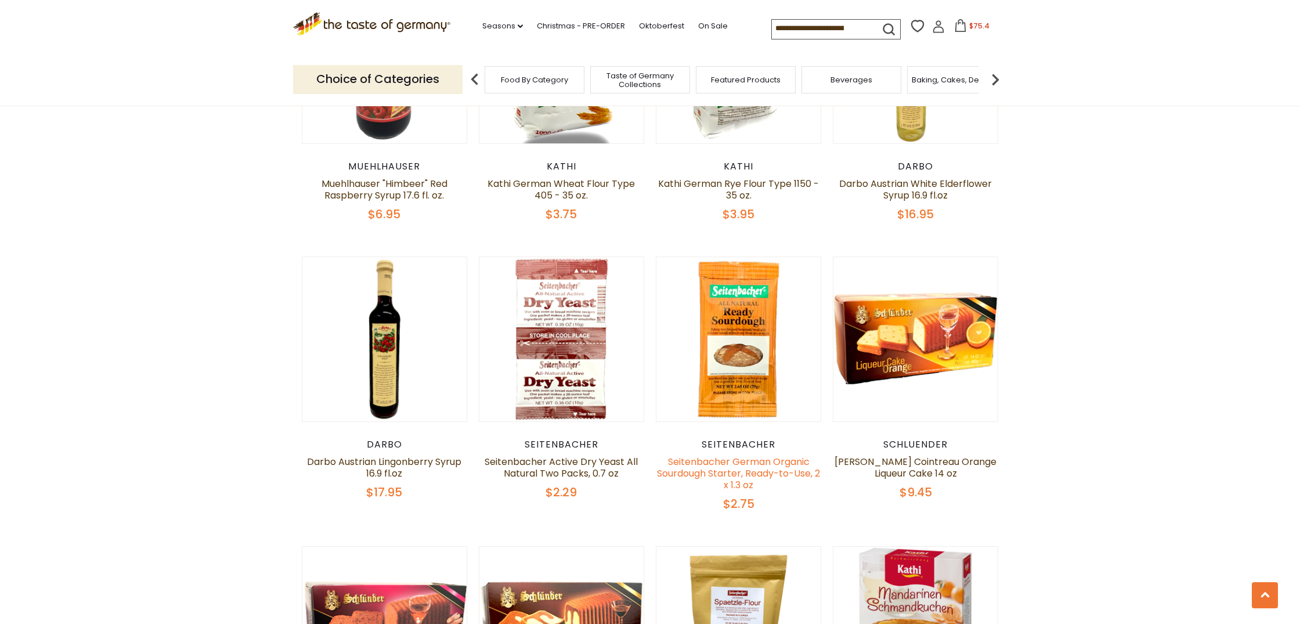
click at [751, 470] on link "Seitenbacher German Organic Sourdough Starter, Ready-to-Use, 2 x 1.3 oz" at bounding box center [738, 473] width 163 height 37
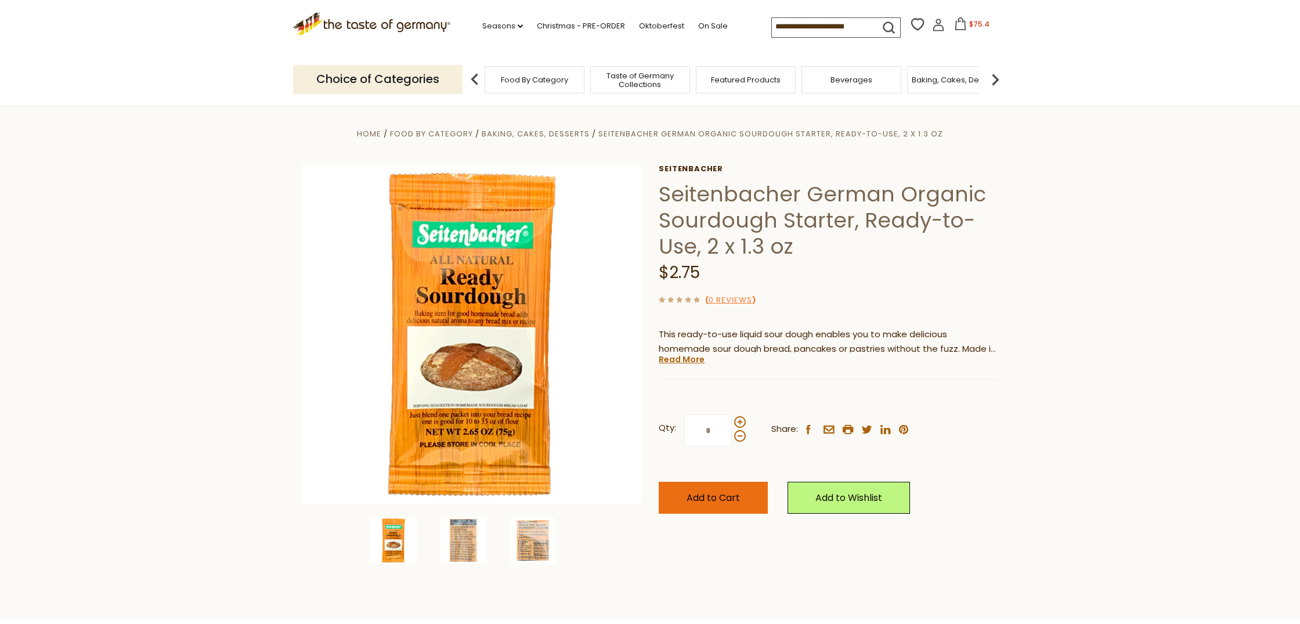
click at [709, 496] on span "Add to Cart" at bounding box center [713, 497] width 53 height 13
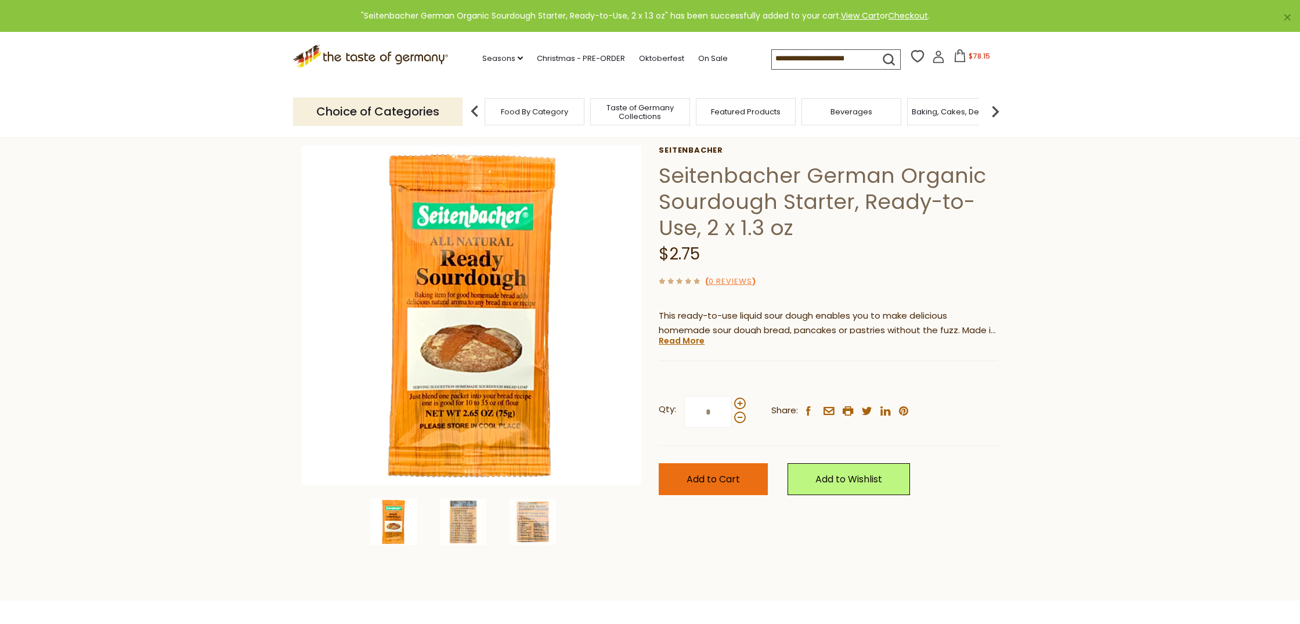
scroll to position [42, 0]
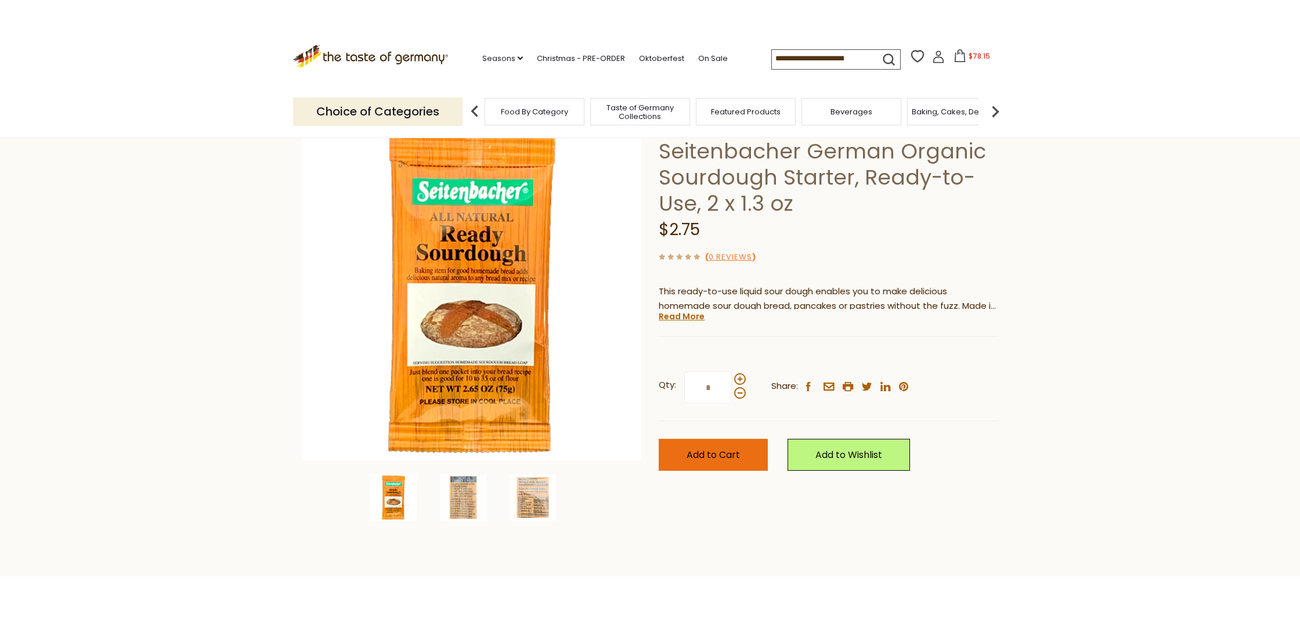
click at [691, 448] on span "Add to Cart" at bounding box center [713, 454] width 53 height 13
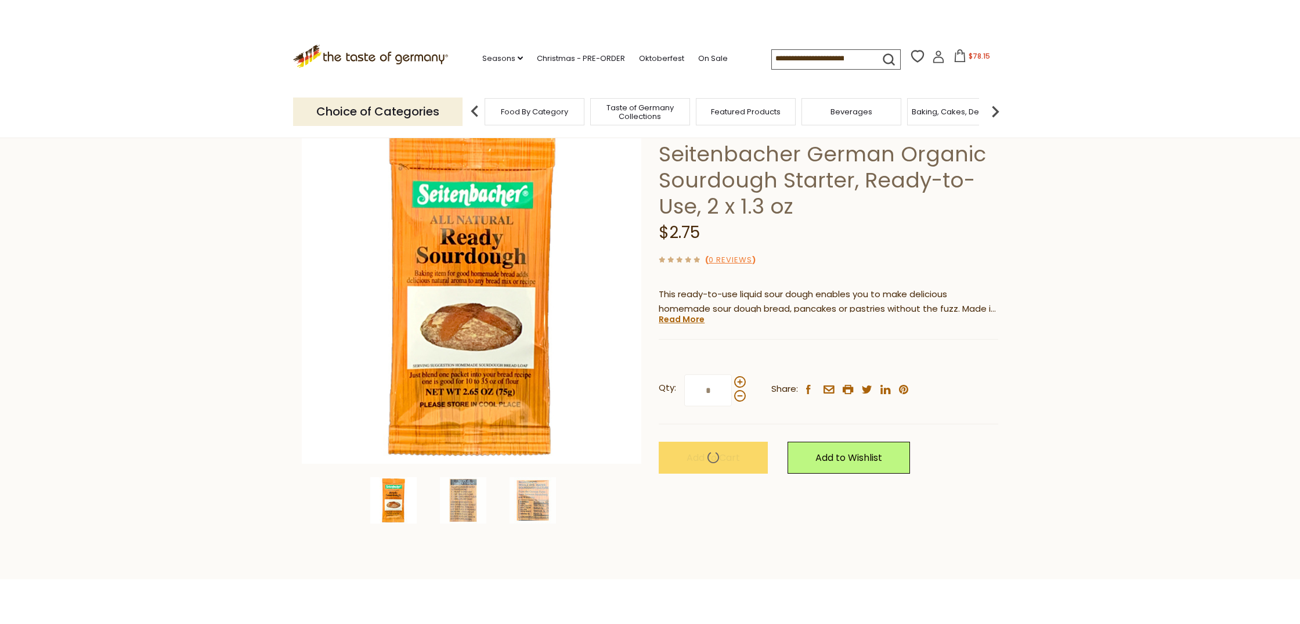
scroll to position [40, 0]
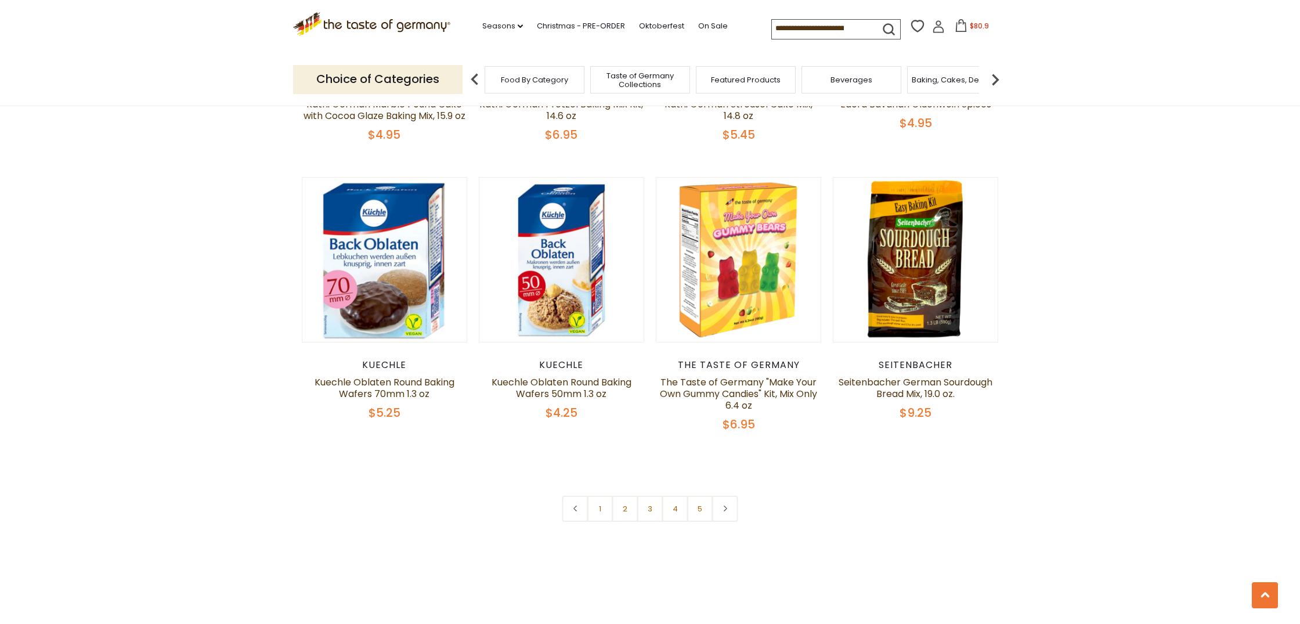
scroll to position [2660, 0]
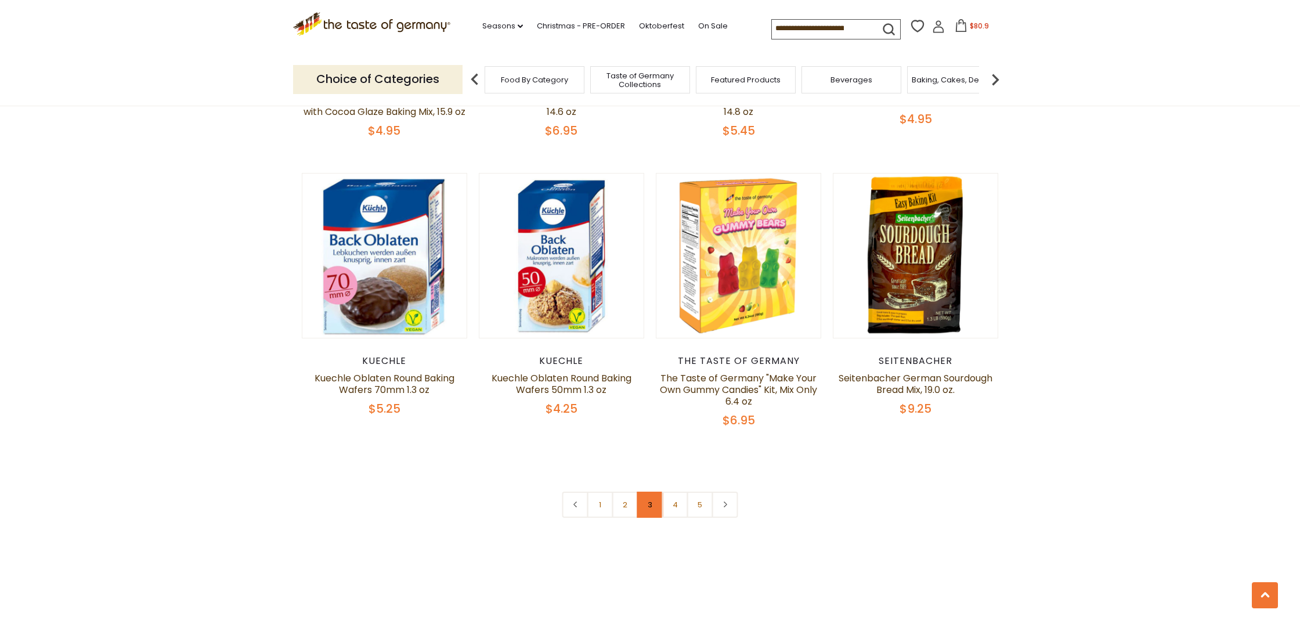
click at [646, 507] on link "3" at bounding box center [650, 505] width 26 height 26
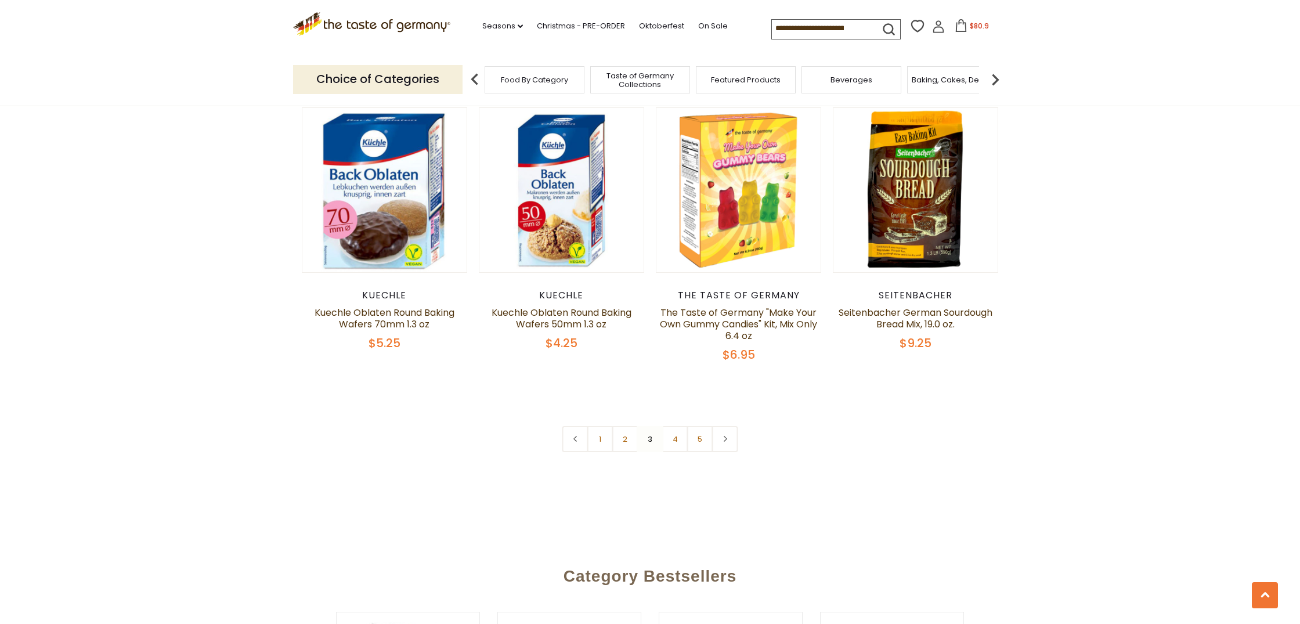
scroll to position [2701, 0]
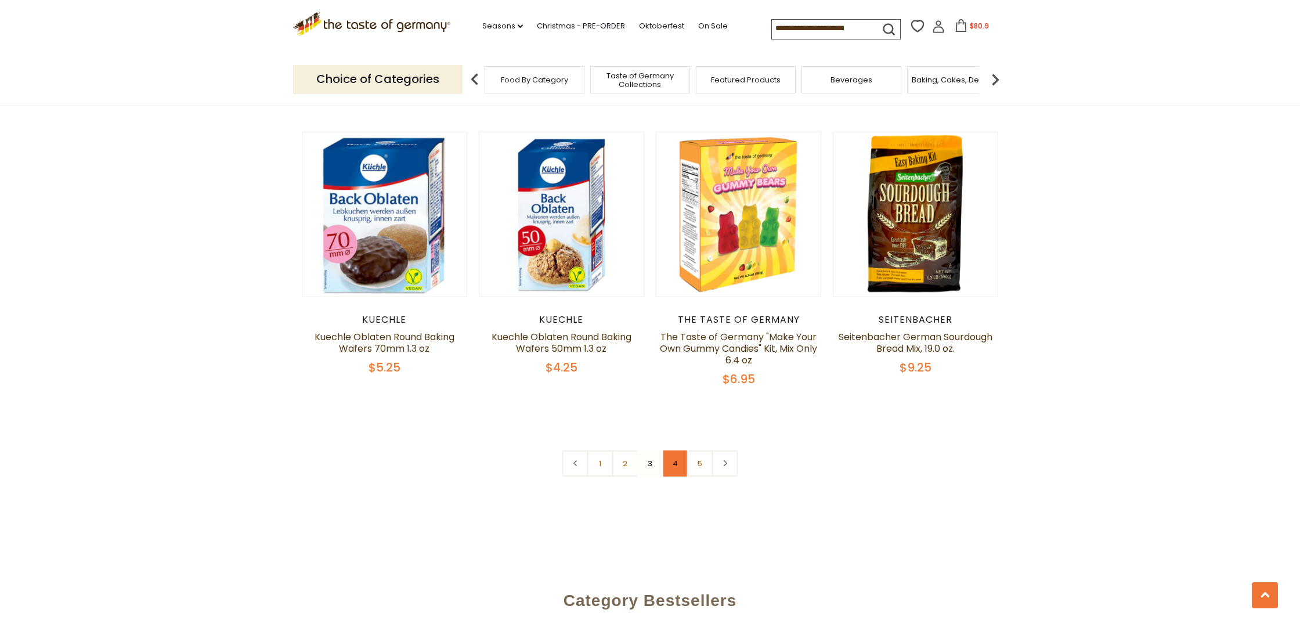
click at [672, 464] on link "4" at bounding box center [675, 463] width 26 height 26
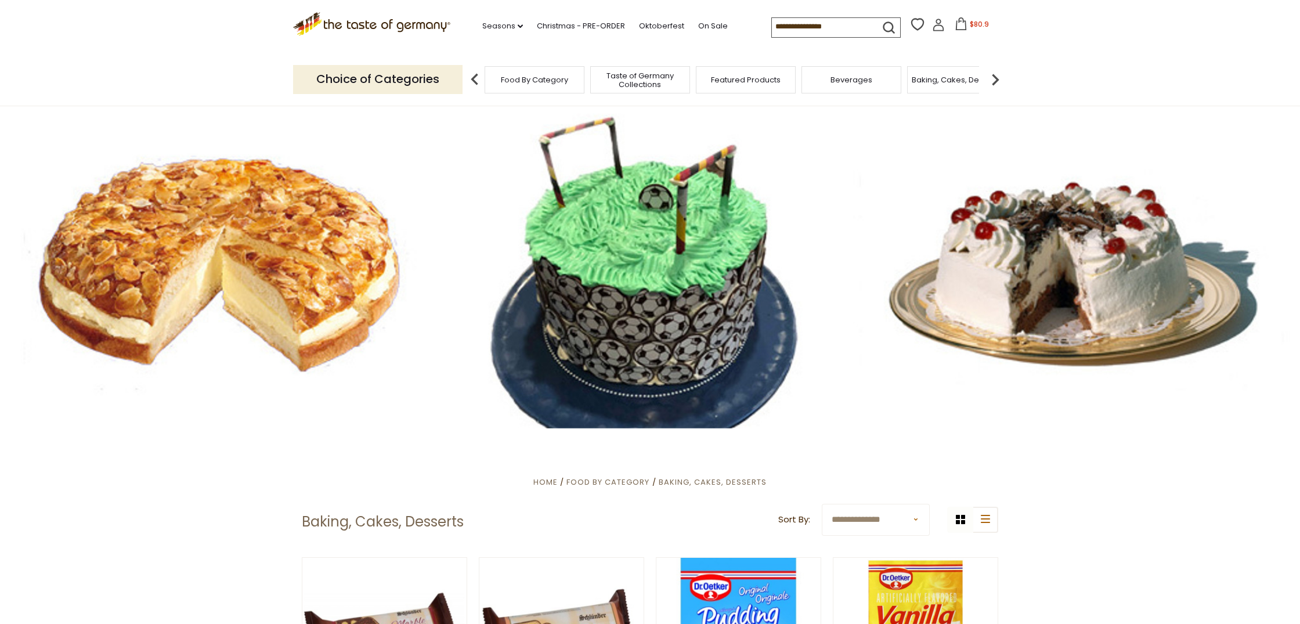
scroll to position [0, 0]
click at [745, 80] on span "Featured Products" at bounding box center [740, 79] width 70 height 9
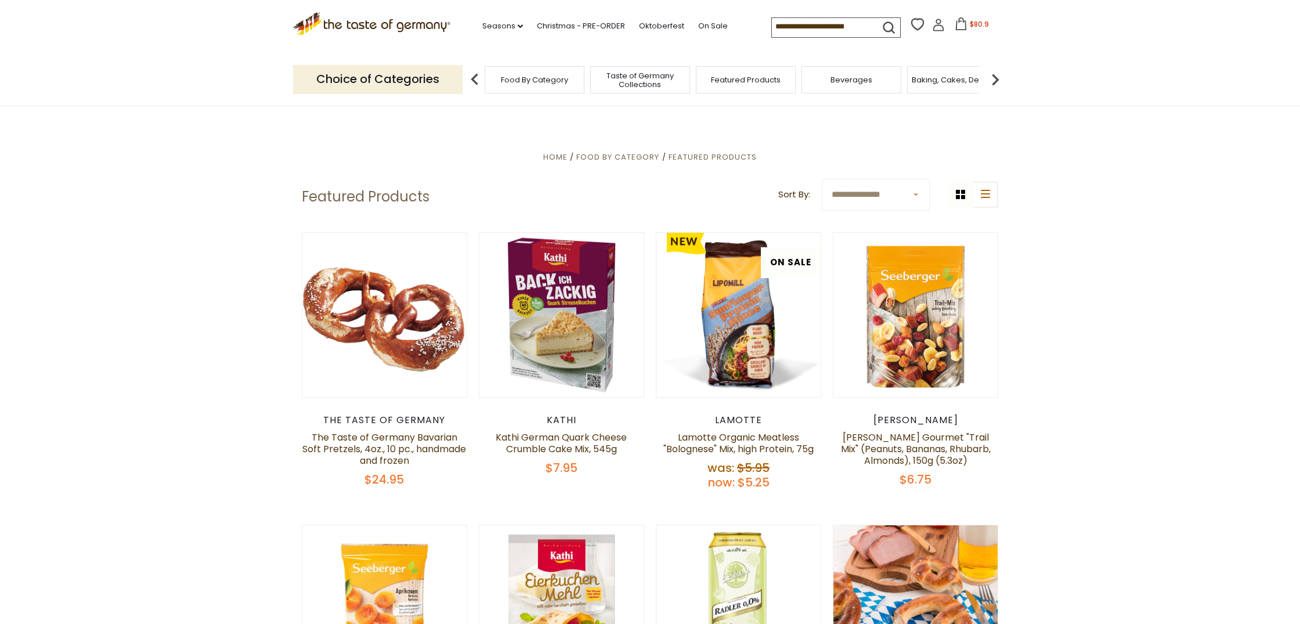
click at [534, 78] on span "Food By Category" at bounding box center [534, 79] width 67 height 9
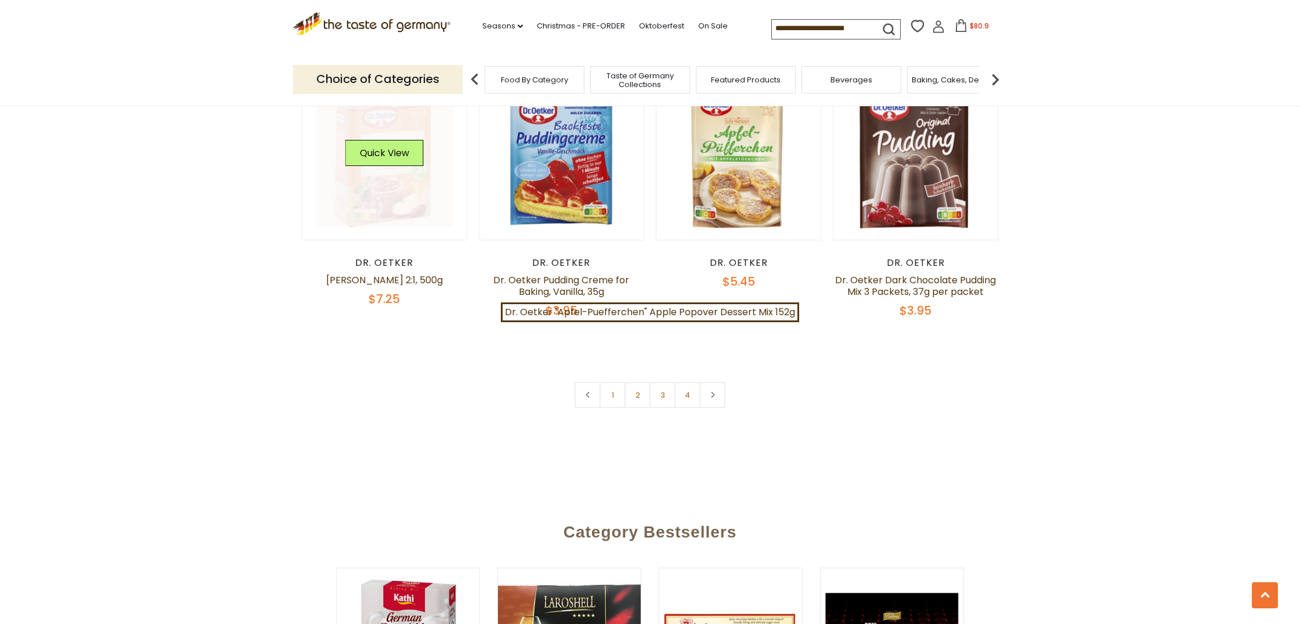
scroll to position [2468, 1]
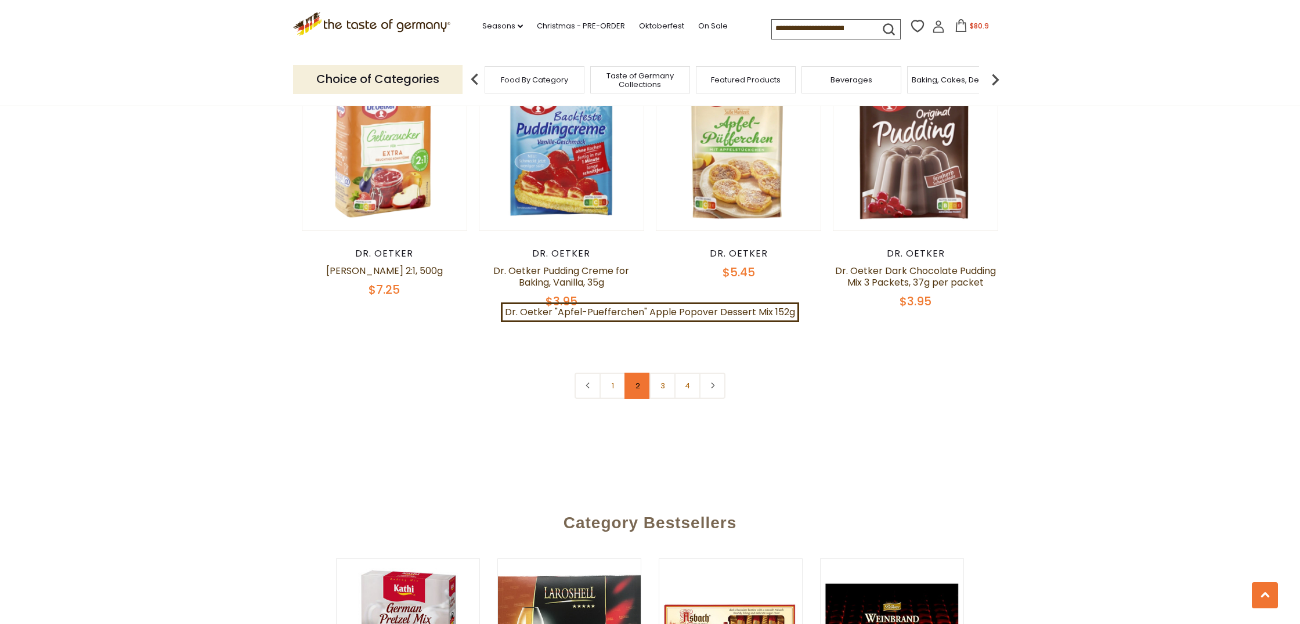
click at [643, 378] on link "2" at bounding box center [638, 386] width 26 height 26
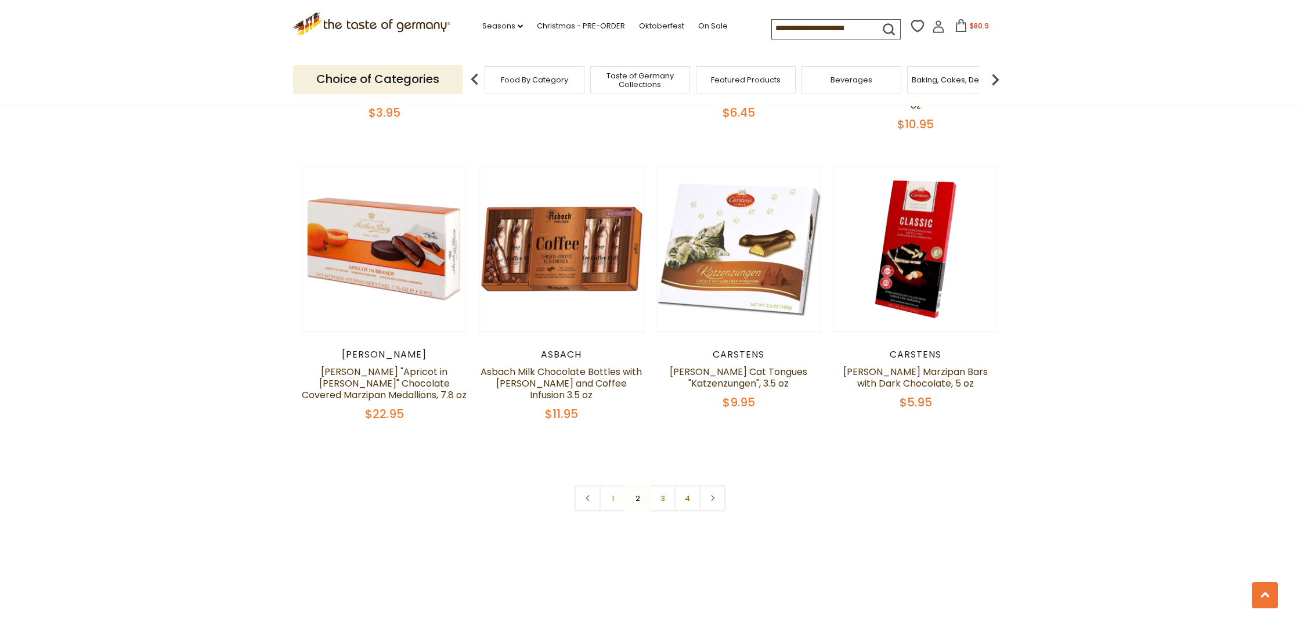
scroll to position [2416, 1]
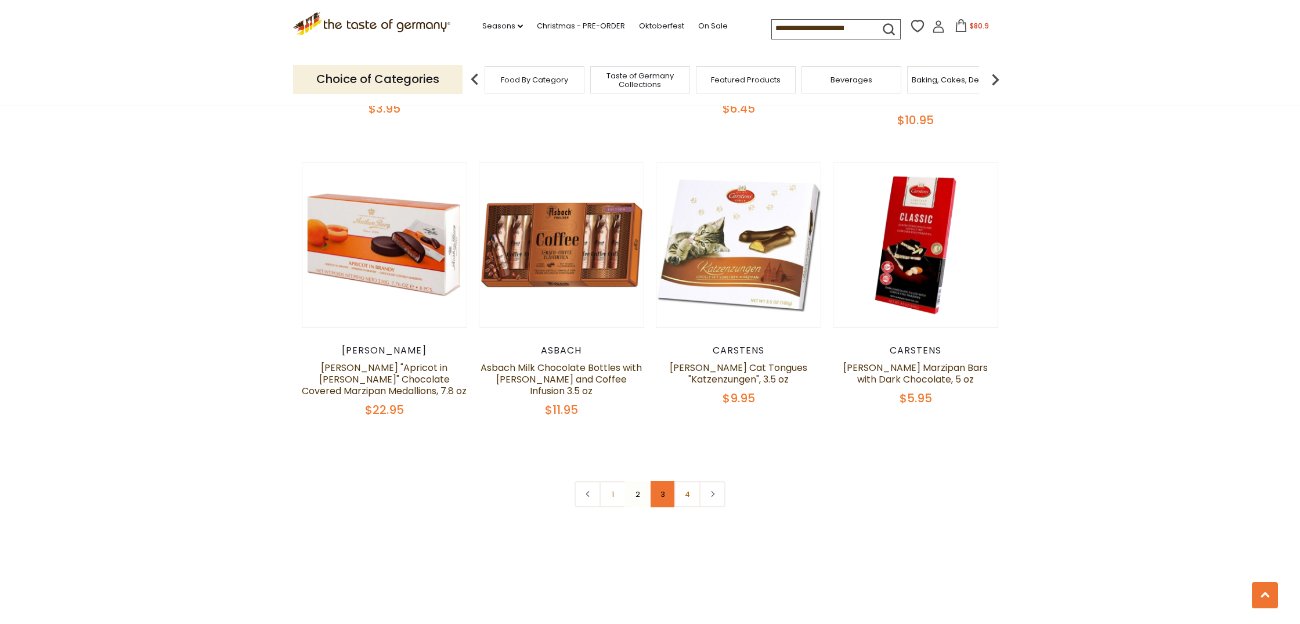
click at [666, 481] on link "3" at bounding box center [663, 494] width 26 height 26
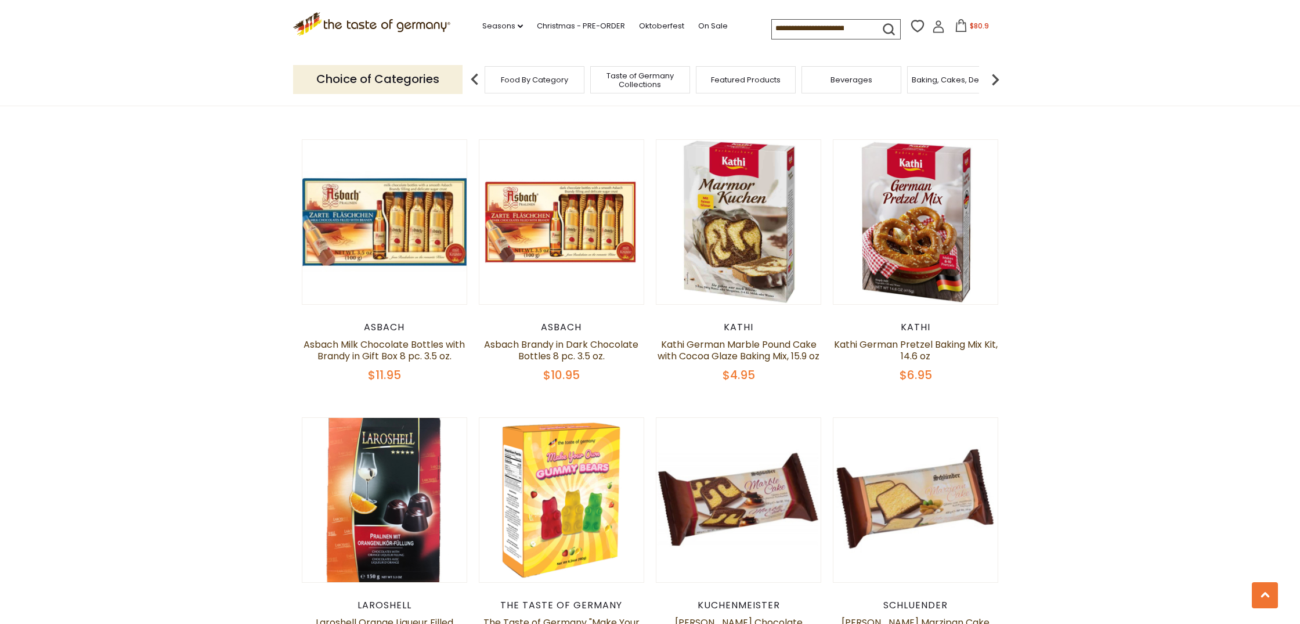
scroll to position [0, 0]
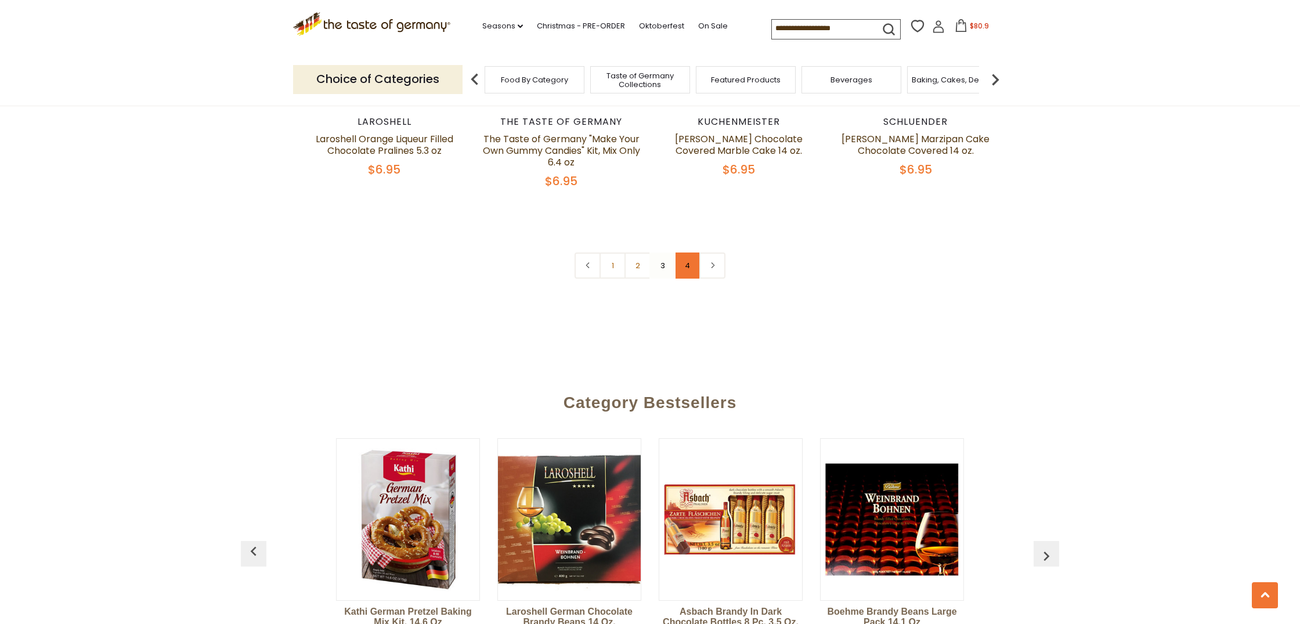
click at [684, 253] on link "4" at bounding box center [687, 266] width 26 height 26
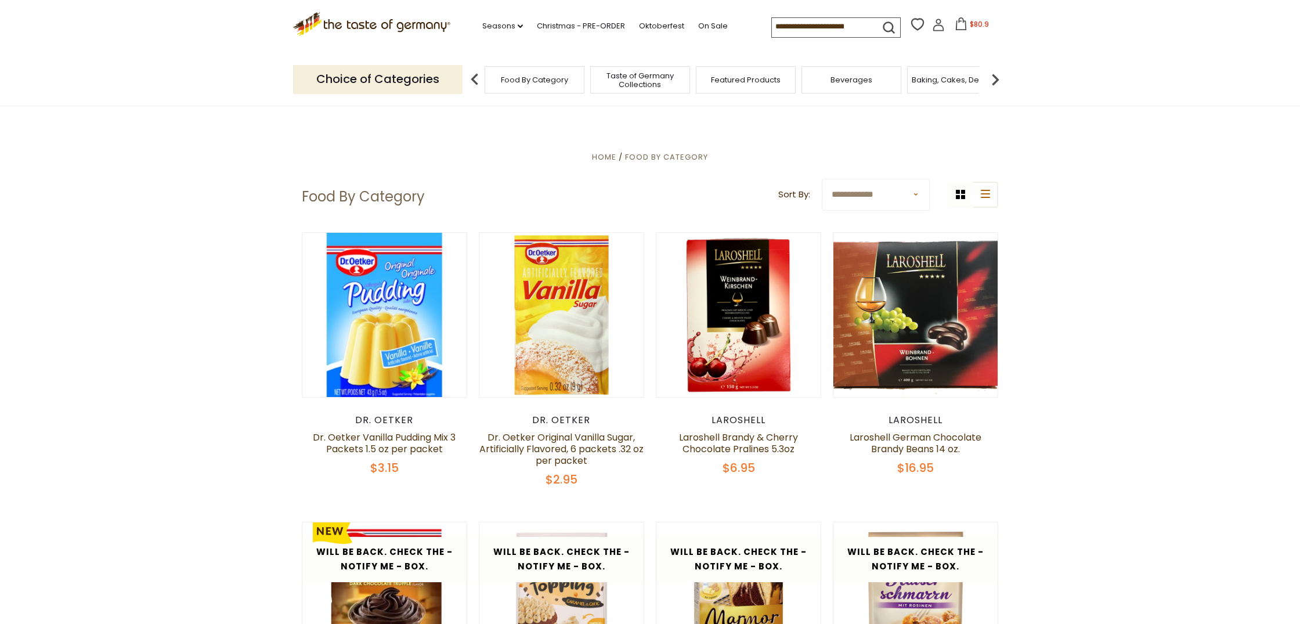
click at [997, 79] on img at bounding box center [995, 79] width 23 height 23
click at [704, 82] on span "Candy" at bounding box center [706, 79] width 25 height 9
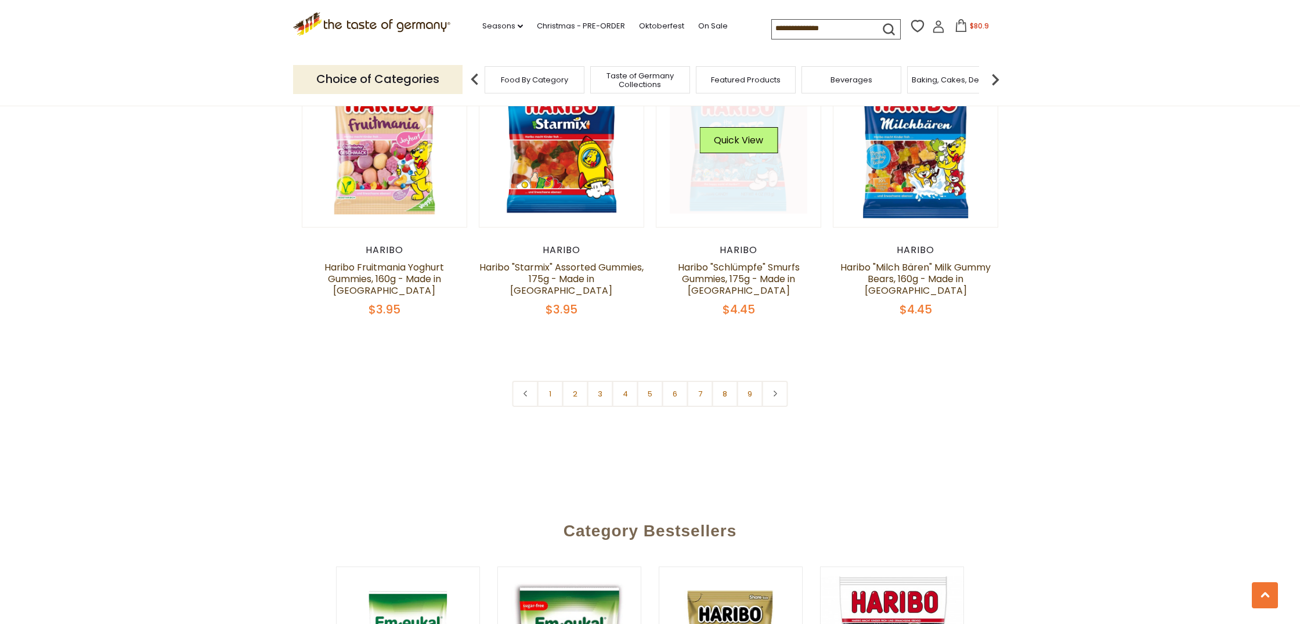
scroll to position [2823, 1]
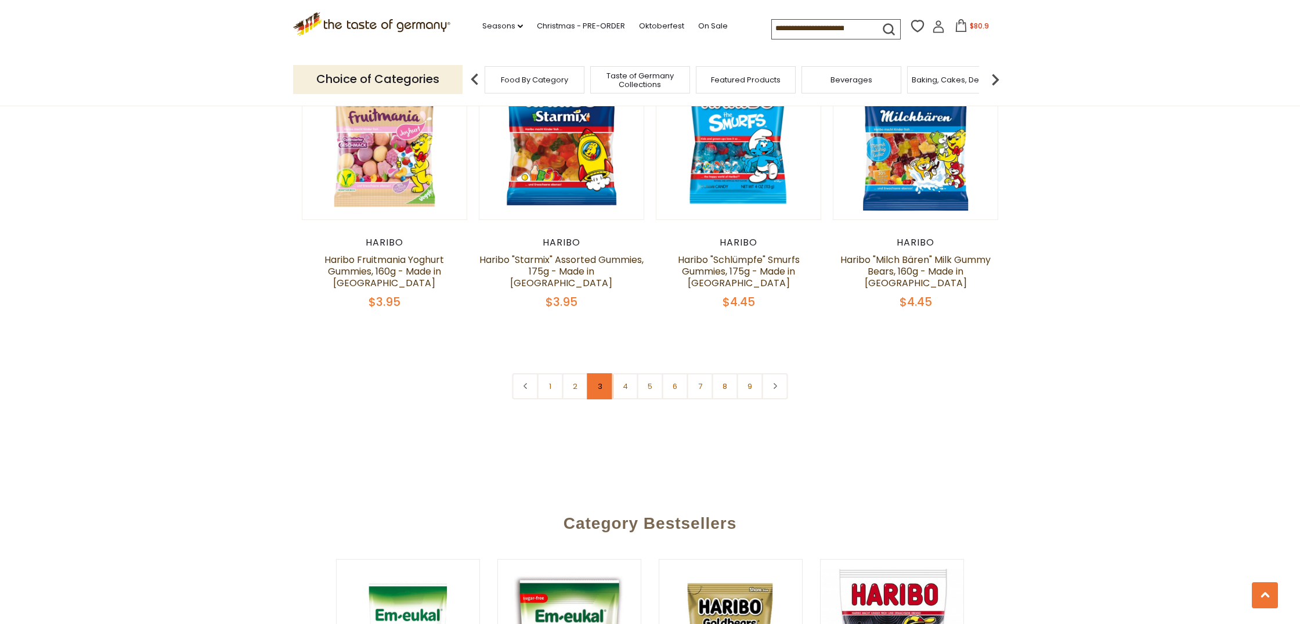
scroll to position [2830, 0]
click at [575, 374] on link "2" at bounding box center [575, 387] width 26 height 26
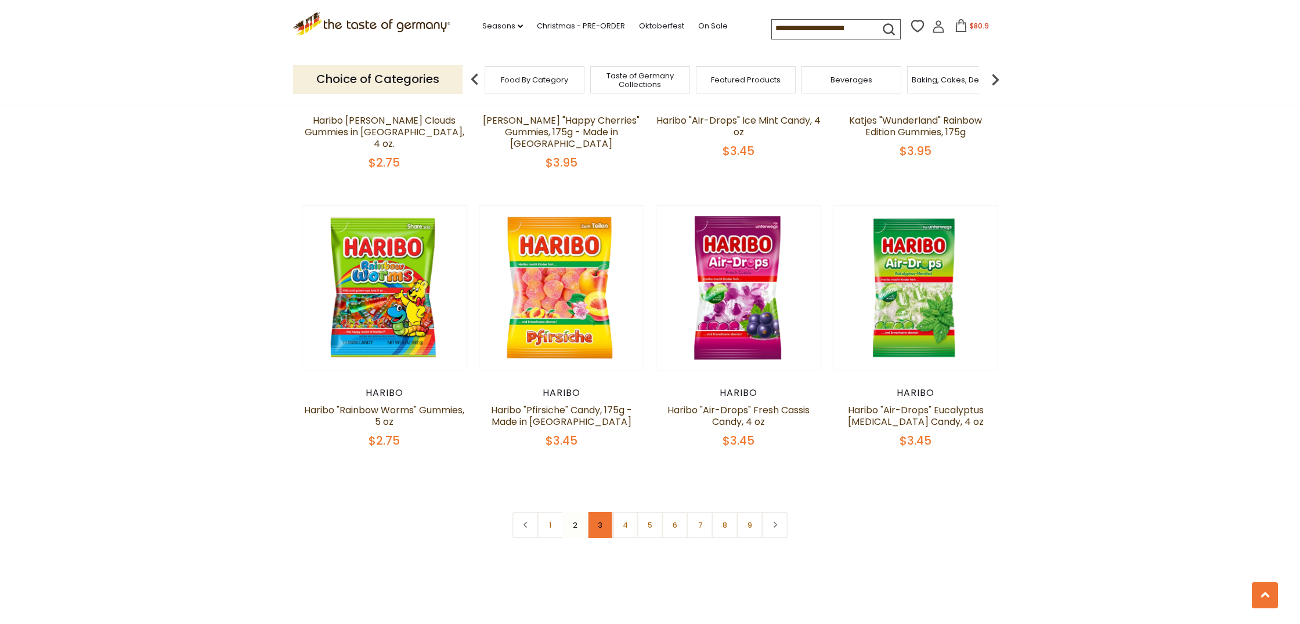
scroll to position [2662, 1]
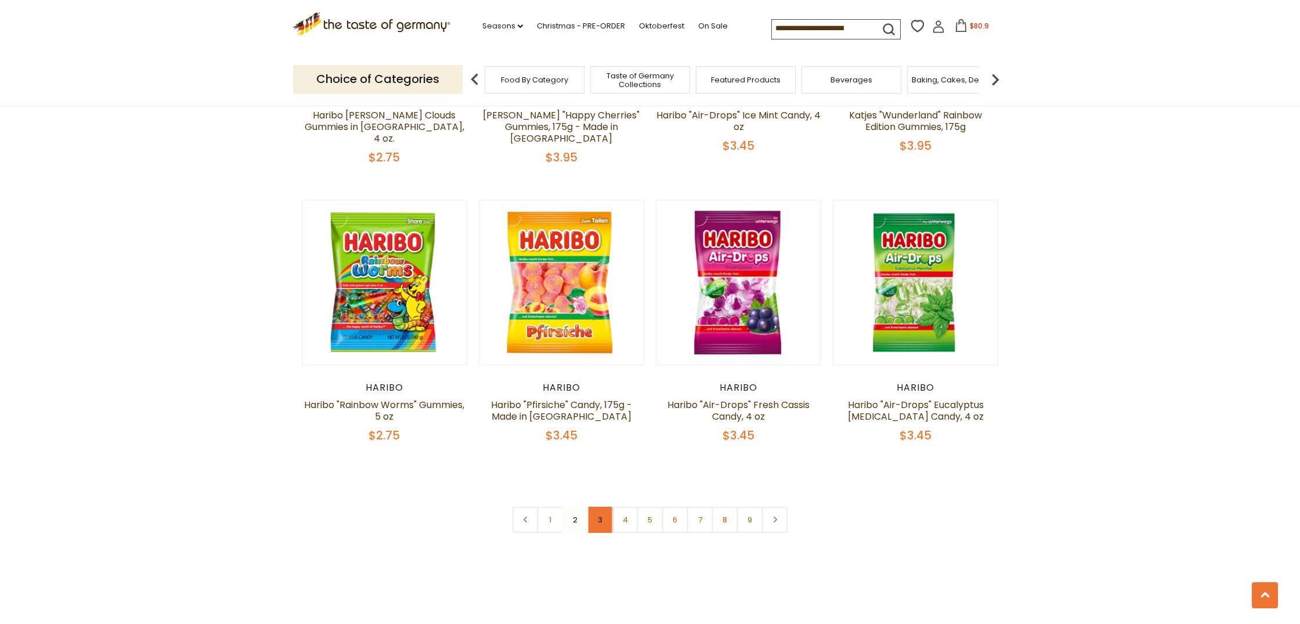
click at [597, 507] on link "3" at bounding box center [600, 520] width 26 height 26
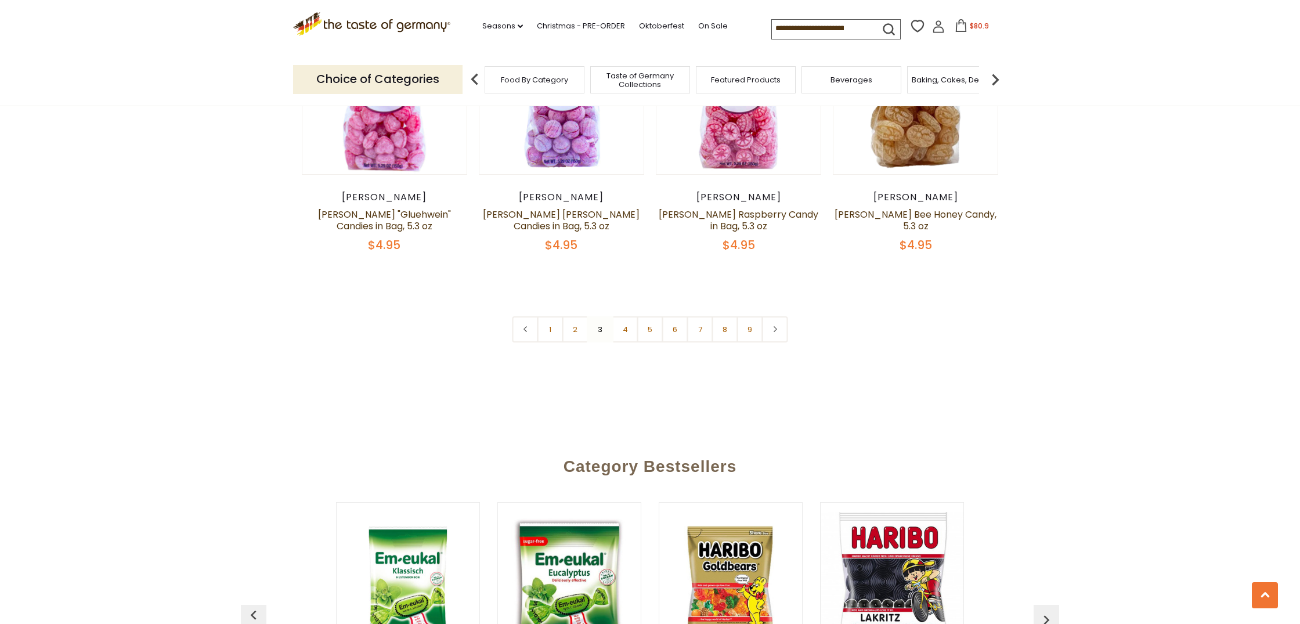
scroll to position [2853, 0]
click at [626, 316] on link "4" at bounding box center [625, 329] width 26 height 26
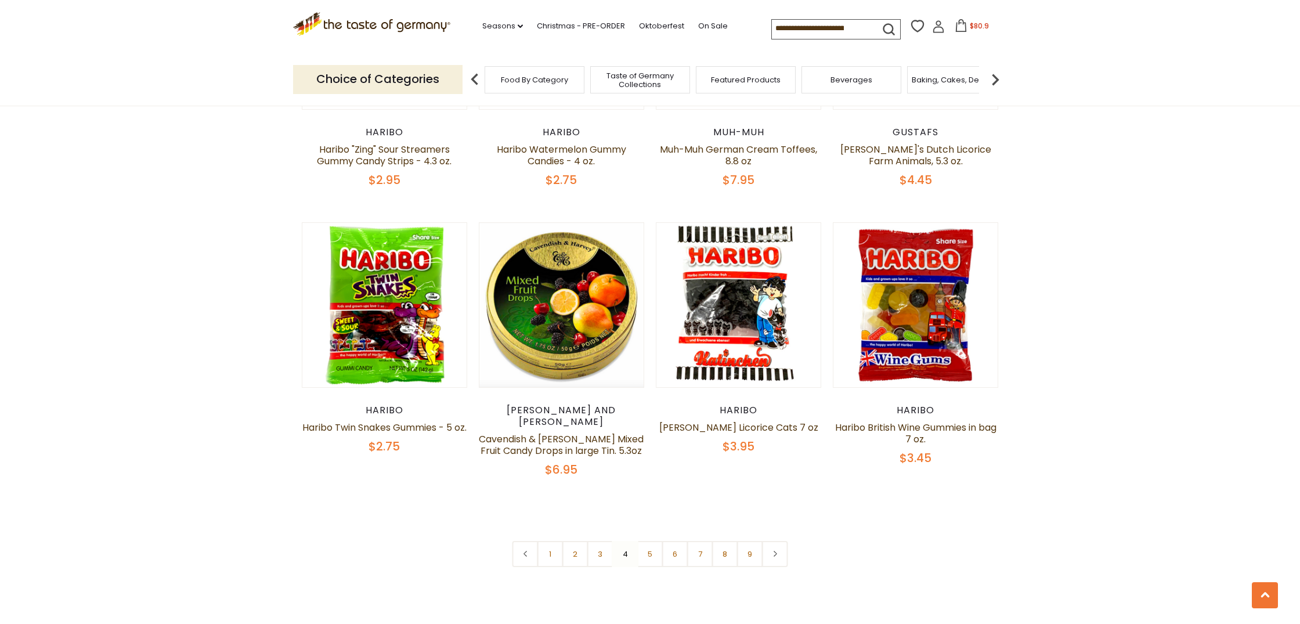
scroll to position [2692, 0]
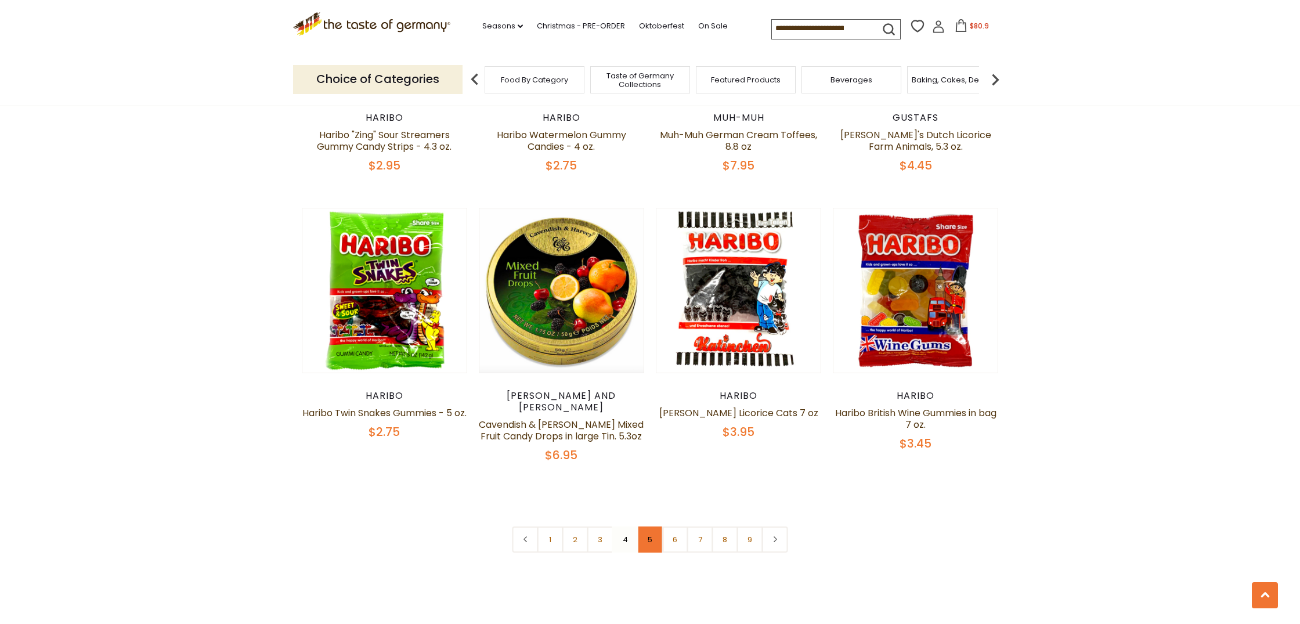
click at [652, 526] on link "5" at bounding box center [650, 539] width 26 height 26
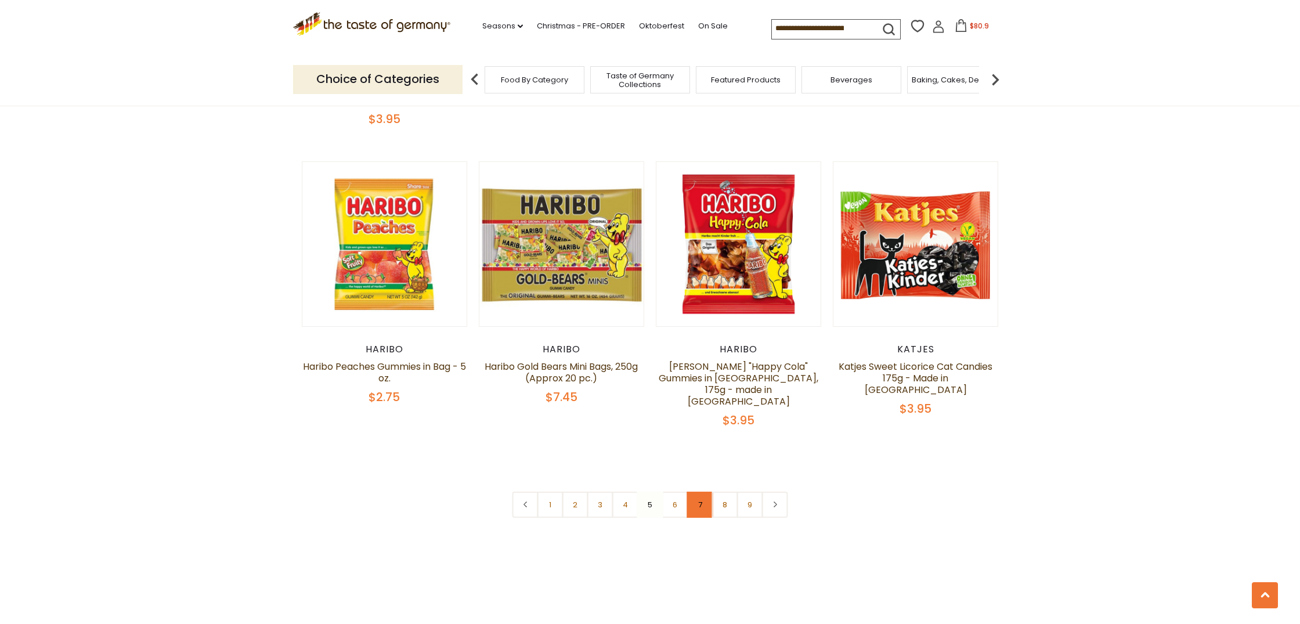
scroll to position [2692, 1]
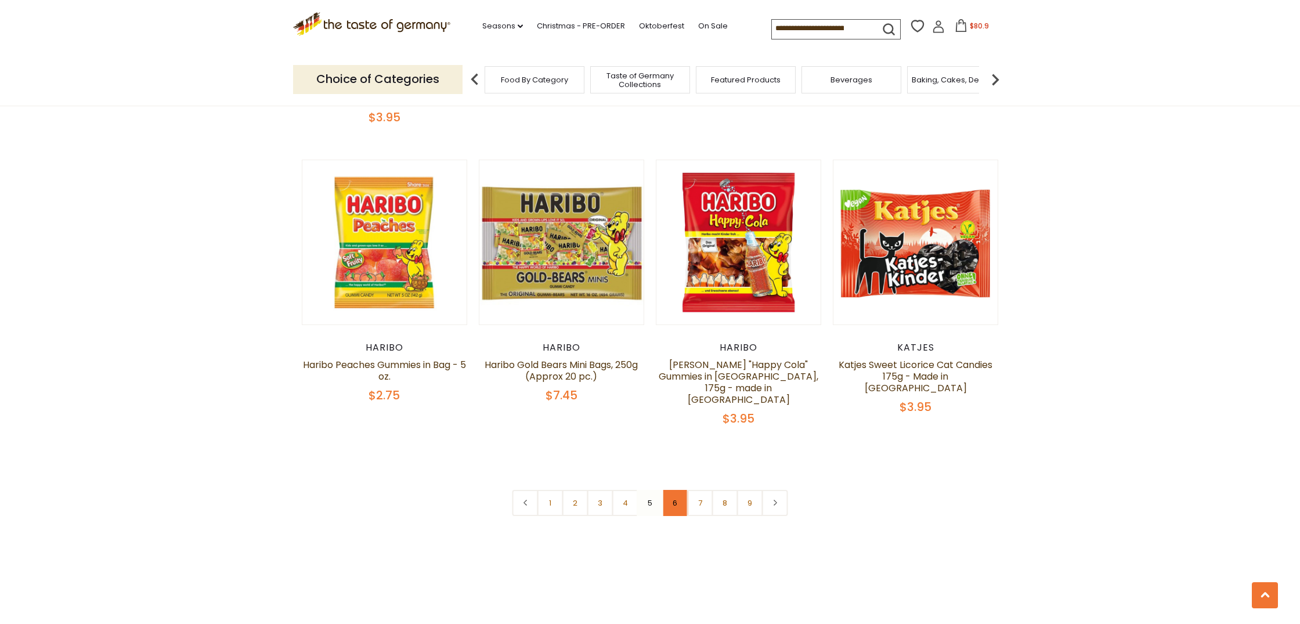
click at [674, 490] on link "6" at bounding box center [675, 503] width 26 height 26
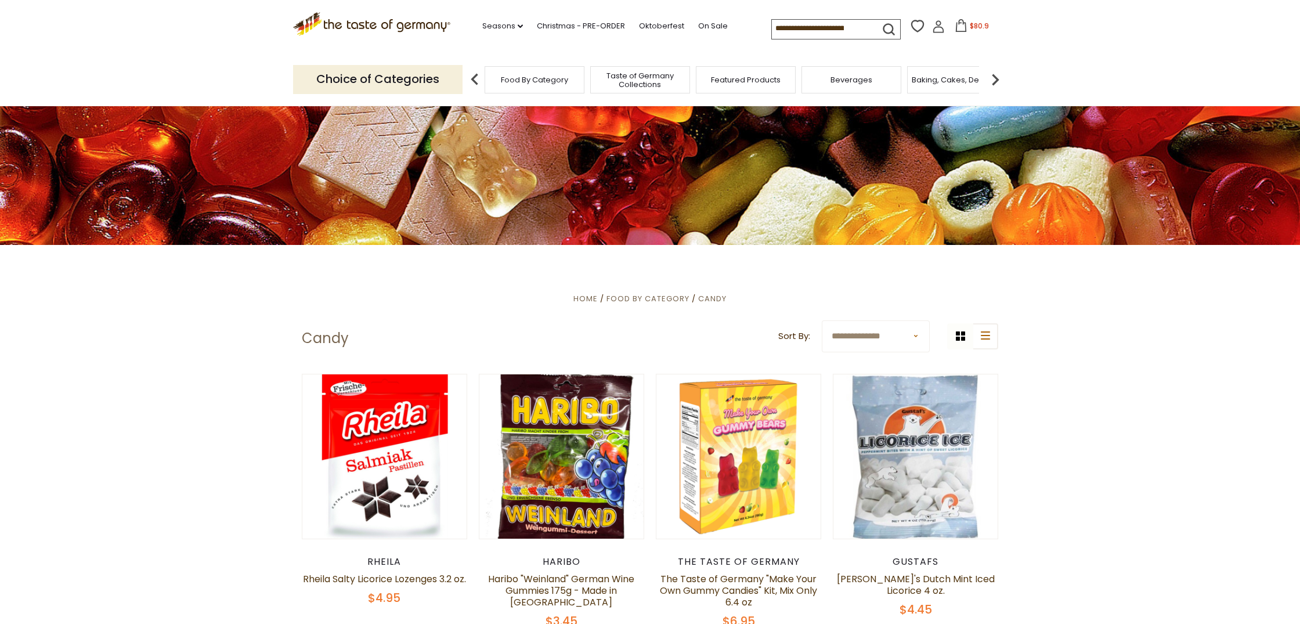
scroll to position [183, 0]
click at [998, 75] on img at bounding box center [995, 79] width 23 height 23
click at [937, 75] on div "Cookies" at bounding box center [918, 79] width 100 height 27
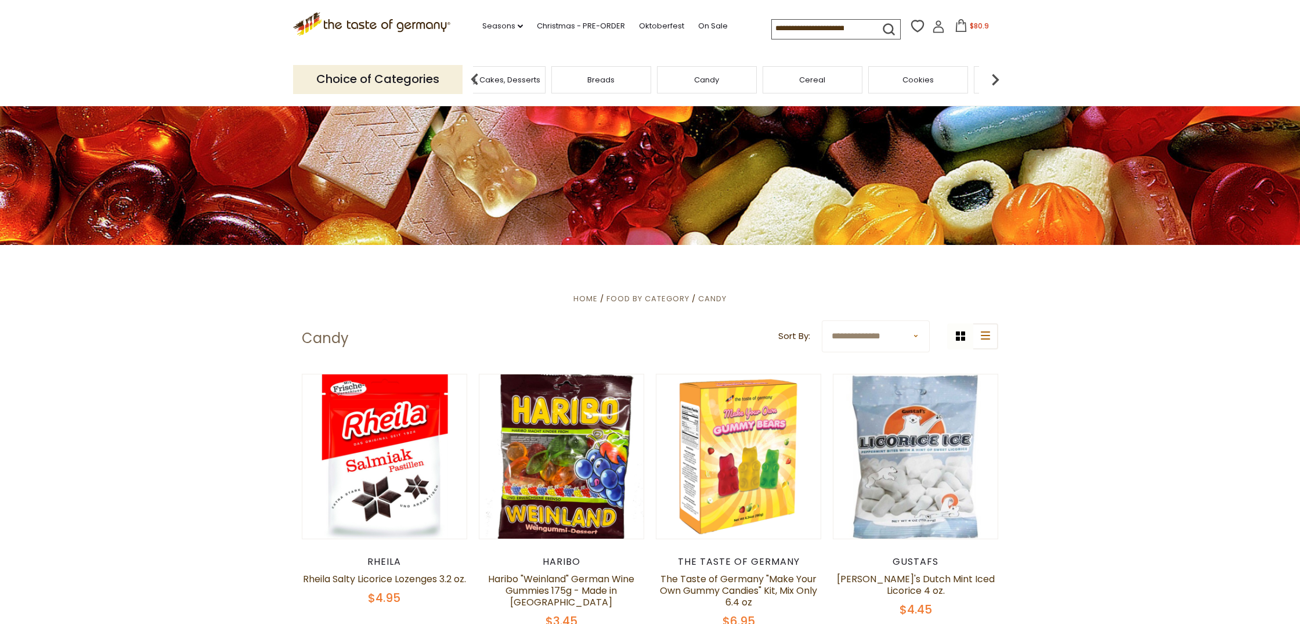
click at [932, 81] on span "Cookies" at bounding box center [918, 79] width 31 height 9
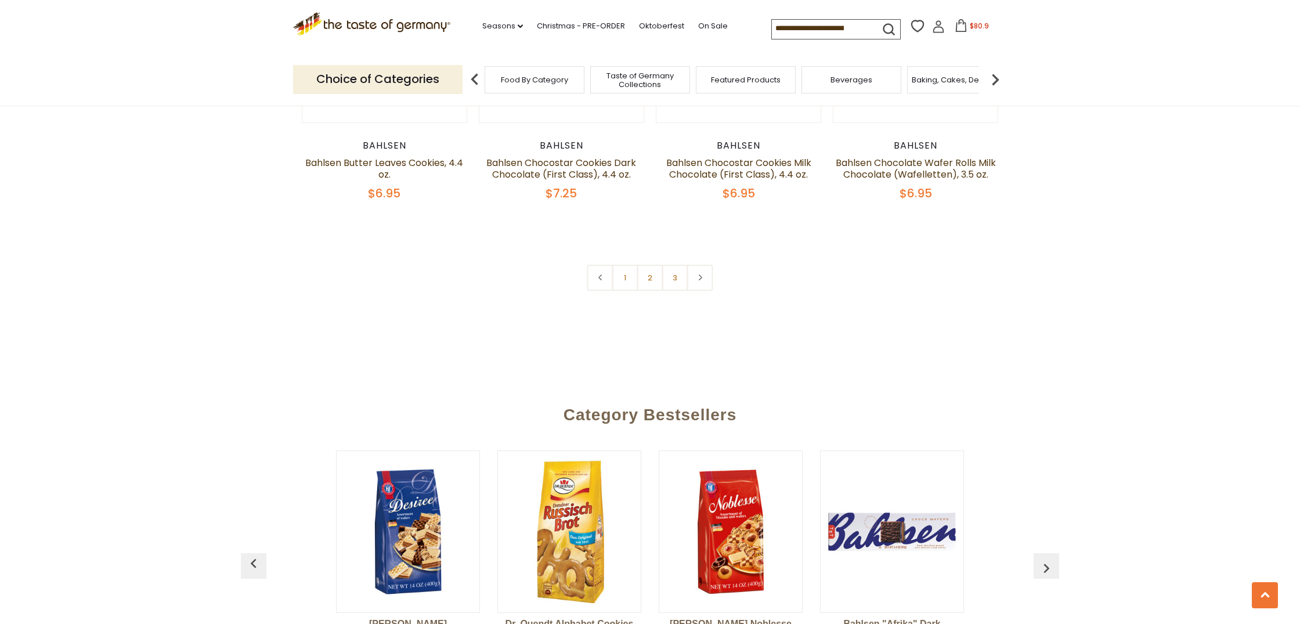
scroll to position [2858, 0]
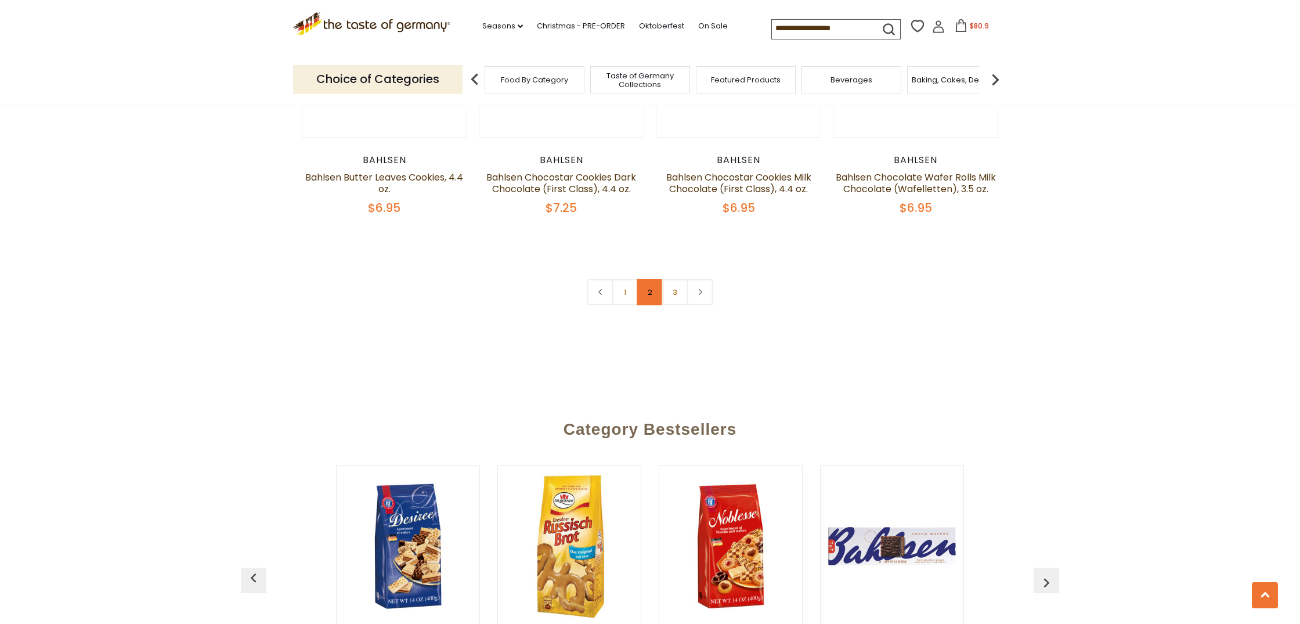
click at [652, 294] on link "2" at bounding box center [650, 292] width 26 height 26
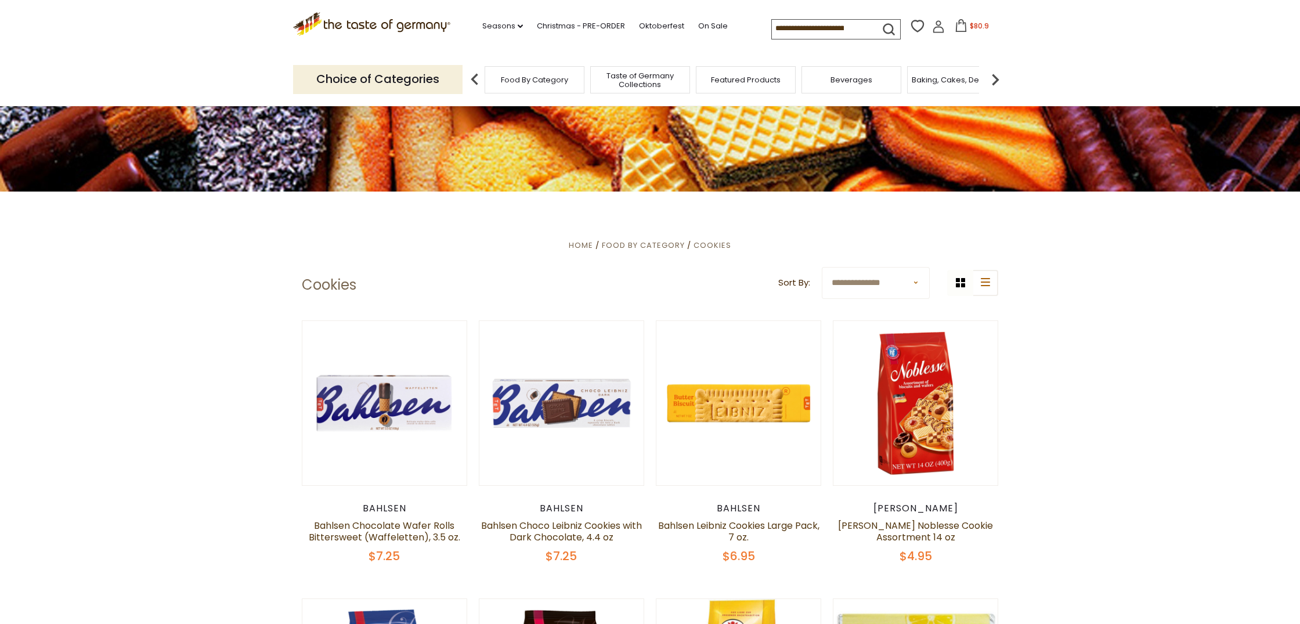
scroll to position [216, 0]
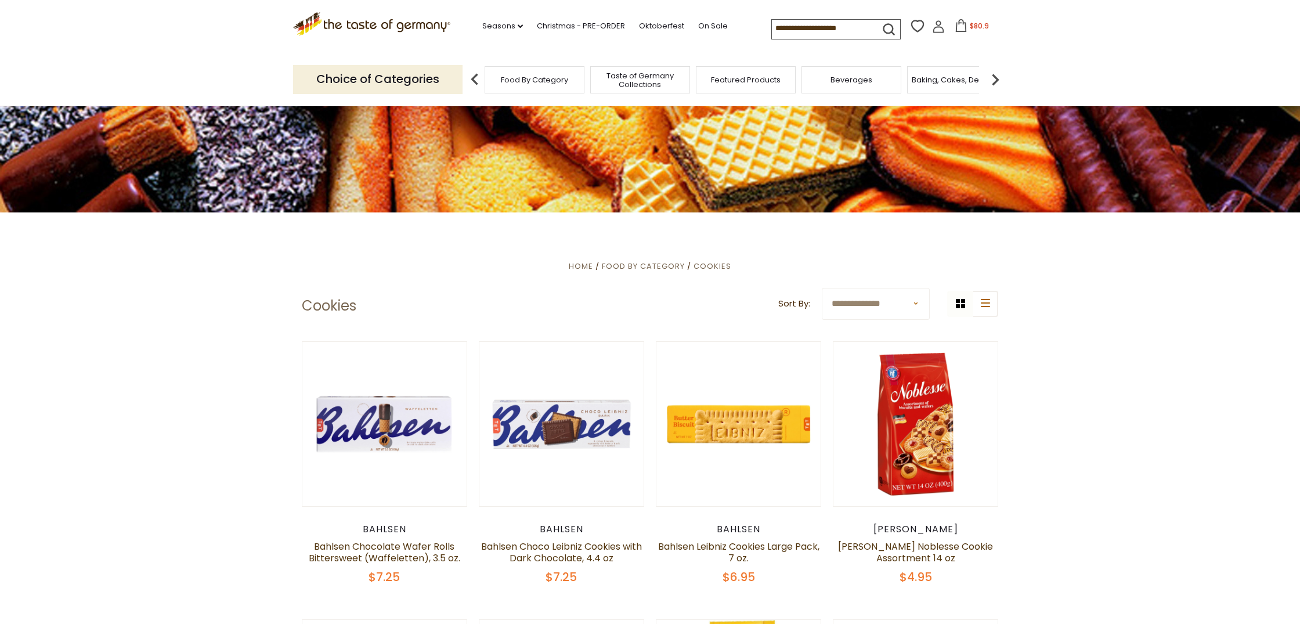
click at [947, 26] on button "$80.9" at bounding box center [971, 27] width 49 height 17
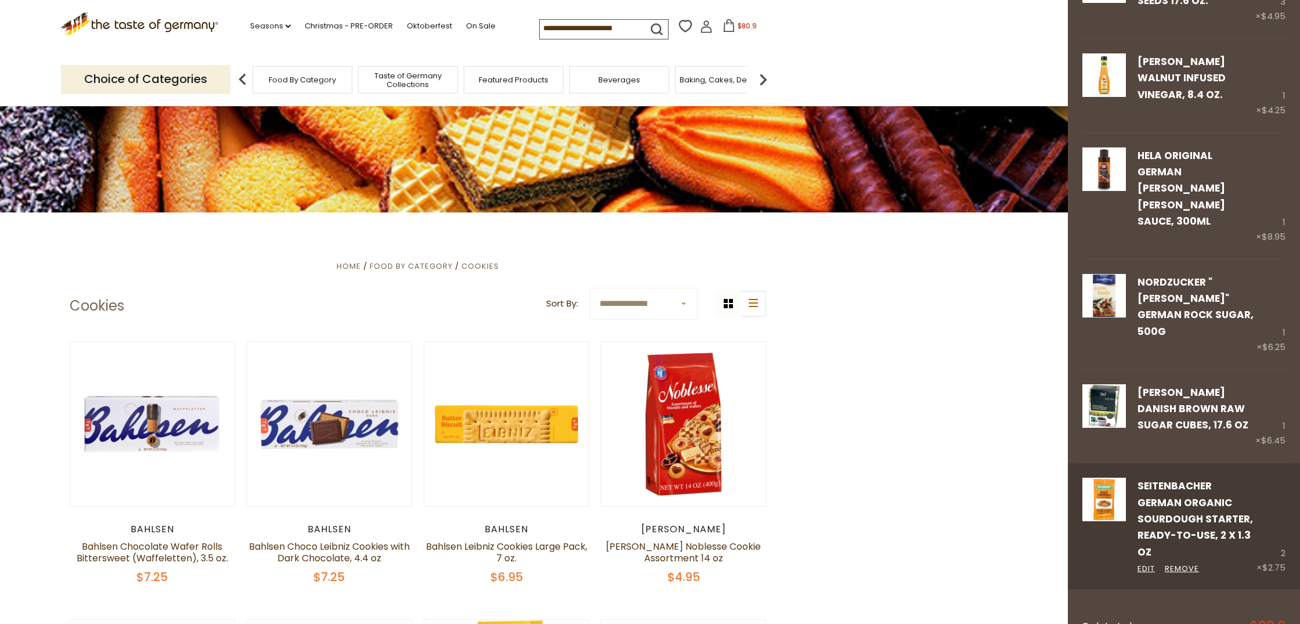
scroll to position [224, 0]
